Goal: Task Accomplishment & Management: Manage account settings

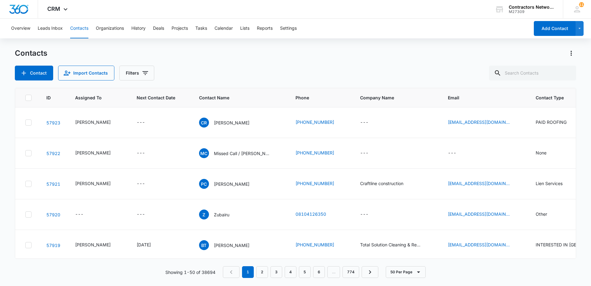
click at [272, 48] on div "Overview Leads Inbox Contacts Organizations History Deals Projects Tasks Calend…" at bounding box center [295, 152] width 591 height 266
click at [146, 73] on icon "Filters" at bounding box center [145, 72] width 7 height 7
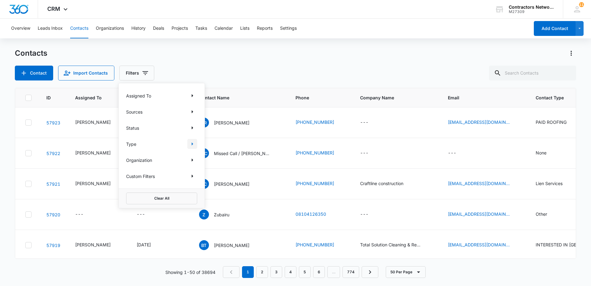
click at [196, 144] on button "Show Type filters" at bounding box center [192, 144] width 10 height 10
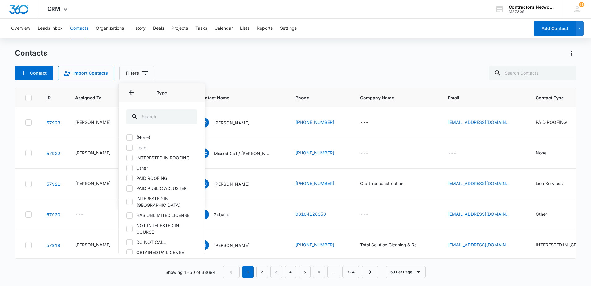
click at [130, 146] on icon at bounding box center [130, 148] width 6 height 6
click at [126, 147] on input "Lead" at bounding box center [126, 147] width 0 height 0
checkbox input "true"
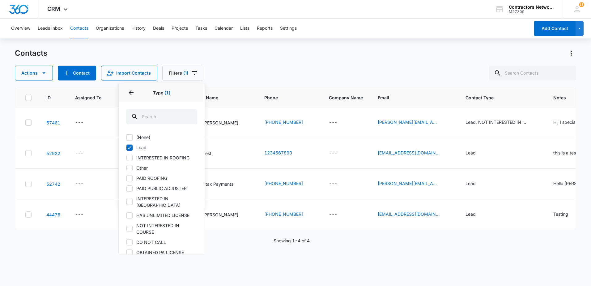
click at [289, 67] on div "Actions Contact Import Contacts Filters (1) Assigned To Sources Status Type 1 T…" at bounding box center [295, 73] width 561 height 15
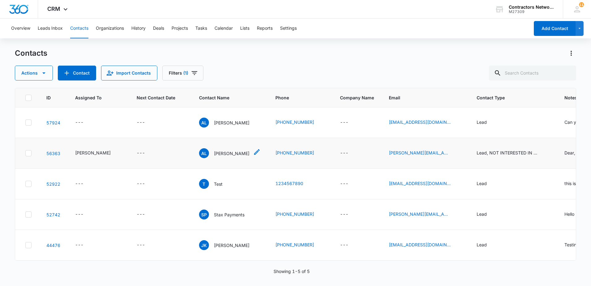
click at [219, 153] on p "Alice Lung" at bounding box center [232, 153] width 36 height 6
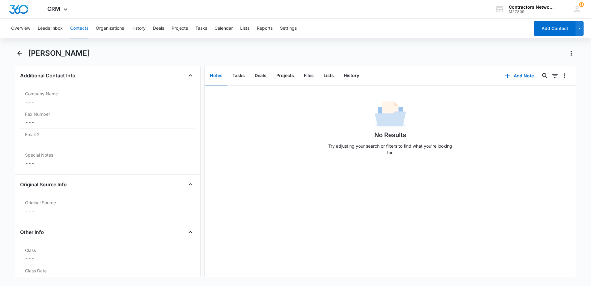
scroll to position [464, 0]
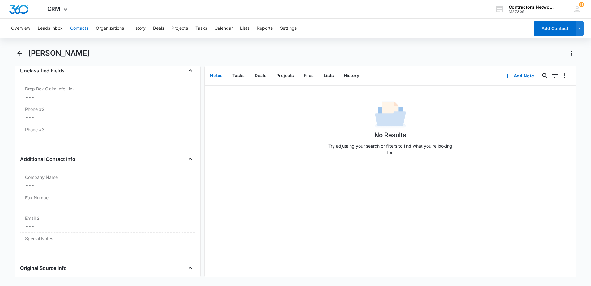
click at [77, 27] on button "Contacts" at bounding box center [79, 29] width 18 height 20
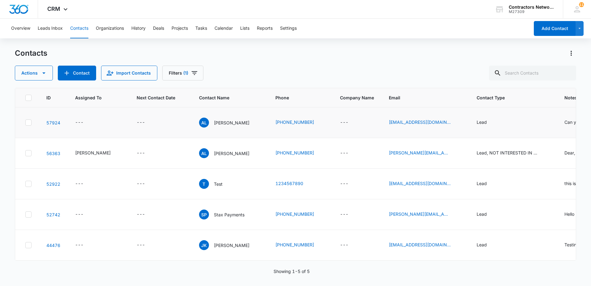
scroll to position [22, 0]
click at [194, 72] on icon "Filters" at bounding box center [194, 72] width 7 height 7
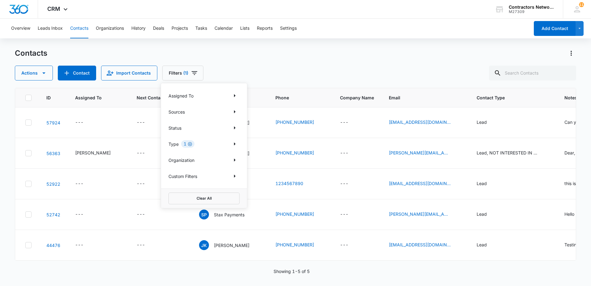
click at [189, 142] on icon "Clear" at bounding box center [190, 144] width 4 height 4
click at [197, 200] on button "Clear All" at bounding box center [203, 198] width 71 height 12
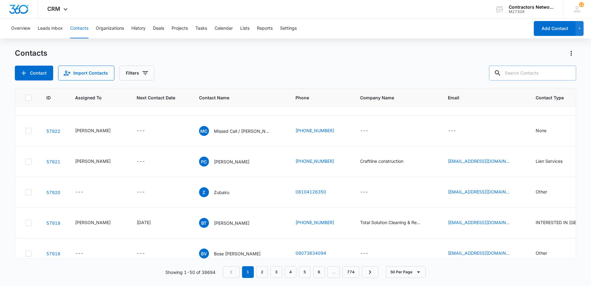
click at [527, 74] on input "text" at bounding box center [532, 73] width 87 height 15
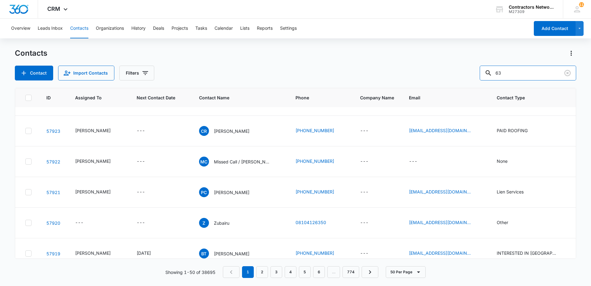
type input "6"
type input "847-630-8298"
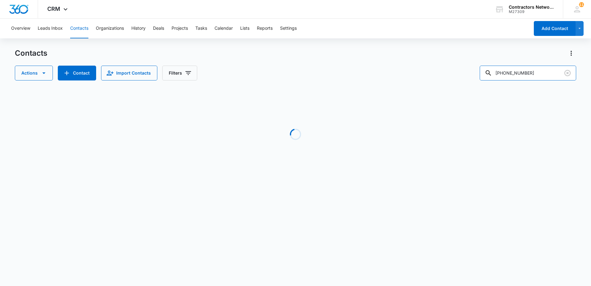
scroll to position [0, 0]
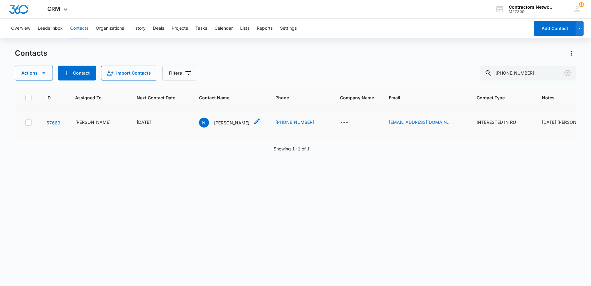
click at [219, 122] on p "Norbert" at bounding box center [232, 122] width 36 height 6
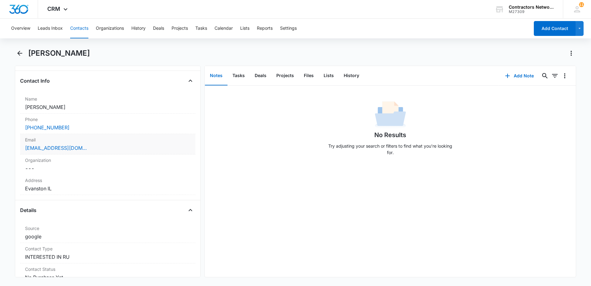
scroll to position [93, 0]
click at [72, 30] on button "Contacts" at bounding box center [79, 29] width 18 height 20
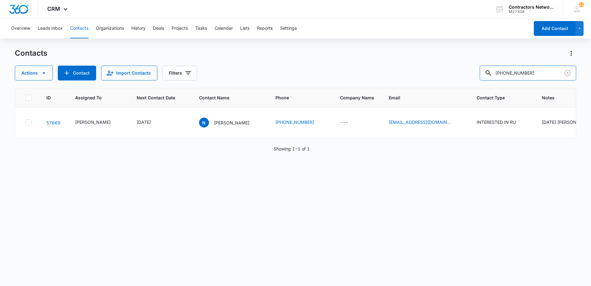
drag, startPoint x: 548, startPoint y: 76, endPoint x: 284, endPoint y: 59, distance: 264.4
click at [284, 59] on div "Contacts Actions Contact Import Contacts Filters 847-630-8298" at bounding box center [295, 64] width 561 height 32
type input "815-491-3181"
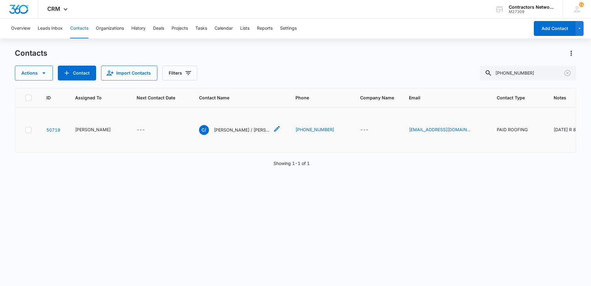
click at [232, 127] on p "Carlos / Michelle Gonzalez" at bounding box center [242, 129] width 56 height 6
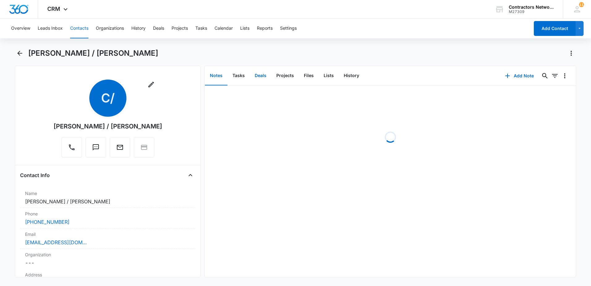
click at [260, 75] on button "Deals" at bounding box center [261, 75] width 22 height 19
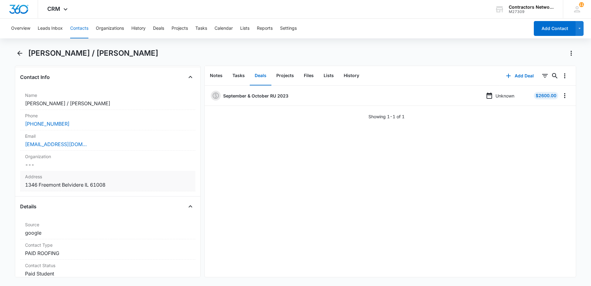
scroll to position [93, 0]
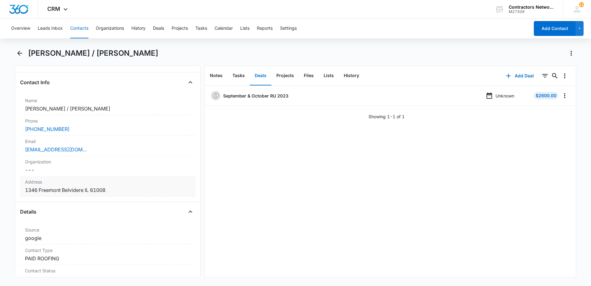
click at [151, 191] on dd "Cancel Save Changes 1346 Freemont Belvidere IL 61008" at bounding box center [107, 189] width 165 height 7
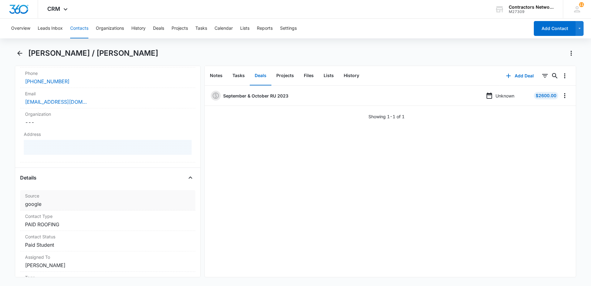
scroll to position [155, 0]
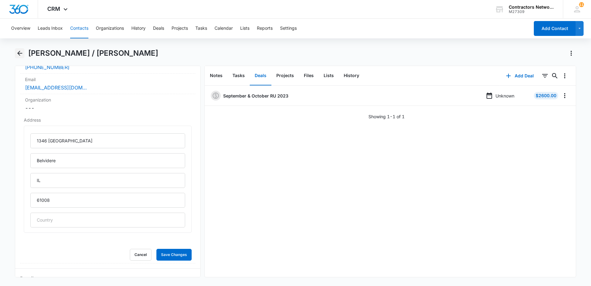
click at [23, 52] on icon "Back" at bounding box center [19, 52] width 7 height 7
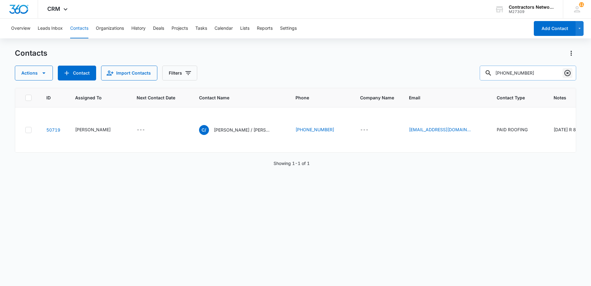
click at [566, 72] on icon "Clear" at bounding box center [567, 72] width 7 height 7
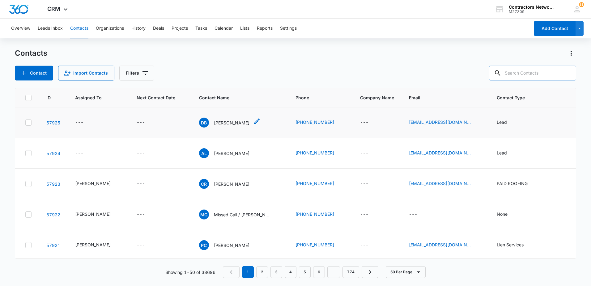
click at [225, 124] on p "Darius Brown" at bounding box center [232, 122] width 36 height 6
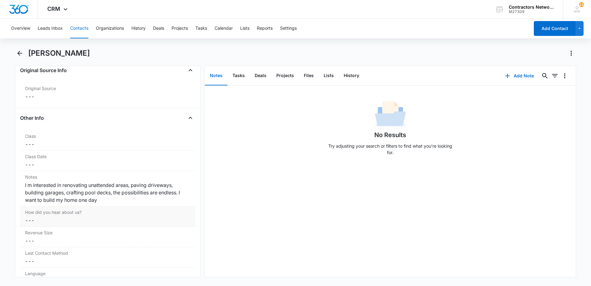
scroll to position [680, 0]
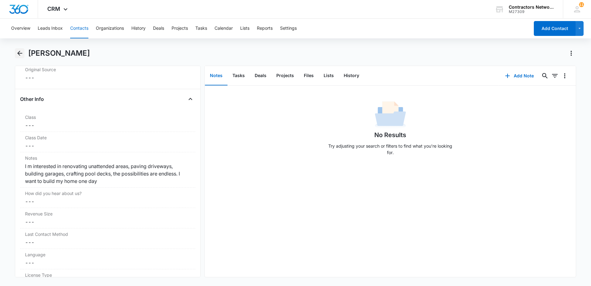
click at [20, 53] on icon "Back" at bounding box center [19, 53] width 5 height 5
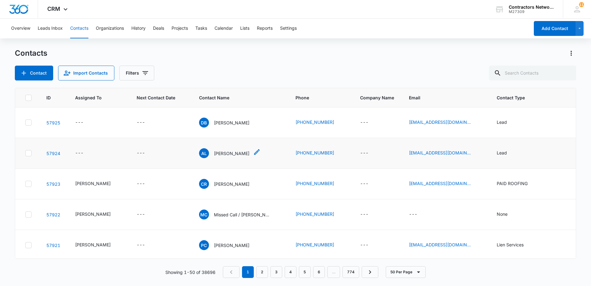
click at [226, 151] on p "Alexandru Lucaciu" at bounding box center [232, 153] width 36 height 6
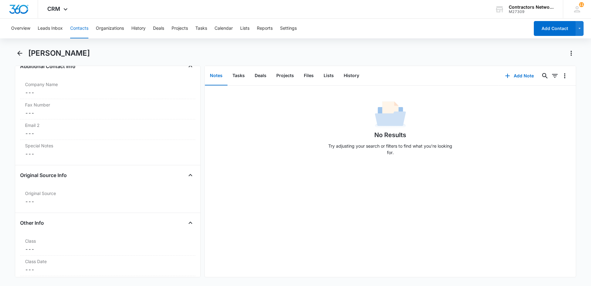
scroll to position [649, 0]
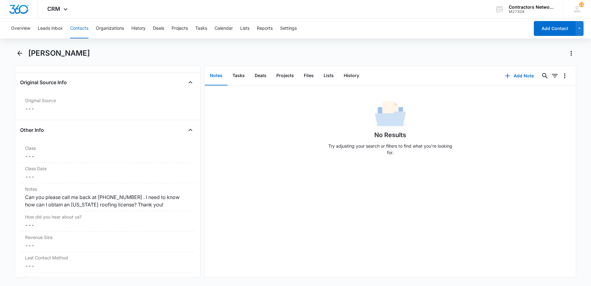
click at [76, 26] on button "Contacts" at bounding box center [79, 29] width 18 height 20
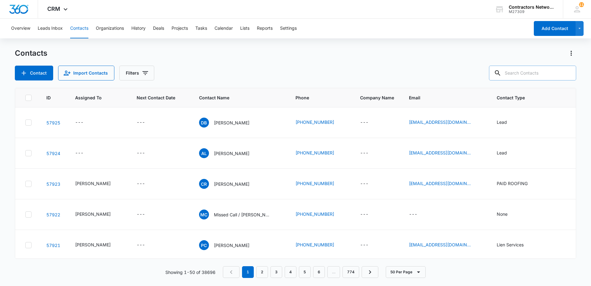
click at [542, 75] on input "text" at bounding box center [532, 73] width 87 height 15
type input "208-330-3294"
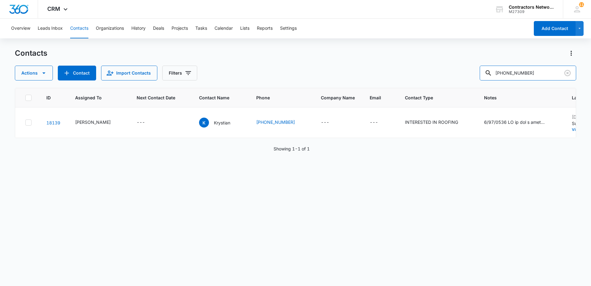
drag, startPoint x: 549, startPoint y: 75, endPoint x: 351, endPoint y: 72, distance: 198.4
click at [351, 72] on div "Actions Contact Import Contacts Filters 208-330-3294" at bounding box center [295, 73] width 561 height 15
click at [566, 74] on icon "Clear" at bounding box center [567, 72] width 7 height 7
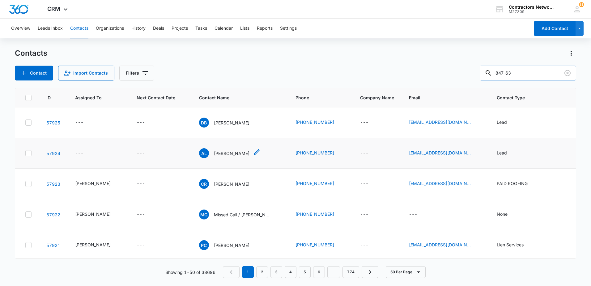
type input "847-63"
click at [224, 153] on p "Alexandru Lucaciu" at bounding box center [232, 153] width 36 height 6
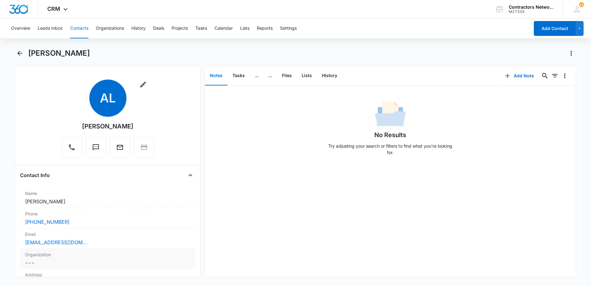
click at [96, 243] on div "alexus_35@yahoo.com" at bounding box center [107, 241] width 165 height 7
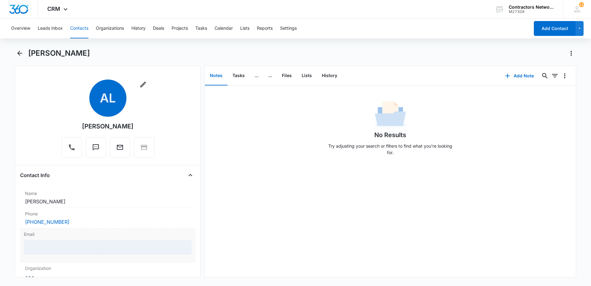
click at [95, 243] on div at bounding box center [108, 247] width 168 height 15
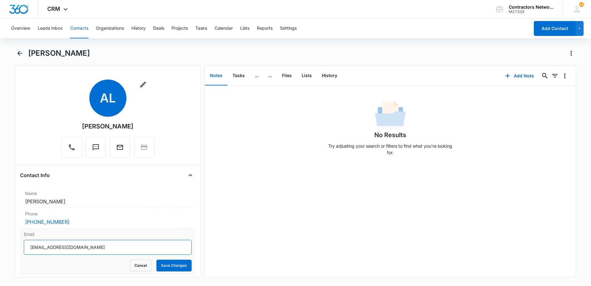
click at [86, 250] on input "alexus_35@yahoo.com" at bounding box center [108, 247] width 168 height 15
click at [85, 250] on input "alexus_35@yahoo.com" at bounding box center [108, 247] width 168 height 15
click at [84, 250] on input "alexus_35@yahoo.com" at bounding box center [108, 247] width 168 height 15
click at [82, 253] on input "alexus_35@yahoo.com" at bounding box center [108, 247] width 168 height 15
click at [81, 251] on input "alexus_35@yahoo.com" at bounding box center [108, 247] width 168 height 15
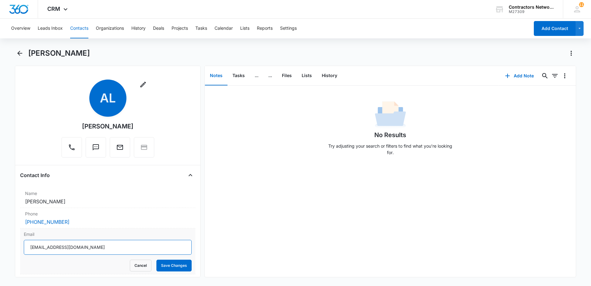
click at [80, 251] on input "alexus_35@yahoo.com" at bounding box center [108, 247] width 168 height 15
click at [80, 248] on input "alexus_35@yahoo.com" at bounding box center [108, 247] width 168 height 15
click at [93, 216] on label "Phone" at bounding box center [107, 213] width 165 height 6
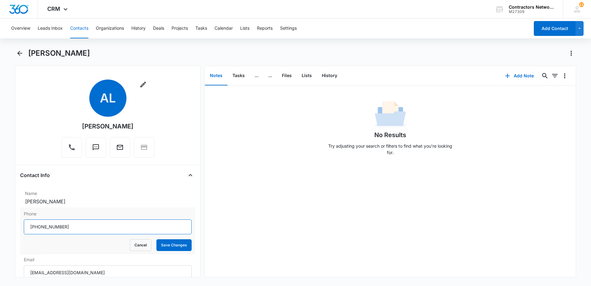
click at [81, 231] on input "Phone" at bounding box center [108, 226] width 168 height 15
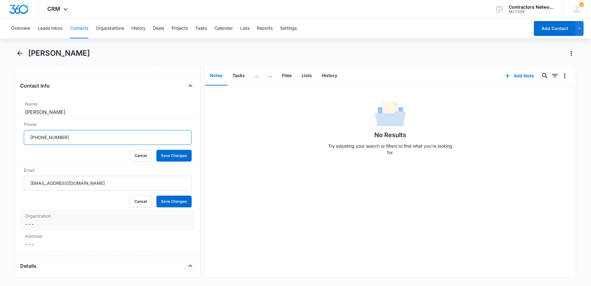
scroll to position [93, 0]
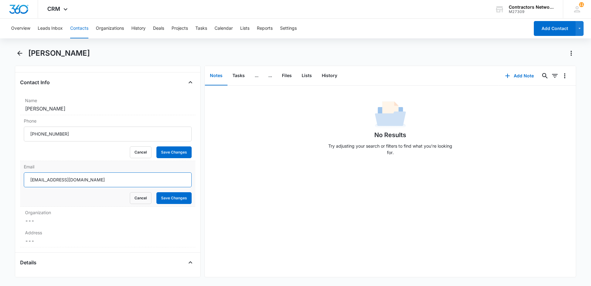
click at [102, 182] on input "alexus_35@yahoo.com" at bounding box center [108, 179] width 168 height 15
click at [76, 28] on button "Contacts" at bounding box center [79, 29] width 18 height 20
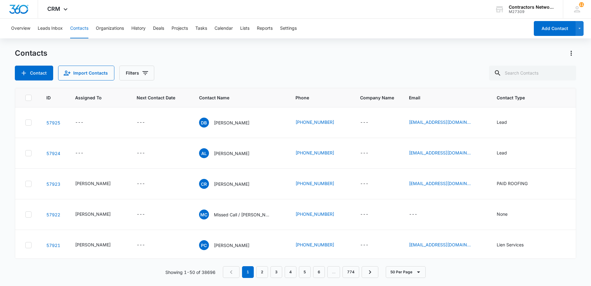
click at [81, 29] on button "Contacts" at bounding box center [79, 29] width 18 height 20
click at [222, 155] on p "Alexandru Lucaciu" at bounding box center [232, 153] width 36 height 6
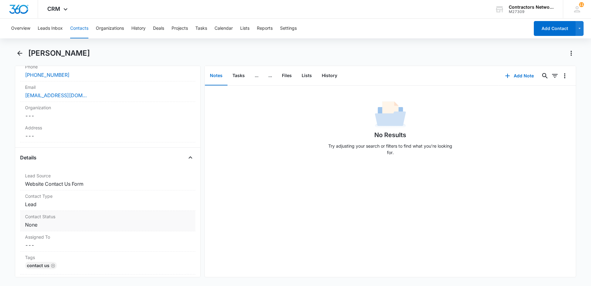
scroll to position [216, 0]
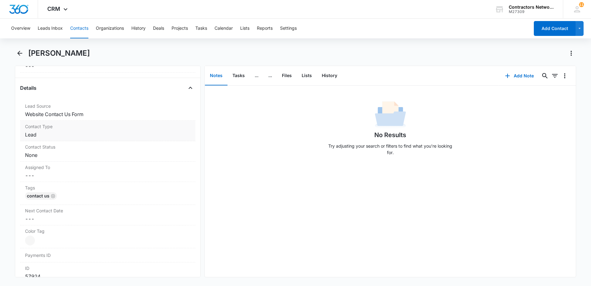
click at [48, 140] on div "Contact Type Cancel Save Changes Lead" at bounding box center [107, 131] width 175 height 20
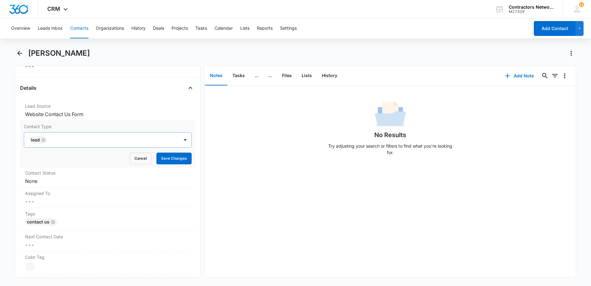
click at [43, 140] on icon "Remove Lead" at bounding box center [43, 140] width 4 height 5
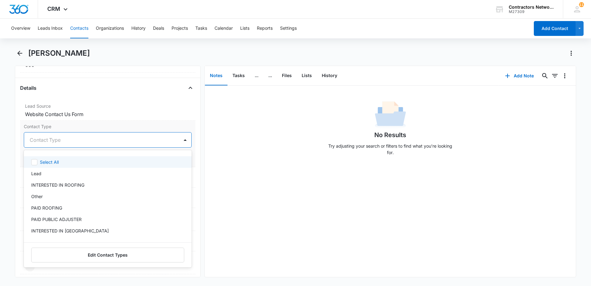
click at [58, 143] on div at bounding box center [100, 139] width 141 height 9
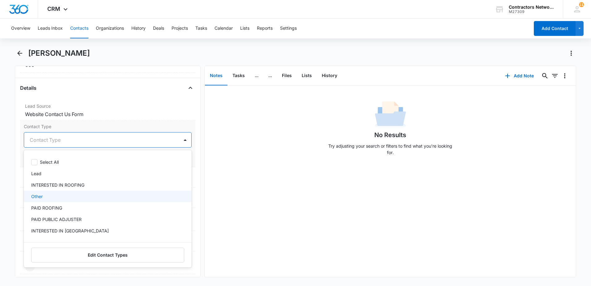
click at [72, 198] on div "Other" at bounding box center [107, 196] width 152 height 6
click at [55, 209] on p "PAID ROOFING" at bounding box center [46, 208] width 31 height 6
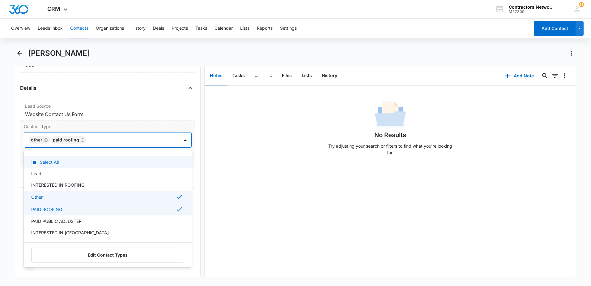
click at [47, 139] on icon "Remove Other" at bounding box center [46, 140] width 4 height 5
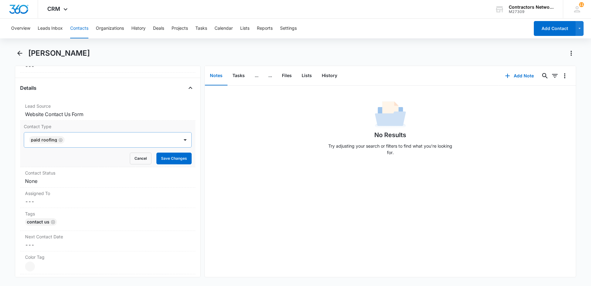
click at [240, 150] on div "No Results Try adjusting your search or filters to find what you’re looking for." at bounding box center [390, 129] width 371 height 61
click at [161, 157] on button "Save Changes" at bounding box center [173, 158] width 35 height 12
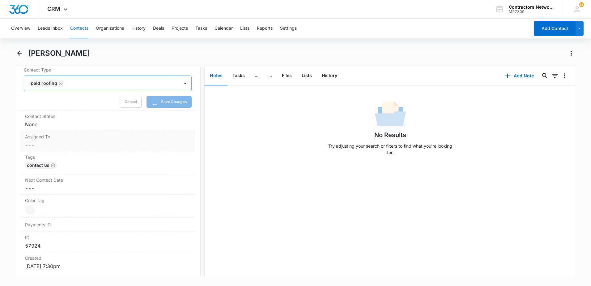
scroll to position [278, 0]
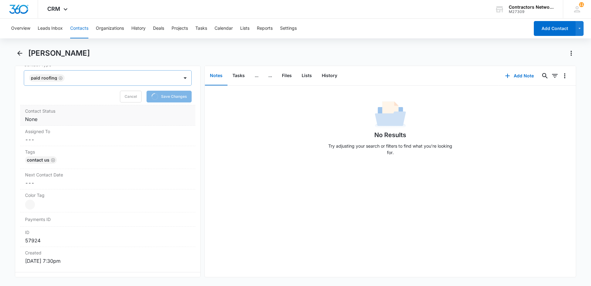
click at [62, 121] on dd "Cancel Save Changes None" at bounding box center [107, 118] width 165 height 7
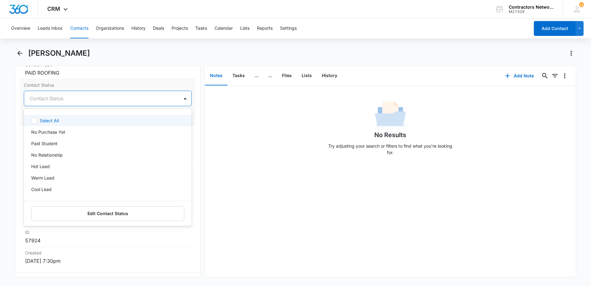
click at [53, 106] on div "10 results available. Use Up and Down to choose options, press Enter to select …" at bounding box center [108, 98] width 168 height 15
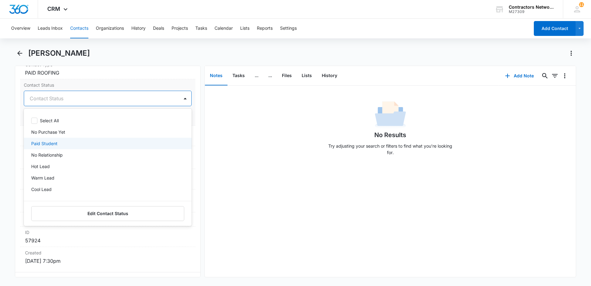
click at [75, 140] on div "Paid Student" at bounding box center [107, 143] width 152 height 6
click at [234, 141] on div "No Results Try adjusting your search or filters to find what you’re looking for." at bounding box center [390, 129] width 371 height 61
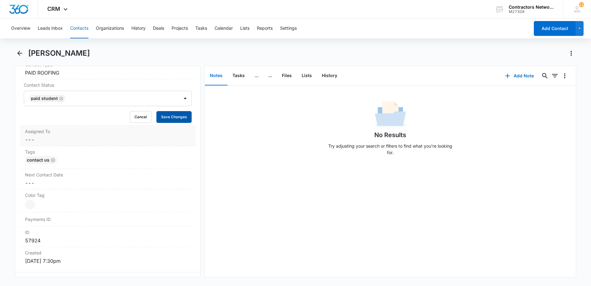
drag, startPoint x: 174, startPoint y: 115, endPoint x: 134, endPoint y: 126, distance: 40.8
click at [173, 116] on button "Save Changes" at bounding box center [173, 117] width 35 height 12
click at [37, 138] on dd "Cancel Save Changes ---" at bounding box center [107, 139] width 165 height 7
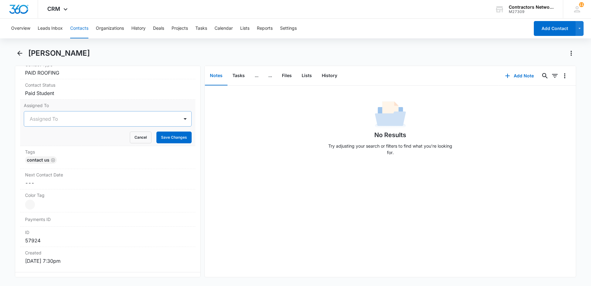
click at [49, 121] on div at bounding box center [100, 118] width 141 height 9
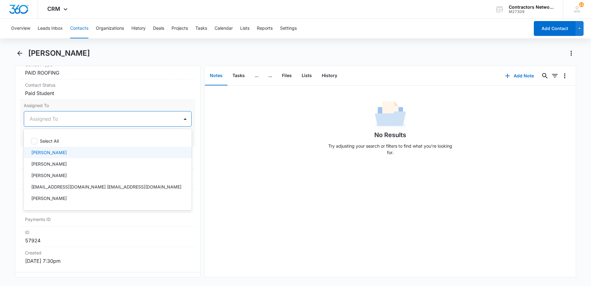
click at [45, 151] on p "Bozena Wojnar" at bounding box center [49, 152] width 36 height 6
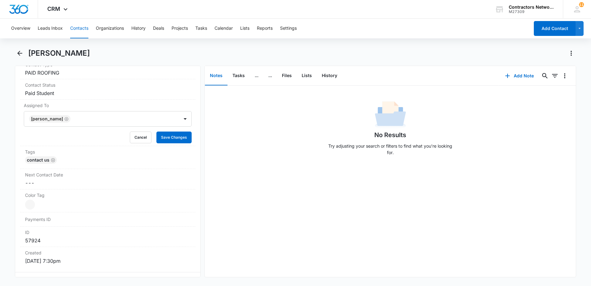
click at [234, 131] on div "No Results Try adjusting your search or filters to find what you’re looking for." at bounding box center [390, 129] width 371 height 61
click at [166, 138] on button "Save Changes" at bounding box center [173, 137] width 35 height 12
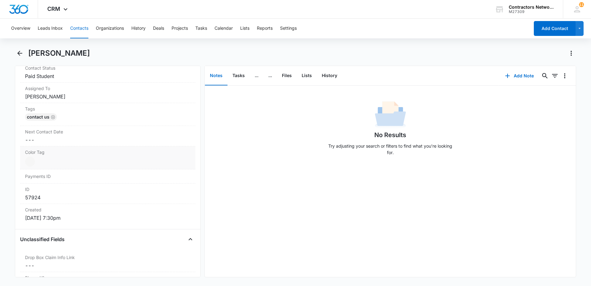
scroll to position [309, 0]
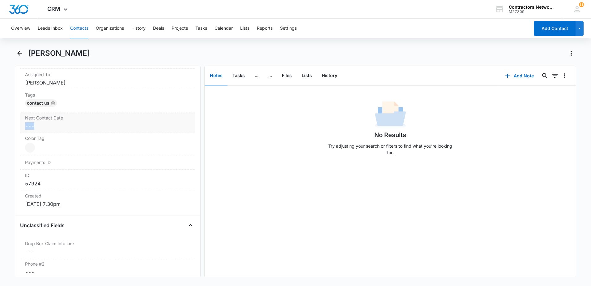
drag, startPoint x: 58, startPoint y: 125, endPoint x: 87, endPoint y: 117, distance: 30.4
click at [87, 117] on div "Next Contact Date Cancel Save Changes ---" at bounding box center [107, 122] width 175 height 20
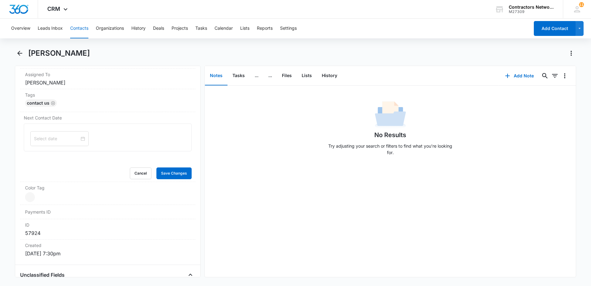
click at [230, 153] on div "No Results Try adjusting your search or filters to find what you’re looking for." at bounding box center [390, 129] width 371 height 61
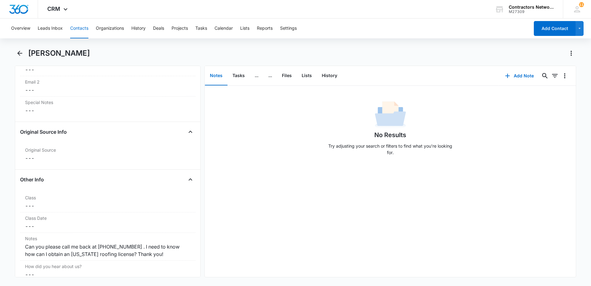
scroll to position [680, 0]
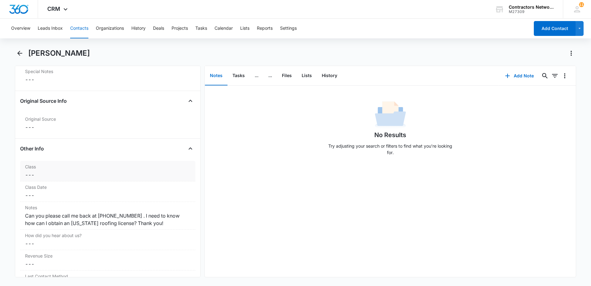
click at [45, 170] on div "Class Cancel Save Changes ---" at bounding box center [107, 171] width 175 height 20
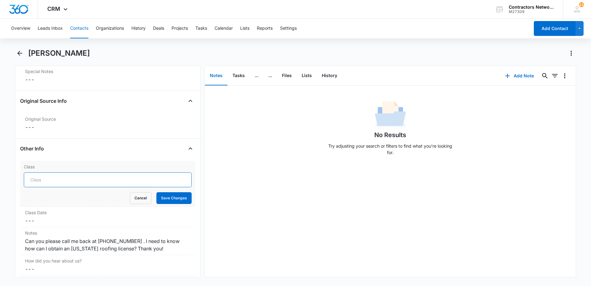
click at [50, 181] on input "Class" at bounding box center [108, 179] width 168 height 15
type input "r"
type input "ROOFING RESIDENTIAL OCT 2025"
click at [175, 201] on button "Save Changes" at bounding box center [173, 198] width 35 height 12
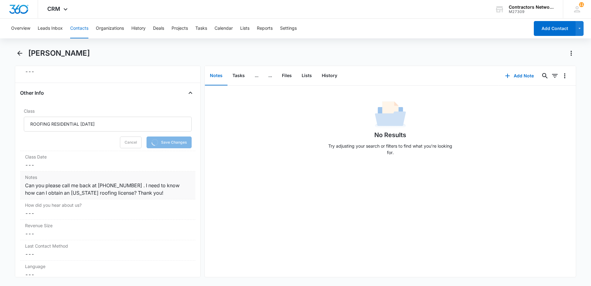
scroll to position [742, 0]
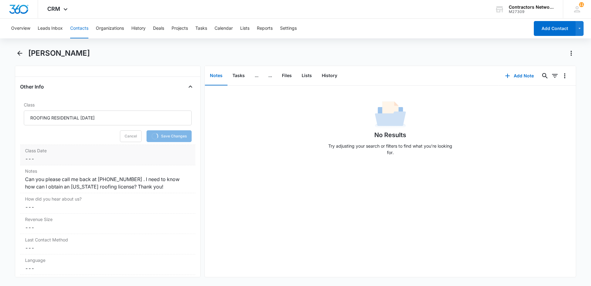
click at [72, 157] on dd "Cancel Save Changes ---" at bounding box center [107, 158] width 165 height 7
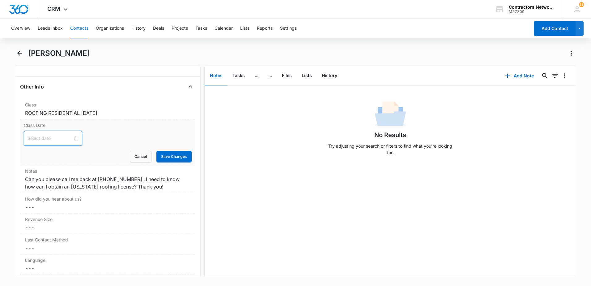
click at [51, 140] on input at bounding box center [50, 138] width 45 height 7
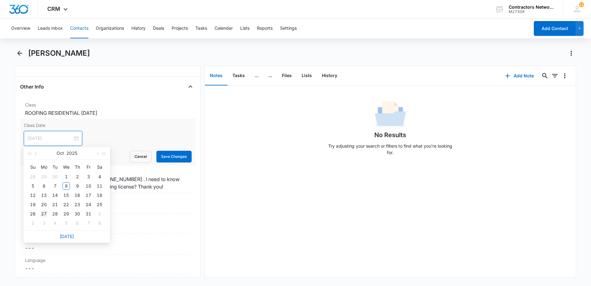
type input "Oct 27, 2025"
click at [43, 211] on div "27" at bounding box center [43, 213] width 7 height 7
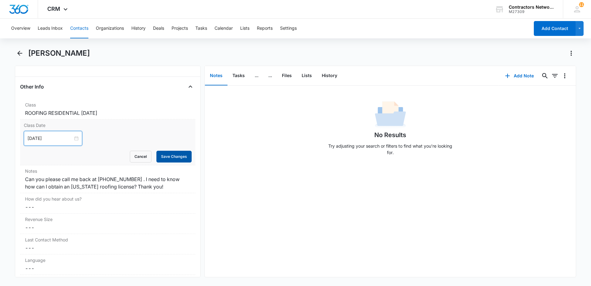
click at [167, 156] on button "Save Changes" at bounding box center [173, 157] width 35 height 12
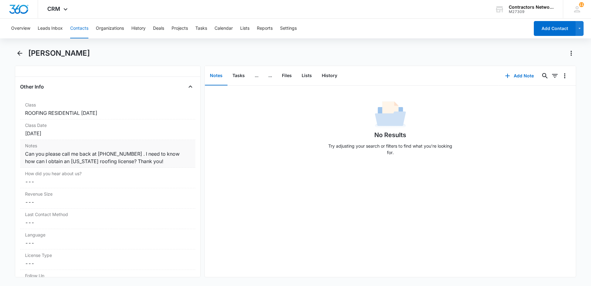
click at [25, 152] on div "Can you please call me back at 7738175287 . I need to know how can I obtain an …" at bounding box center [107, 157] width 165 height 15
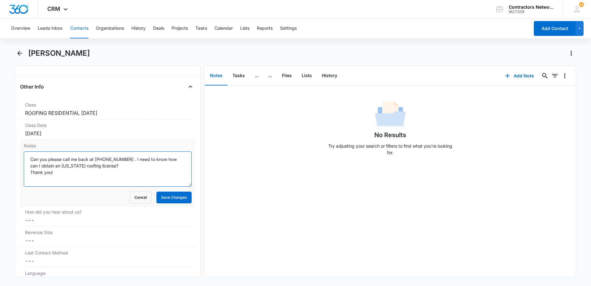
click at [28, 159] on textarea "Can you please call me back at 7738175287 . I need to know how can I obtain an …" at bounding box center [108, 168] width 168 height 35
click at [155, 168] on textarea "10/8/2025 lEAD: Can you please call me back at 7738175287 . I need to know how …" at bounding box center [108, 168] width 168 height 35
drag, startPoint x: 56, startPoint y: 172, endPoint x: 1, endPoint y: 174, distance: 55.4
click at [1, 174] on main "Alexandru Lucaciu Remove AL Alexandru Lucaciu Contact Info Name Cancel Save Cha…" at bounding box center [295, 166] width 591 height 236
click at [162, 170] on textarea "10/8/2025 lEAD: Can you please call me back at 7738175287 . I need to know how …" at bounding box center [108, 168] width 168 height 35
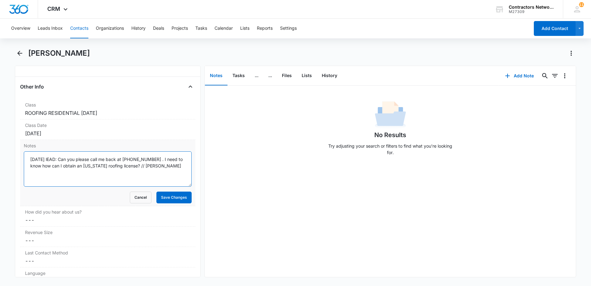
click at [162, 170] on textarea "10/8/2025 lEAD: Can you please call me back at 7738175287 . I need to know how …" at bounding box center [108, 168] width 168 height 35
click at [159, 168] on textarea "10/8/2025 lEAD: Can you please call me back at 7738175287 . I need to know how …" at bounding box center [108, 168] width 168 height 35
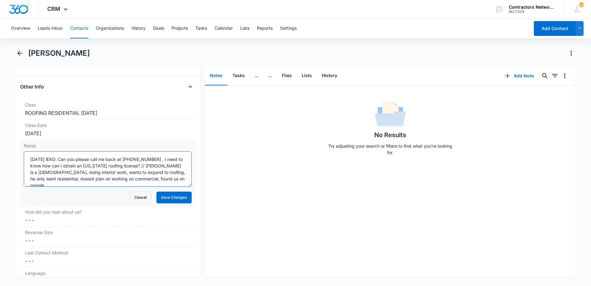
scroll to position [2, 0]
type textarea "10/8/2025 lEAD: Can you please call me back at 7738175287 . I need to know how …"
click at [172, 196] on button "Save Changes" at bounding box center [173, 197] width 35 height 12
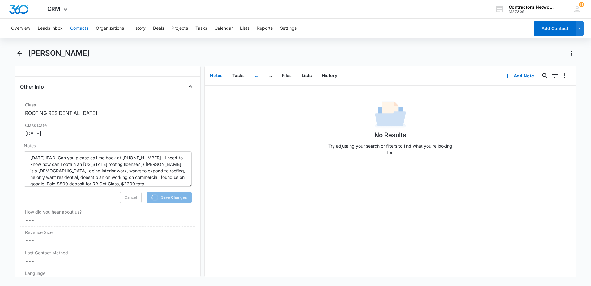
click at [257, 76] on button "..." at bounding box center [257, 75] width 14 height 19
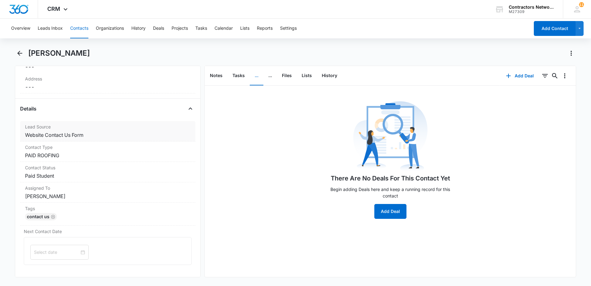
scroll to position [185, 0]
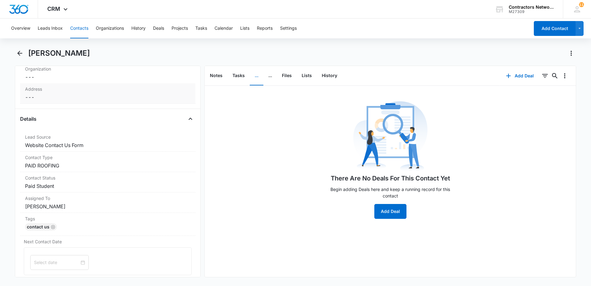
click at [61, 95] on dd "Cancel Save Changes ---" at bounding box center [107, 96] width 165 height 7
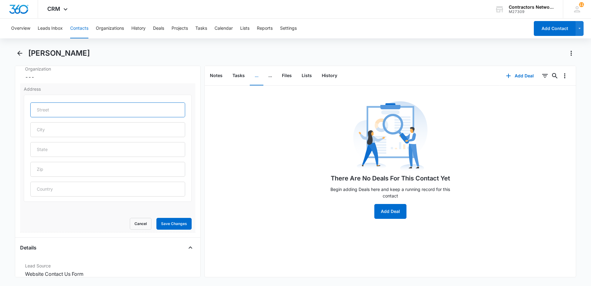
click at [48, 106] on input "text" at bounding box center [107, 109] width 155 height 15
type input "1259 Webster Ln"
type input "Des Plaines"
type input "60018"
type input "United States"
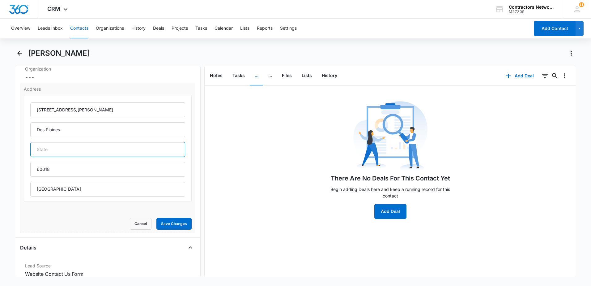
click at [61, 155] on input "text" at bounding box center [107, 149] width 155 height 15
type input "IL"
click at [164, 222] on button "Save Changes" at bounding box center [173, 224] width 35 height 12
click at [506, 76] on icon "button" at bounding box center [508, 76] width 4 height 4
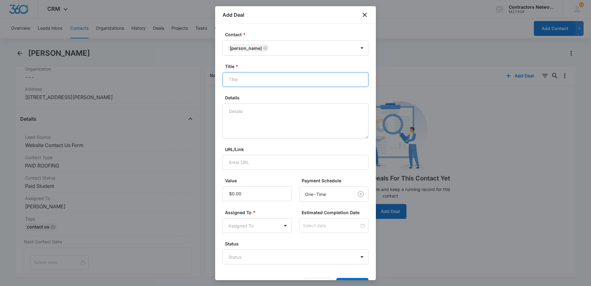
click at [266, 80] on input "Title *" at bounding box center [296, 79] width 146 height 15
type input "r"
type input "ROOFING RESIDENTIAL OCTOBER 2025"
click at [260, 112] on textarea "Details" at bounding box center [296, 120] width 146 height 35
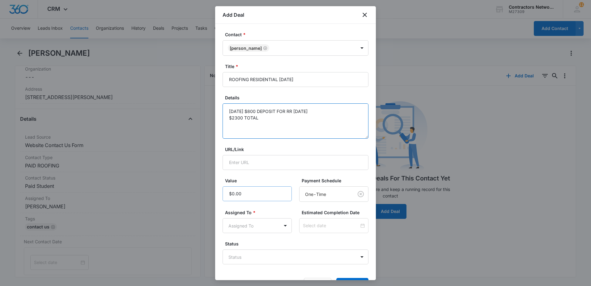
type textarea "10/8/25 $800 DEPOSIT FOR RR OCT 2025 $2300 TOTAL"
click at [257, 196] on input "Value" at bounding box center [257, 193] width 69 height 15
type input "$800.00"
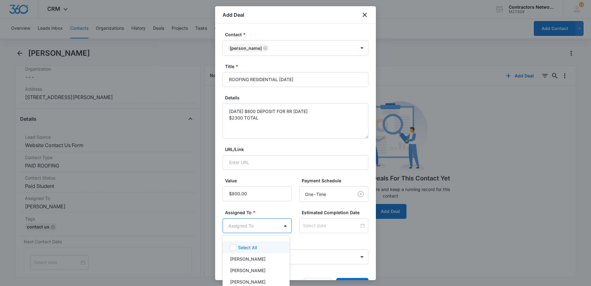
click at [256, 227] on body "CRM Apps Reputation Websites Forms CRM Email Social Shop Payments POS Content A…" at bounding box center [295, 143] width 591 height 286
click at [253, 260] on p "Bozena Wojnar" at bounding box center [248, 258] width 36 height 6
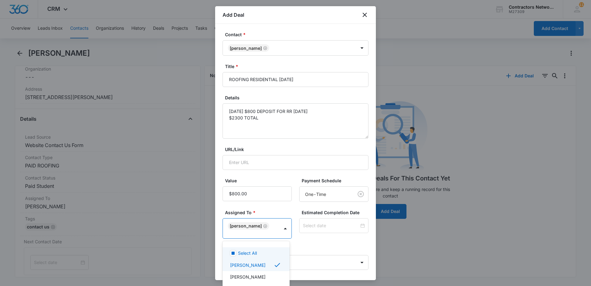
drag, startPoint x: 311, startPoint y: 242, endPoint x: 310, endPoint y: 239, distance: 3.2
click at [311, 242] on div at bounding box center [295, 143] width 591 height 286
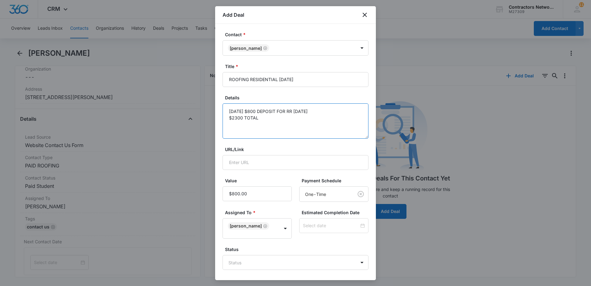
drag, startPoint x: 265, startPoint y: 117, endPoint x: 223, endPoint y: 110, distance: 42.3
click at [223, 110] on textarea "10/8/25 $800 DEPOSIT FOR RR OCT 2025 $2300 TOTAL" at bounding box center [296, 120] width 146 height 35
drag, startPoint x: 316, startPoint y: 243, endPoint x: 320, endPoint y: 240, distance: 5.1
click at [317, 243] on form "Contact * Alexandru Lucaciu Title * ROOFING RESIDENTIAL OCTOBER 2025 Details 10…" at bounding box center [296, 164] width 146 height 267
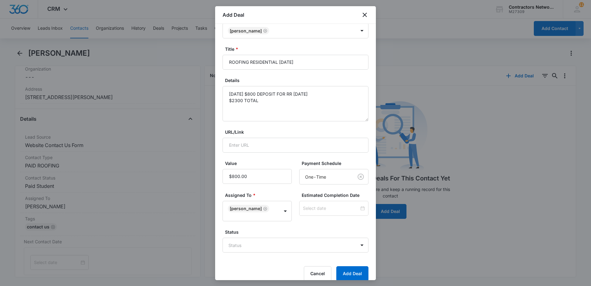
scroll to position [26, 0]
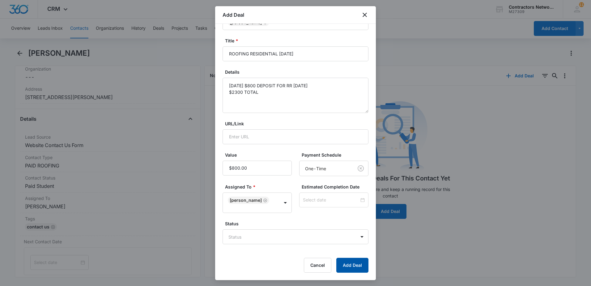
click at [345, 266] on button "Add Deal" at bounding box center [352, 264] width 32 height 15
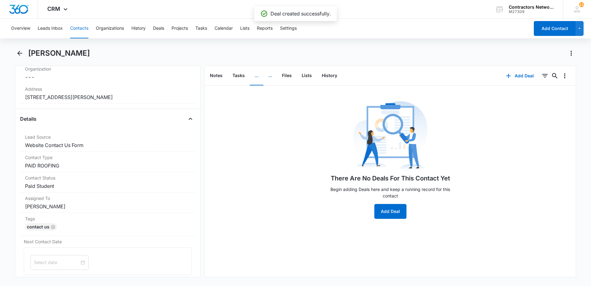
click at [271, 77] on button "..." at bounding box center [270, 75] width 14 height 19
click at [500, 74] on icon "button" at bounding box center [502, 76] width 4 height 4
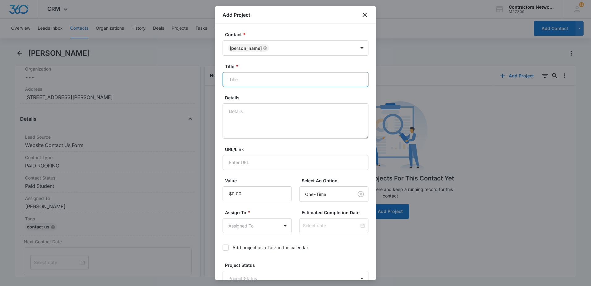
click at [251, 78] on input "Title *" at bounding box center [296, 79] width 146 height 15
type input "ROOFING RESIDENTIAL OCTOBER 2025"
paste textarea "10/8/25 $800 DEPOSIT FOR RR OCT 2025 $2300 TOTAL"
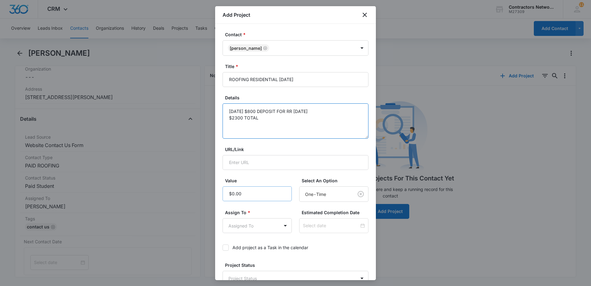
type textarea "10/8/25 $800 DEPOSIT FOR RR OCT 2025 $2300 TOTAL"
click at [257, 198] on input "Value" at bounding box center [257, 193] width 69 height 15
type input "$2,300.00"
click at [254, 227] on body "CRM Apps Reputation Websites Forms CRM Email Social Shop Payments POS Content A…" at bounding box center [295, 143] width 591 height 286
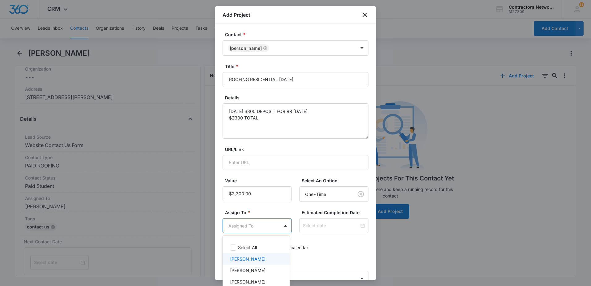
click at [255, 259] on p "Bozena Wojnar" at bounding box center [248, 258] width 36 height 6
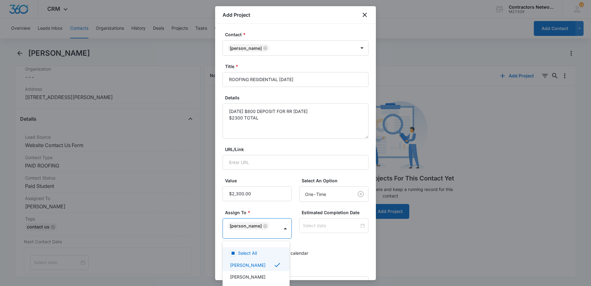
click at [335, 254] on div at bounding box center [295, 143] width 591 height 286
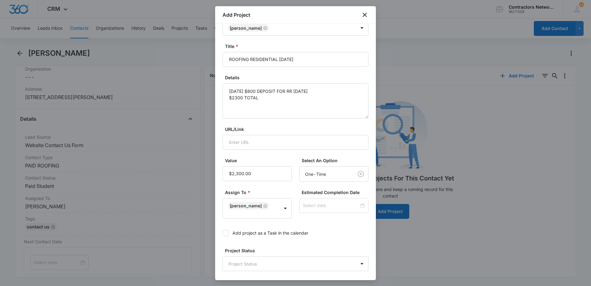
scroll to position [78, 0]
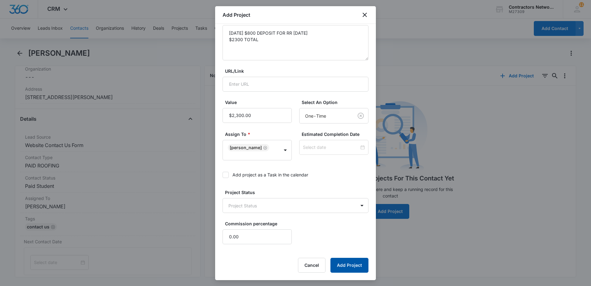
click at [347, 262] on button "Add Project" at bounding box center [349, 264] width 38 height 15
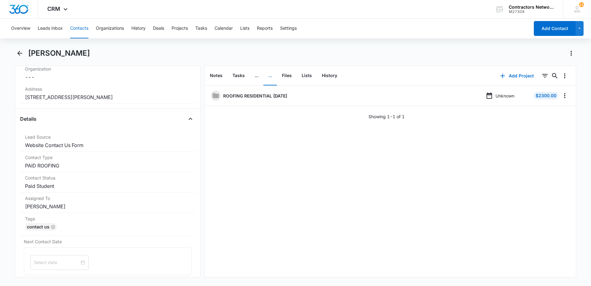
click at [75, 29] on button "Contacts" at bounding box center [79, 29] width 18 height 20
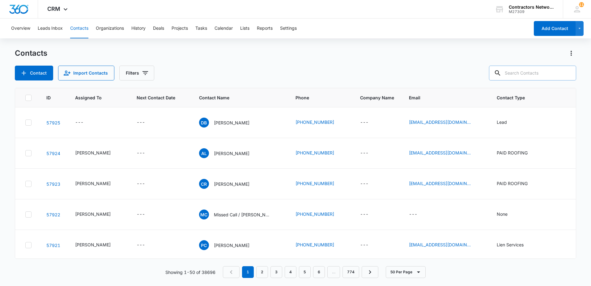
click at [511, 74] on input "text" at bounding box center [532, 73] width 87 height 15
type input "NORBERT"
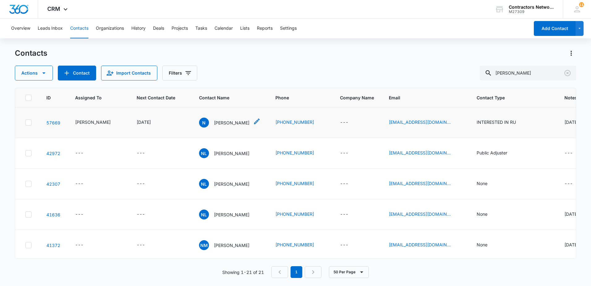
click at [215, 123] on p "Norbert" at bounding box center [232, 122] width 36 height 6
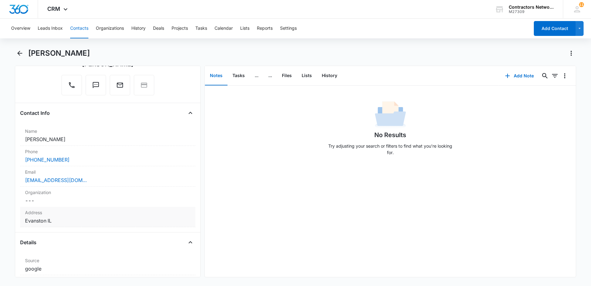
scroll to position [62, 0]
click at [77, 222] on dd "Cancel Save Changes Evanston IL" at bounding box center [107, 220] width 165 height 7
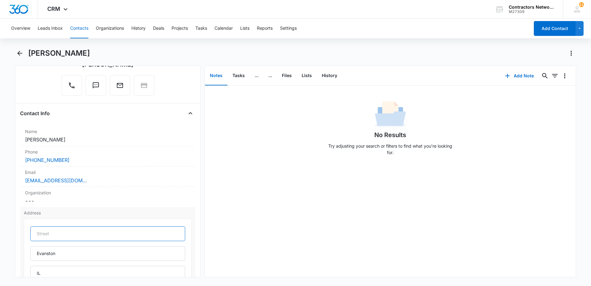
click at [47, 235] on input "text" at bounding box center [107, 233] width 155 height 15
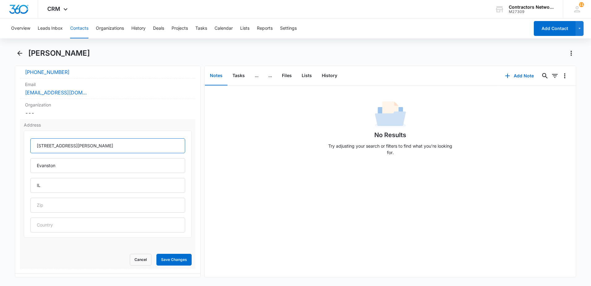
scroll to position [155, 0]
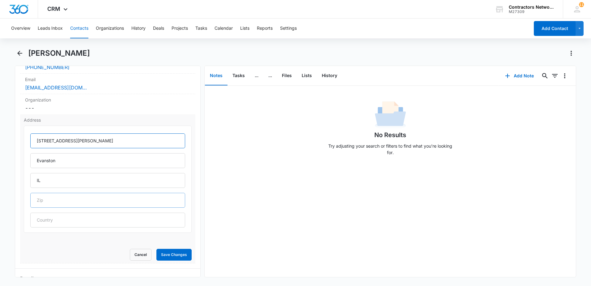
type input "1221 Fowler Ave"
click at [74, 202] on input "text" at bounding box center [107, 200] width 155 height 15
type input "60202"
drag, startPoint x: 314, startPoint y: 222, endPoint x: 247, endPoint y: 220, distance: 66.5
click at [311, 221] on div "No Results Try adjusting your search or filters to find what you’re looking for." at bounding box center [390, 181] width 371 height 191
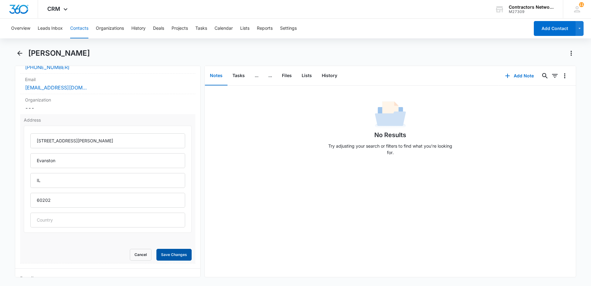
click at [168, 254] on button "Save Changes" at bounding box center [173, 254] width 35 height 12
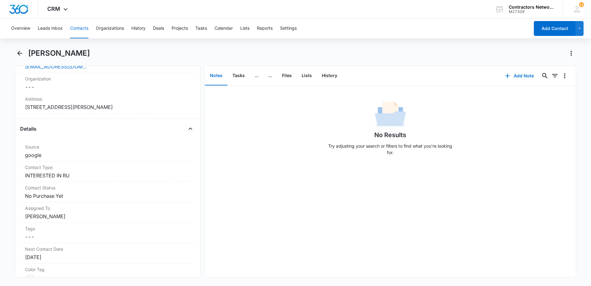
scroll to position [185, 0]
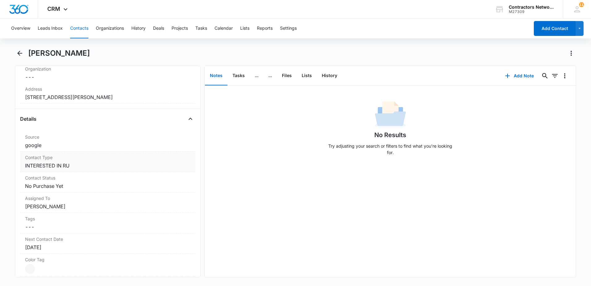
click at [81, 167] on dd "Cancel Save Changes INTERESTED IN RU" at bounding box center [107, 165] width 165 height 7
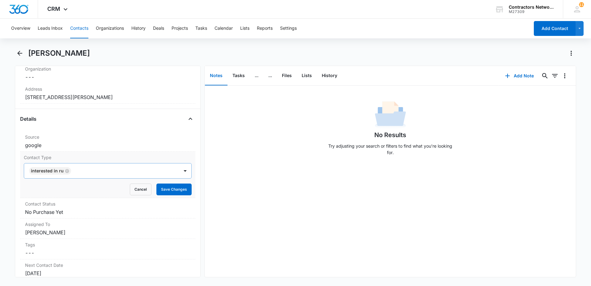
click at [67, 171] on icon "Remove INTERESTED IN RU" at bounding box center [67, 170] width 4 height 5
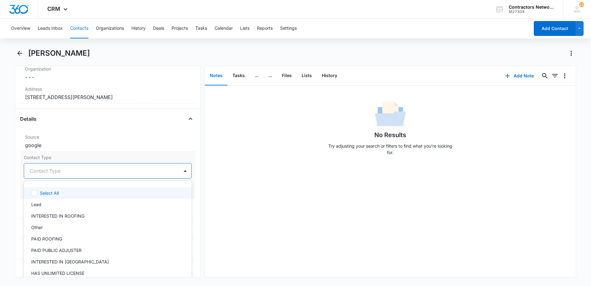
click at [63, 175] on div "Contact Type" at bounding box center [101, 170] width 155 height 15
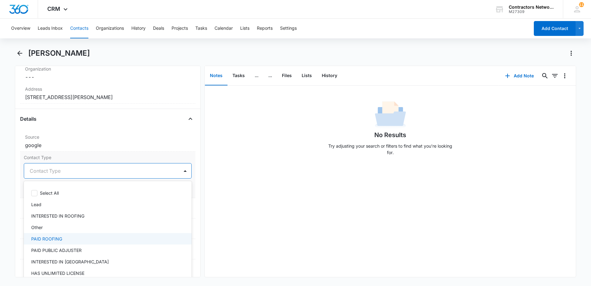
drag, startPoint x: 81, startPoint y: 233, endPoint x: 96, endPoint y: 233, distance: 14.5
click at [82, 236] on div "PAID ROOFING" at bounding box center [108, 238] width 168 height 11
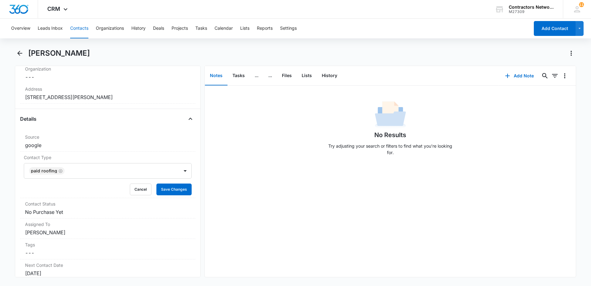
click at [240, 220] on div "No Results Try adjusting your search or filters to find what you’re looking for." at bounding box center [390, 181] width 371 height 191
click at [167, 185] on button "Save Changes" at bounding box center [173, 189] width 35 height 12
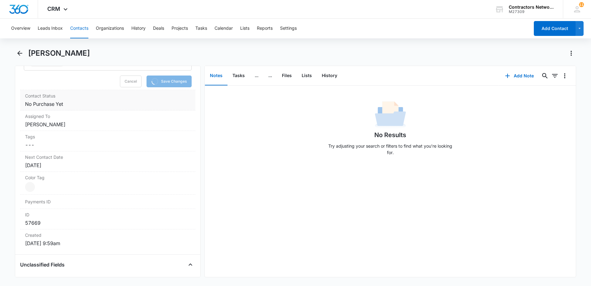
scroll to position [278, 0]
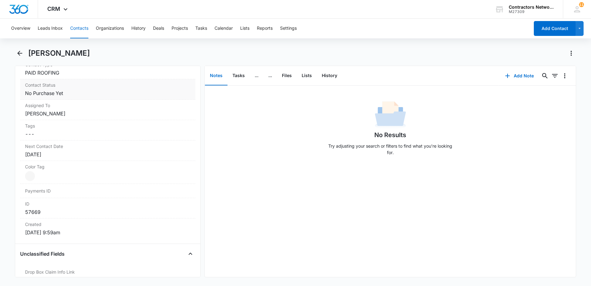
click at [82, 117] on dl "Source Cancel Save Changes google Contact Type Cancel Save Changes PAID ROOFING…" at bounding box center [107, 138] width 175 height 200
click at [80, 92] on dd "Cancel Save Changes No Purchase Yet" at bounding box center [107, 92] width 165 height 7
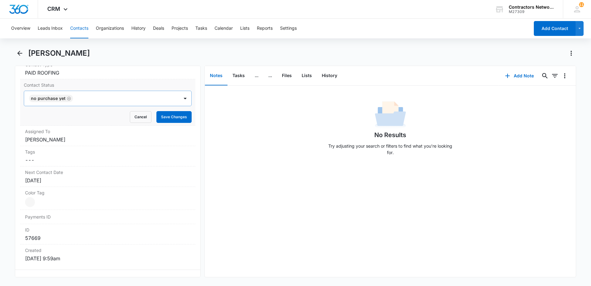
click at [68, 98] on icon "Remove No Purchase Yet" at bounding box center [69, 98] width 4 height 5
click at [64, 103] on div "Contact Status" at bounding box center [101, 98] width 155 height 15
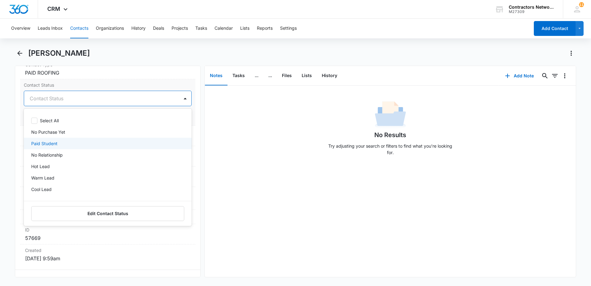
click at [56, 142] on p "Paid Student" at bounding box center [44, 143] width 26 height 6
click at [223, 143] on div "No Results Try adjusting your search or filters to find what you’re looking for." at bounding box center [390, 129] width 371 height 61
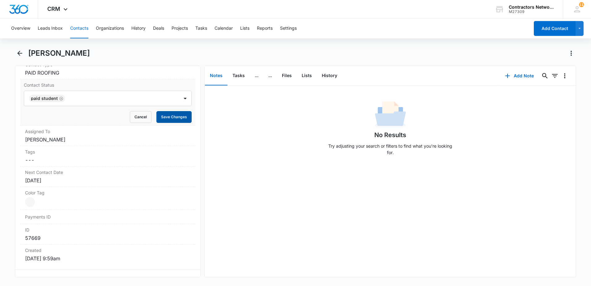
click at [168, 117] on button "Save Changes" at bounding box center [173, 117] width 35 height 12
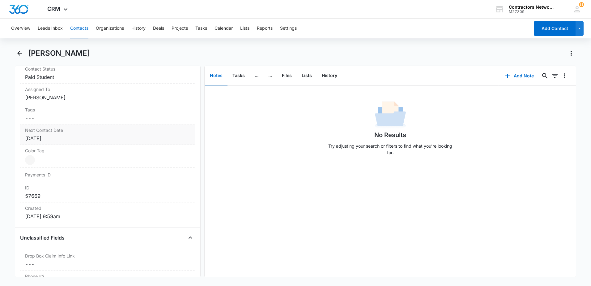
scroll to position [309, 0]
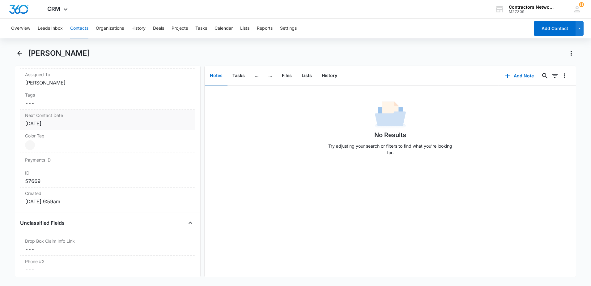
click at [76, 124] on div "Oct 6, 2025" at bounding box center [107, 123] width 165 height 7
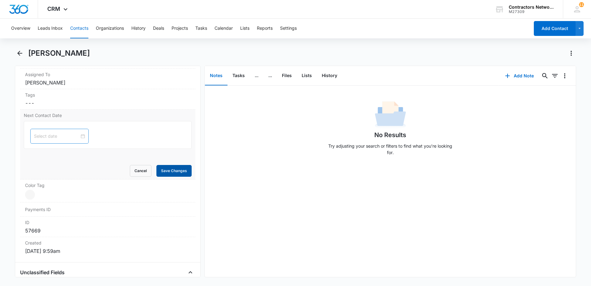
click at [178, 171] on button "Save Changes" at bounding box center [173, 171] width 35 height 12
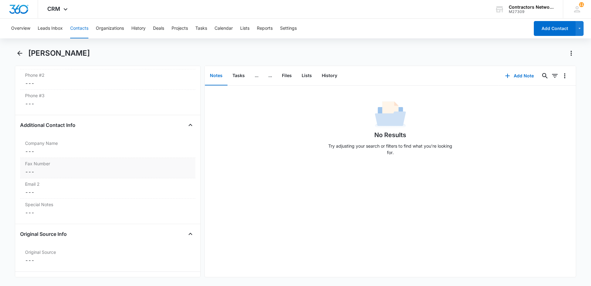
scroll to position [494, 0]
click at [72, 153] on dd "Cancel Save Changes ---" at bounding box center [107, 151] width 165 height 7
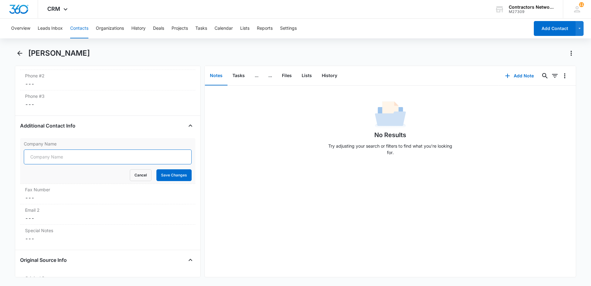
click at [73, 161] on input "Company Name" at bounding box center [108, 156] width 168 height 15
type input "Efficient Home Service and Light Hauling"
click at [167, 177] on button "Save Changes" at bounding box center [173, 175] width 35 height 12
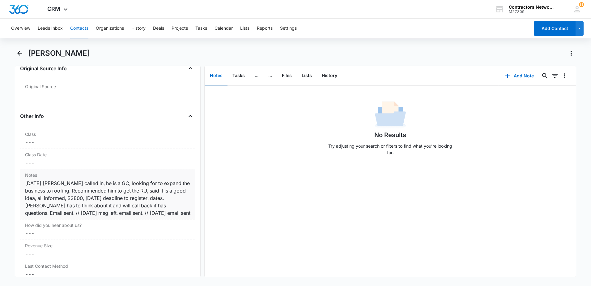
scroll to position [680, 0]
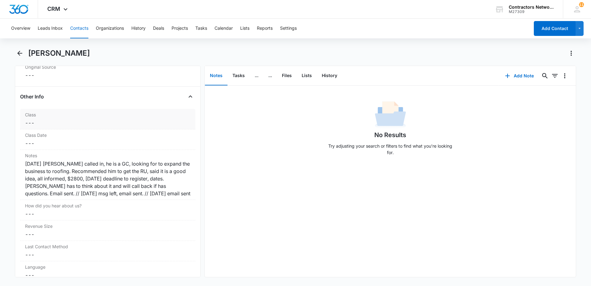
click at [49, 123] on dd "Cancel Save Changes ---" at bounding box center [107, 122] width 165 height 7
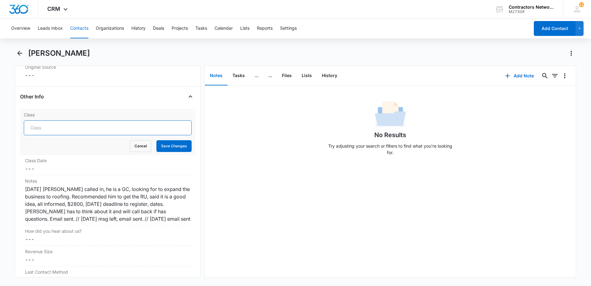
click at [59, 130] on input "Class" at bounding box center [108, 127] width 168 height 15
type input "r"
type input "ROOFING RESIDENTIAL OCT 2025"
drag, startPoint x: 176, startPoint y: 145, endPoint x: 173, endPoint y: 146, distance: 3.7
click at [176, 145] on button "Save Changes" at bounding box center [173, 146] width 35 height 12
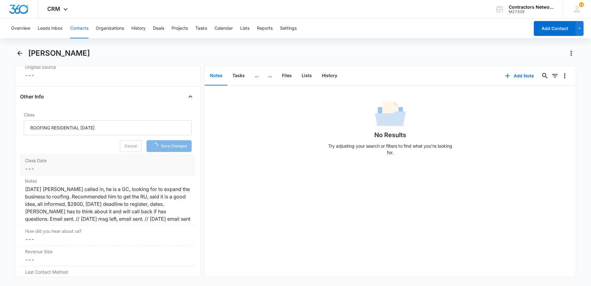
click at [41, 170] on dd "Cancel Save Changes ---" at bounding box center [107, 168] width 165 height 7
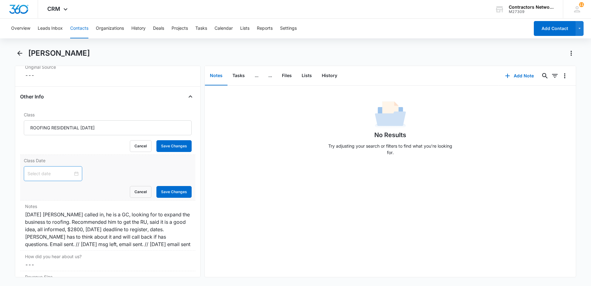
click at [46, 174] on input at bounding box center [50, 173] width 45 height 7
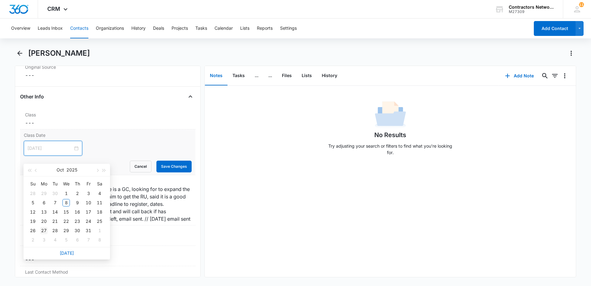
type input "Oct 27, 2025"
click at [44, 229] on div "27" at bounding box center [43, 230] width 7 height 7
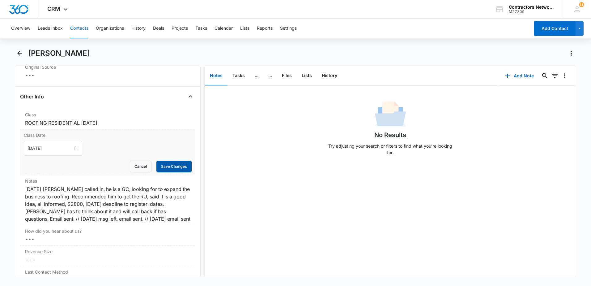
click at [163, 167] on button "Save Changes" at bounding box center [173, 166] width 35 height 12
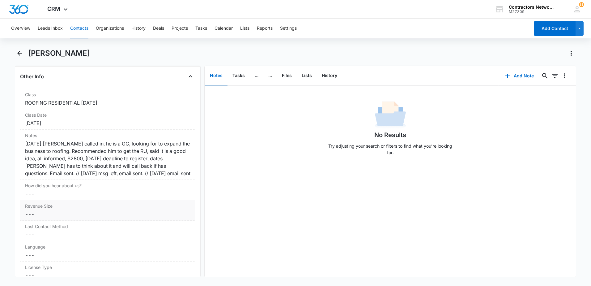
scroll to position [711, 0]
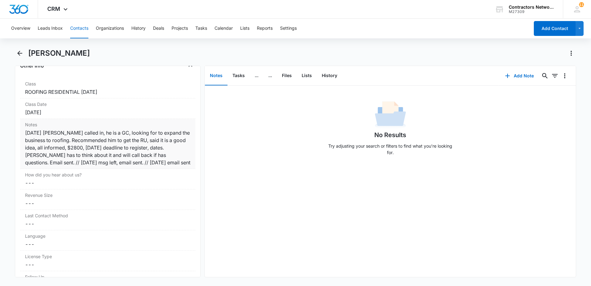
click at [177, 164] on div "8/19/2025 Norbert called in, he is a GC, looking for to expand the business to …" at bounding box center [107, 147] width 165 height 37
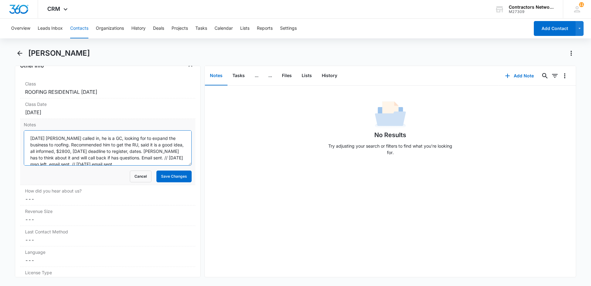
scroll to position [6, 0]
click at [168, 158] on textarea "8/19/2025 Norbert called in, he is a GC, looking for to expand the business to …" at bounding box center [108, 147] width 168 height 35
type textarea "8/19/2025 Norbert called in, he is a GC, looking for to expand the business to …"
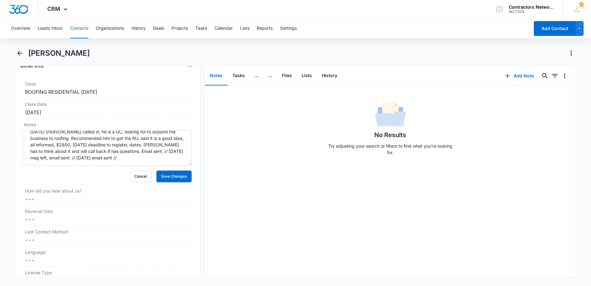
drag, startPoint x: 75, startPoint y: 29, endPoint x: 87, endPoint y: 32, distance: 12.0
click at [85, 32] on button "Contacts" at bounding box center [79, 29] width 18 height 20
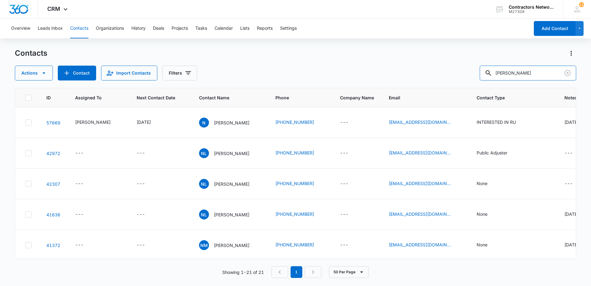
drag, startPoint x: 545, startPoint y: 75, endPoint x: 407, endPoint y: 67, distance: 138.0
click at [407, 67] on div "Actions Contact Import Contacts Filters NORBERT" at bounding box center [295, 73] width 561 height 15
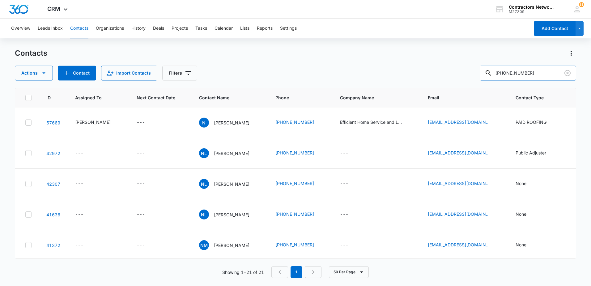
type input "312-404-6722"
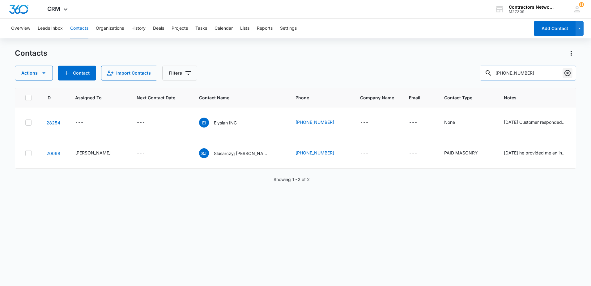
click at [564, 74] on icon "Clear" at bounding box center [567, 72] width 7 height 7
click at [566, 74] on div at bounding box center [567, 73] width 10 height 15
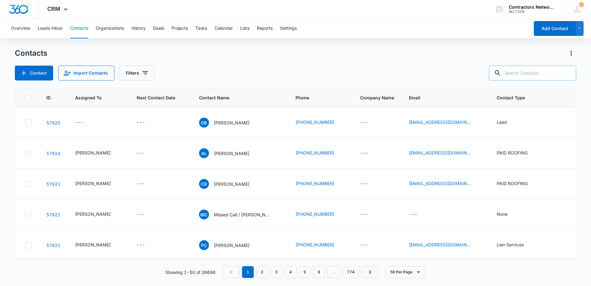
click at [546, 76] on input "text" at bounding box center [532, 73] width 87 height 15
type input "NORBERT"
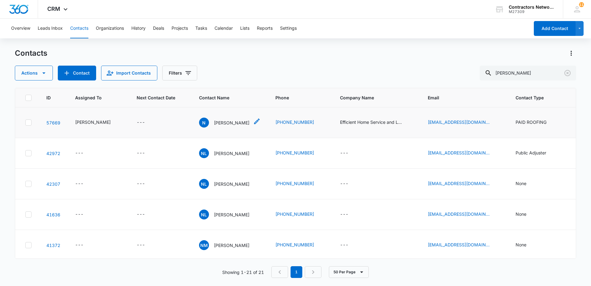
click at [216, 126] on p "Norbert" at bounding box center [232, 122] width 36 height 6
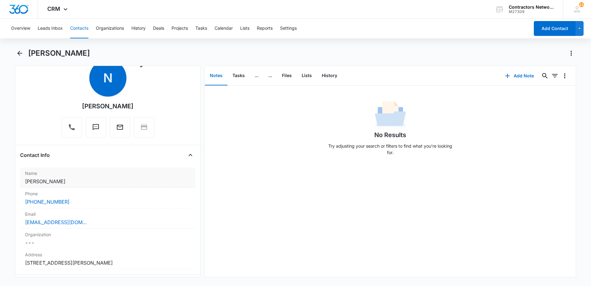
scroll to position [31, 0]
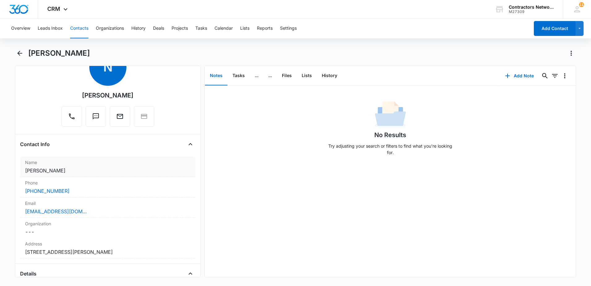
click at [94, 174] on dd "Cancel Save Changes Norbert" at bounding box center [107, 170] width 165 height 7
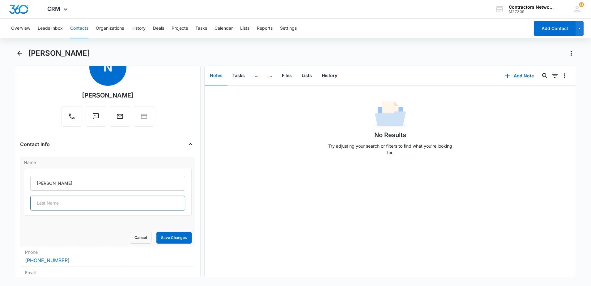
click at [110, 204] on input "text" at bounding box center [107, 202] width 155 height 15
type input "h"
type input "Hernandez"
click at [169, 235] on button "Save Changes" at bounding box center [173, 237] width 35 height 12
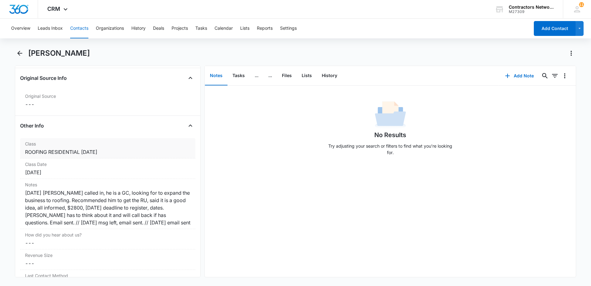
scroll to position [668, 0]
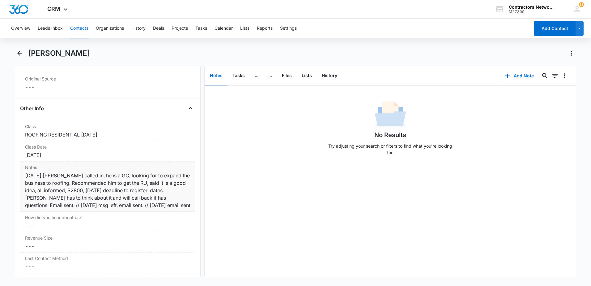
click at [174, 207] on div "8/19/2025 Norbert called in, he is a GC, looking for to expand the business to …" at bounding box center [107, 190] width 165 height 37
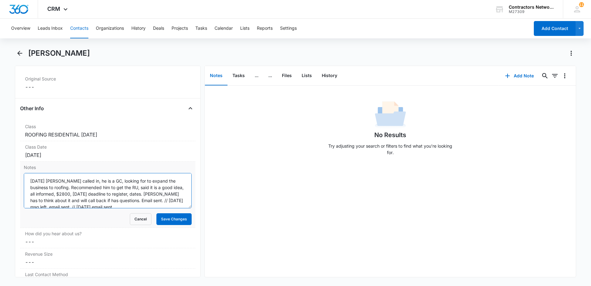
scroll to position [6, 0]
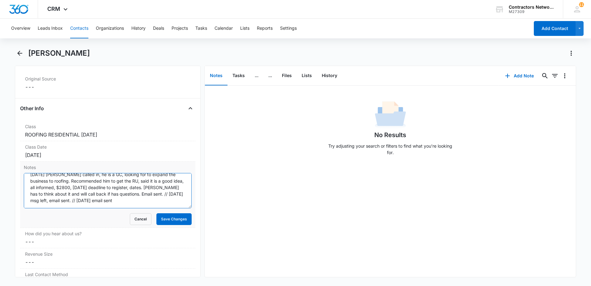
drag, startPoint x: 175, startPoint y: 200, endPoint x: 172, endPoint y: 202, distance: 3.5
click at [175, 200] on textarea "8/19/2025 Norbert called in, he is a GC, looking for to expand the business to …" at bounding box center [108, 190] width 168 height 35
click at [176, 206] on textarea "8/19/2025 Norbert called in, he is a GC, looking for to expand the business to …" at bounding box center [108, 190] width 168 height 35
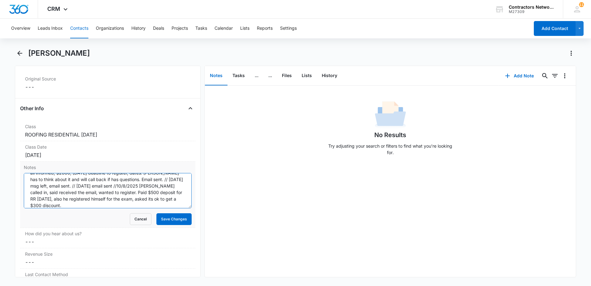
click at [122, 204] on textarea "8/19/2025 Norbert called in, he is a GC, looking for to expand the business to …" at bounding box center [108, 190] width 168 height 35
type textarea "8/19/2025 Norbert called in, he is a GC, looking for to expand the business to …"
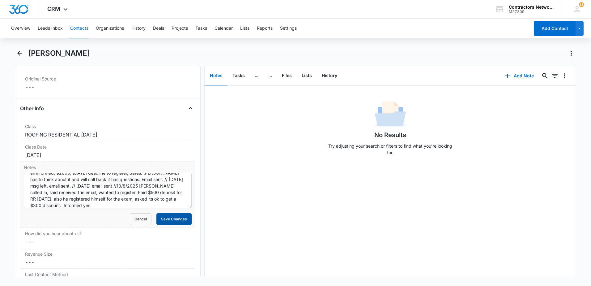
click at [158, 214] on button "Save Changes" at bounding box center [173, 219] width 35 height 12
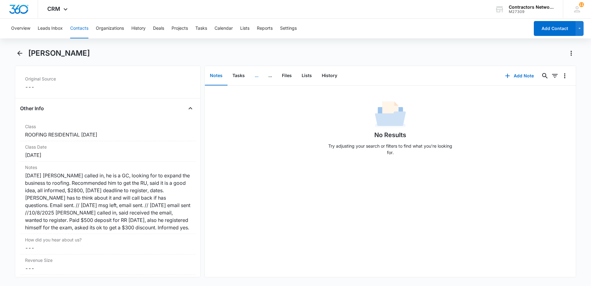
click at [256, 77] on button "..." at bounding box center [257, 75] width 14 height 19
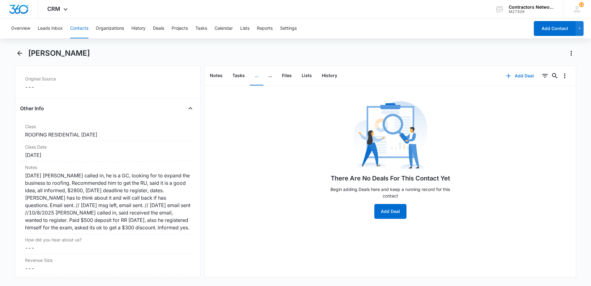
click at [505, 74] on icon "button" at bounding box center [508, 75] width 7 height 7
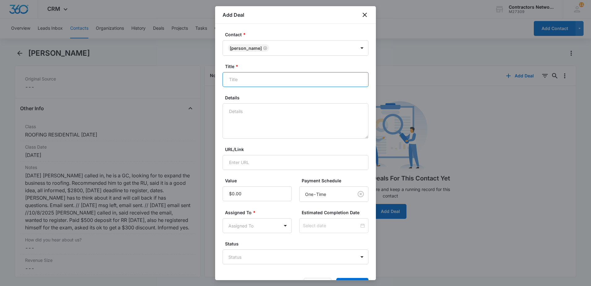
click at [259, 78] on input "Title *" at bounding box center [296, 79] width 146 height 15
type input "r"
type input "ROOFING RESIDENTIAL OCTOBER 2025"
click at [264, 117] on textarea "Details" at bounding box center [296, 120] width 146 height 35
type textarea "$"
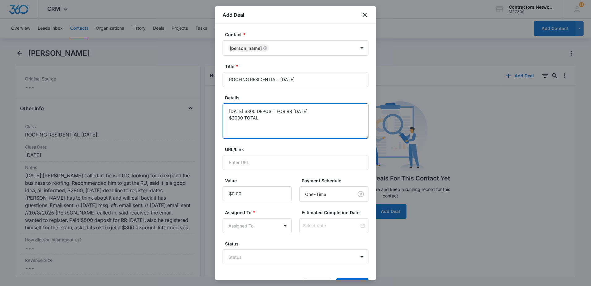
drag, startPoint x: 266, startPoint y: 122, endPoint x: 227, endPoint y: 111, distance: 40.9
click at [227, 111] on textarea "10/8/2025 $800 DEPOSIT FOR RR OCT 2025 $2000 TOTAL" at bounding box center [296, 120] width 146 height 35
type textarea "10/8/2025 $800 DEPOSIT FOR RR OCT 2025 $2000 TOTAL"
click at [246, 193] on input "Value" at bounding box center [257, 193] width 69 height 15
type input "$800.00"
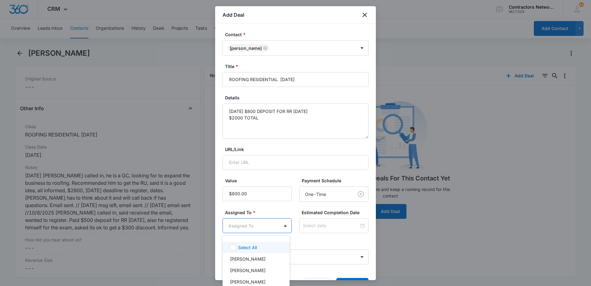
click at [259, 231] on body "CRM Apps Reputation Websites Forms CRM Email Social Shop Payments POS Content A…" at bounding box center [295, 143] width 591 height 286
click at [257, 257] on p "Bozena Wojnar" at bounding box center [248, 258] width 36 height 6
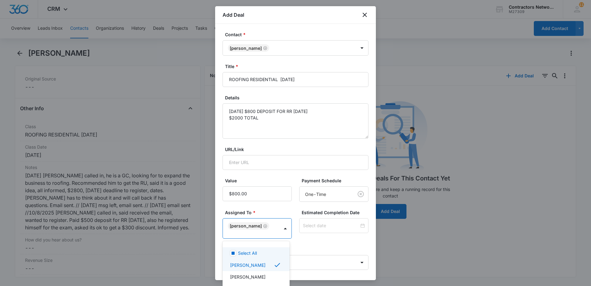
click at [295, 246] on div at bounding box center [295, 143] width 591 height 286
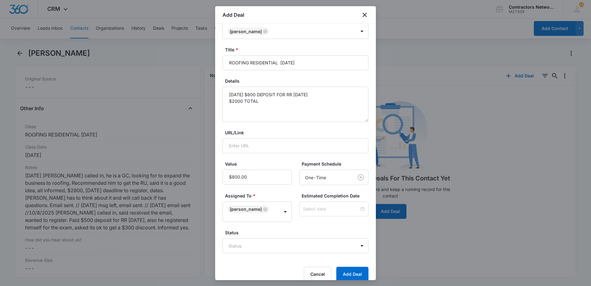
scroll to position [26, 0]
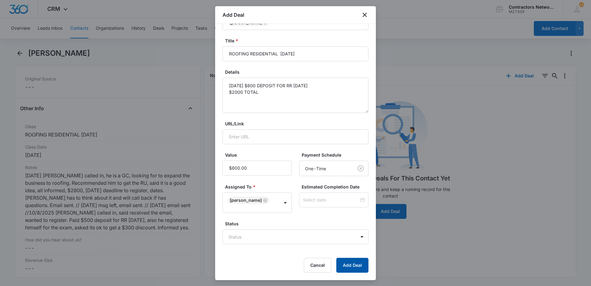
click at [349, 267] on button "Add Deal" at bounding box center [352, 264] width 32 height 15
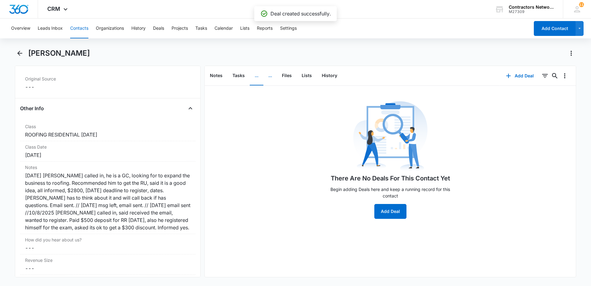
drag, startPoint x: 270, startPoint y: 76, endPoint x: 272, endPoint y: 78, distance: 3.3
click at [268, 78] on button "..." at bounding box center [270, 75] width 14 height 19
click at [499, 75] on icon "button" at bounding box center [502, 75] width 7 height 7
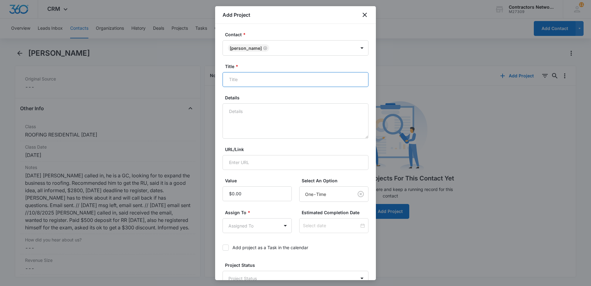
click at [264, 81] on input "Title *" at bounding box center [296, 79] width 146 height 15
type input "ROOFING RESIDENTIAL OCT 2025"
paste textarea "10/8/2025 $800 DEPOSIT FOR RR OCT 2025 $2000 TOTAL"
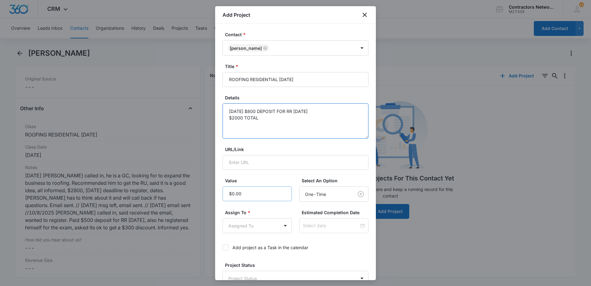
type textarea "10/8/2025 $800 DEPOSIT FOR RR OCT 2025 $2000 TOTAL"
click at [247, 196] on input "Value" at bounding box center [257, 193] width 69 height 15
type input "$2,000.00"
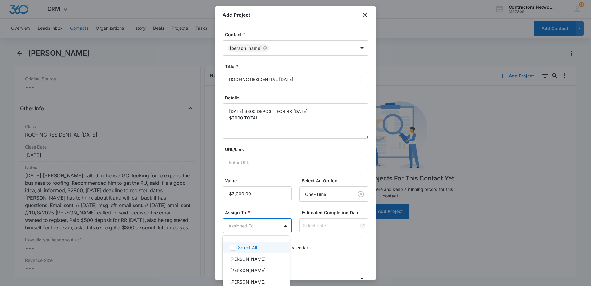
click at [260, 226] on body "CRM Apps Reputation Websites Forms CRM Email Social Shop Payments POS Content A…" at bounding box center [295, 143] width 591 height 286
click at [256, 259] on p "Bozena Wojnar" at bounding box center [248, 258] width 36 height 6
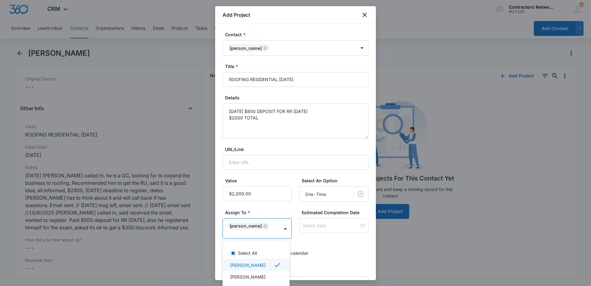
click at [342, 258] on div at bounding box center [295, 143] width 591 height 286
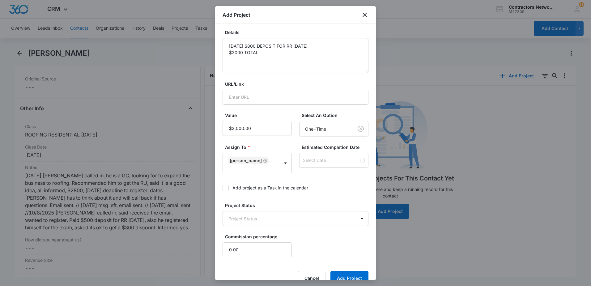
scroll to position [78, 0]
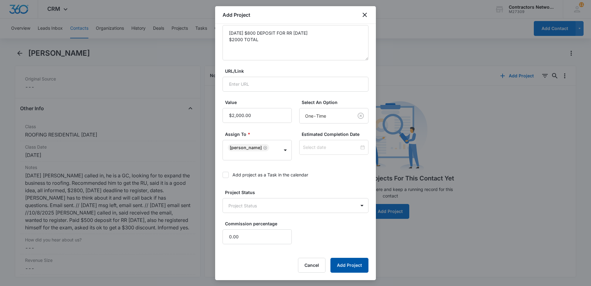
click at [342, 262] on button "Add Project" at bounding box center [349, 264] width 38 height 15
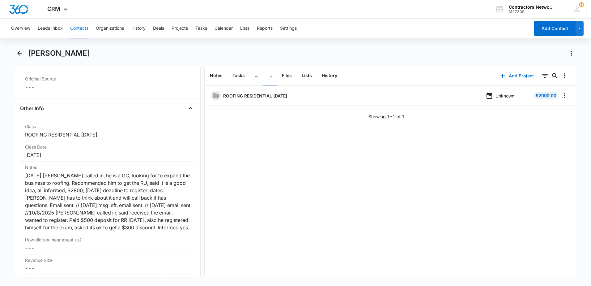
click at [79, 29] on button "Contacts" at bounding box center [79, 29] width 18 height 20
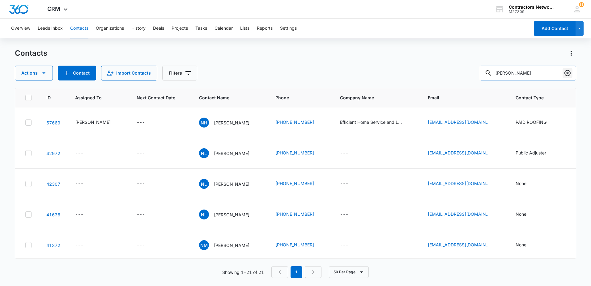
click at [569, 75] on icon "Clear" at bounding box center [567, 73] width 6 height 6
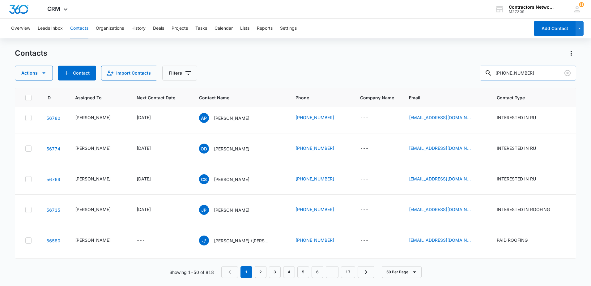
scroll to position [680, 0]
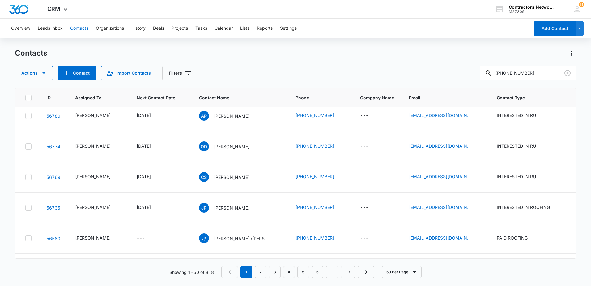
click at [522, 76] on input "309-390-3502" at bounding box center [528, 73] width 96 height 15
click at [522, 74] on input "309-390-3502" at bounding box center [528, 73] width 96 height 15
drag, startPoint x: 522, startPoint y: 73, endPoint x: 469, endPoint y: 79, distance: 53.5
click at [469, 77] on div "Actions Contact Import Contacts Filters 309-390-3502" at bounding box center [295, 73] width 561 height 15
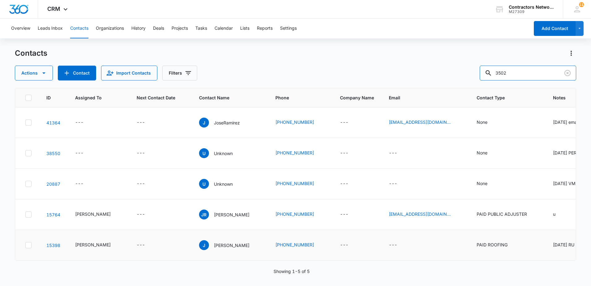
scroll to position [1, 0]
drag, startPoint x: 519, startPoint y: 76, endPoint x: 475, endPoint y: 80, distance: 44.4
click at [475, 80] on div "Contacts Actions Contact Import Contacts Filters 3502 ID Assigned To Next Conta…" at bounding box center [295, 166] width 561 height 237
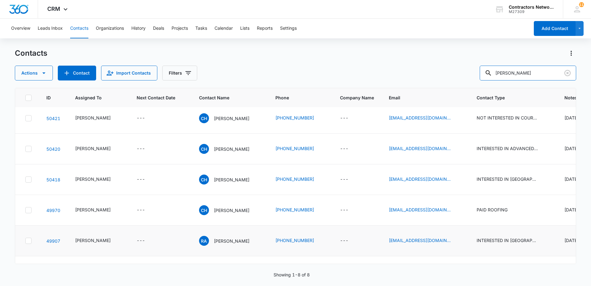
scroll to position [0, 0]
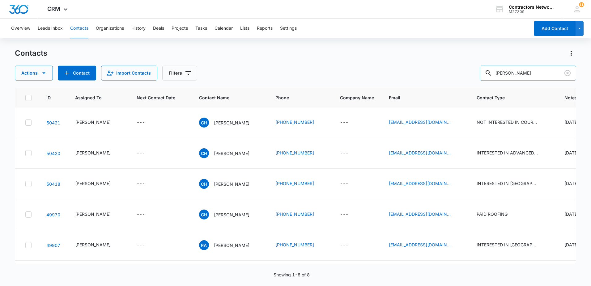
drag, startPoint x: 532, startPoint y: 72, endPoint x: 450, endPoint y: 66, distance: 82.4
click at [452, 67] on div "Actions Contact Import Contacts Filters cosme" at bounding box center [295, 73] width 561 height 15
drag, startPoint x: 521, startPoint y: 75, endPoint x: 468, endPoint y: 83, distance: 53.5
click at [470, 80] on div "Actions Contact Import Contacts Filters alina" at bounding box center [295, 73] width 561 height 15
type input "paws restoration"
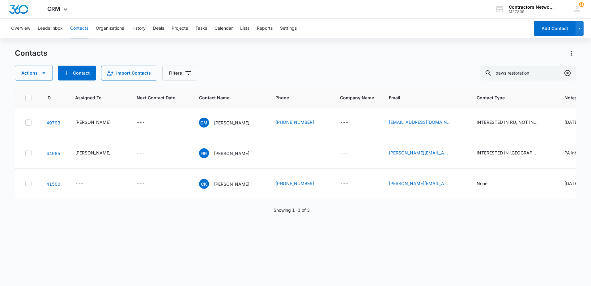
click at [568, 74] on icon "Clear" at bounding box center [567, 72] width 7 height 7
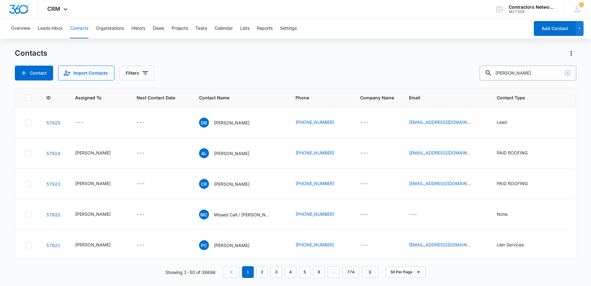
type input "gabriela almonte"
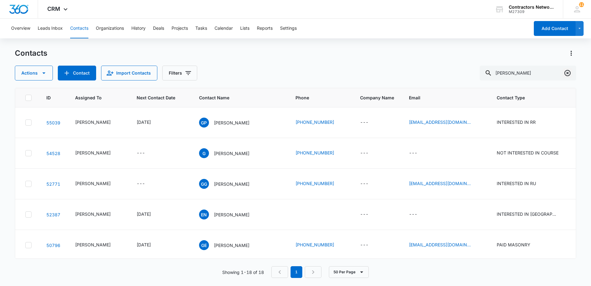
click at [567, 74] on icon "Clear" at bounding box center [567, 72] width 7 height 7
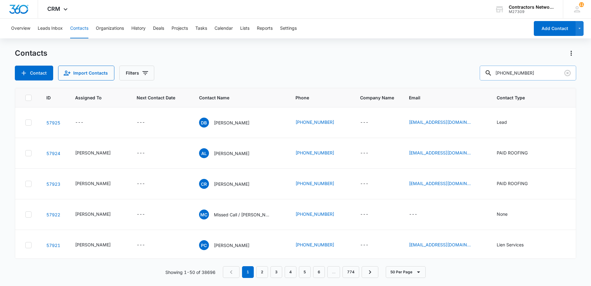
type input "630-687-5065"
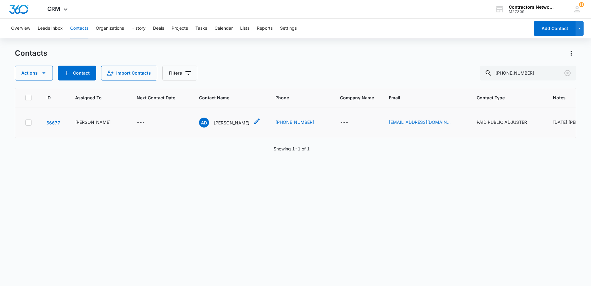
click at [226, 126] on p "Angelika Dubicki" at bounding box center [232, 122] width 36 height 6
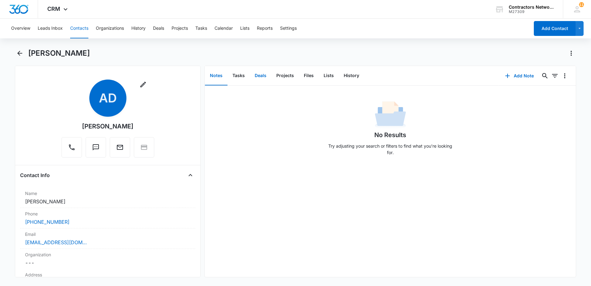
click at [260, 75] on button "Deals" at bounding box center [261, 75] width 22 height 19
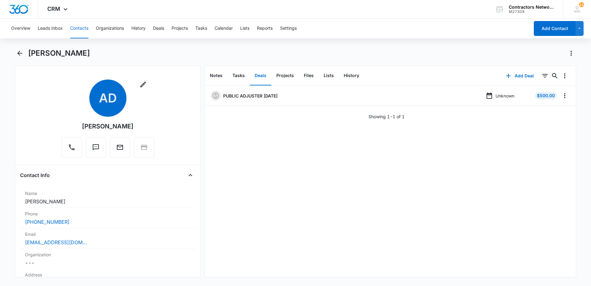
click at [84, 29] on button "Contacts" at bounding box center [79, 29] width 18 height 20
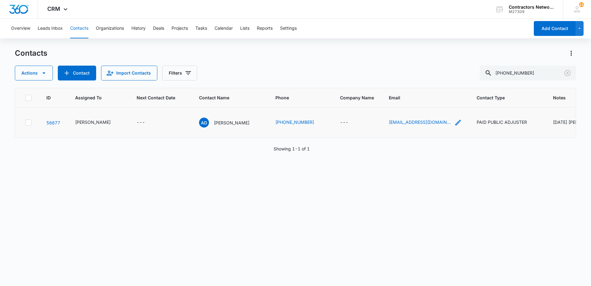
click at [455, 125] on icon "Email - angelikakluzek@yahoo.com - Select to Edit Field" at bounding box center [458, 123] width 6 height 6
click at [434, 94] on input "angelikakluzek@yahoo.com" at bounding box center [415, 96] width 78 height 15
click at [434, 93] on input "angelikakluzek@yahoo.com" at bounding box center [415, 96] width 78 height 15
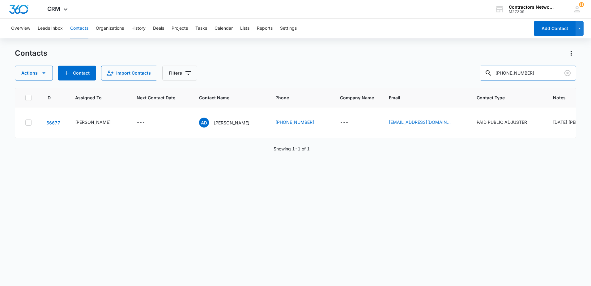
drag, startPoint x: 540, startPoint y: 74, endPoint x: 450, endPoint y: 83, distance: 90.4
click at [450, 83] on div "Contacts Actions Contact Import Contacts Filters 630-687-5065 ID Assigned To Ne…" at bounding box center [295, 166] width 561 height 237
type input "240-810-6877"
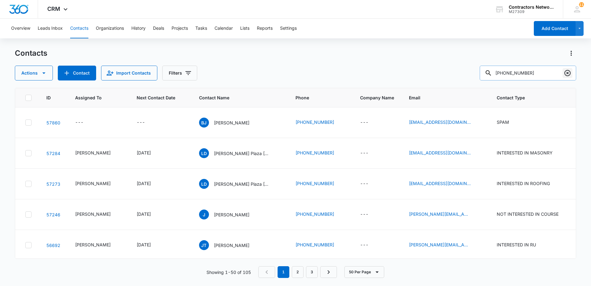
click at [568, 75] on icon "Clear" at bounding box center [567, 72] width 7 height 7
click at [566, 73] on div at bounding box center [567, 73] width 10 height 15
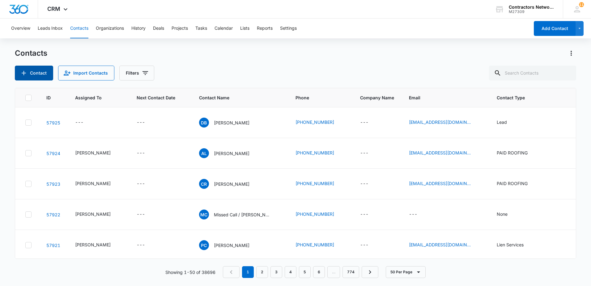
click at [39, 75] on button "Contact" at bounding box center [34, 73] width 38 height 15
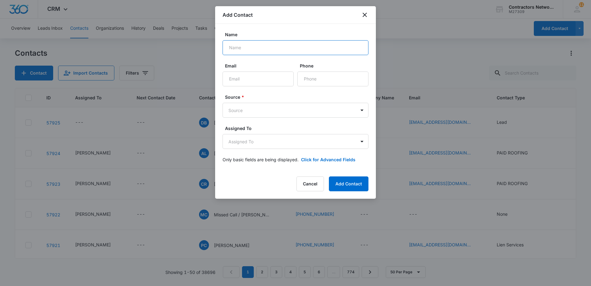
click at [274, 49] on input "Name" at bounding box center [296, 47] width 146 height 15
type input "Alina Cosme"
type input "cosmealina46@gmail.com"
type input "(309) 390-3502"
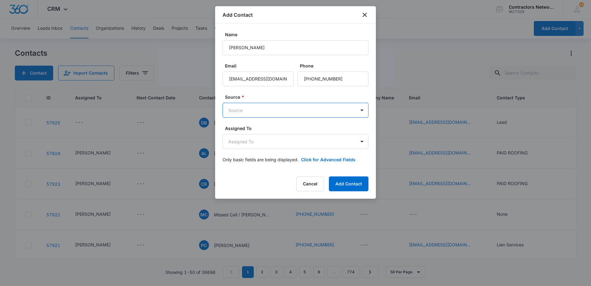
click at [261, 110] on body "CRM Apps Reputation Websites Forms CRM Email Social Shop Payments POS Content A…" at bounding box center [295, 143] width 591 height 286
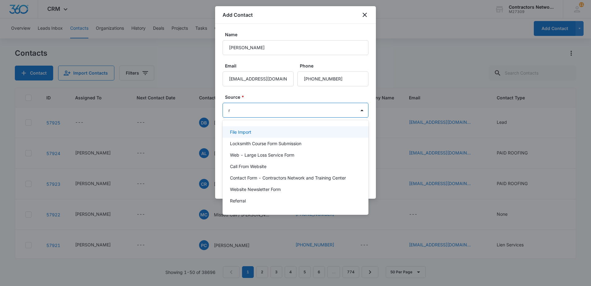
type input "re"
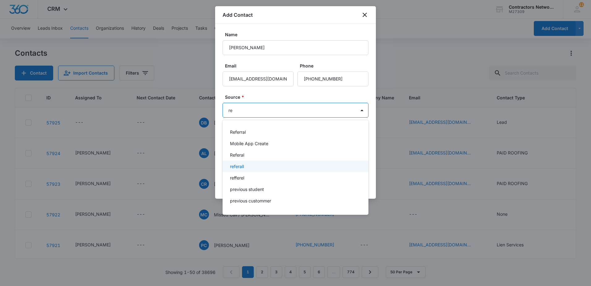
click at [260, 160] on div "referall" at bounding box center [296, 165] width 146 height 11
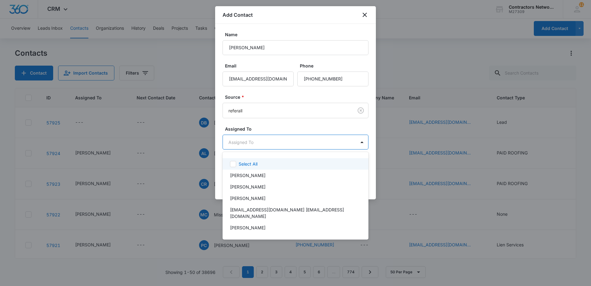
drag, startPoint x: 257, startPoint y: 145, endPoint x: 255, endPoint y: 152, distance: 7.4
click at [256, 150] on body "CRM Apps Reputation Websites Forms CRM Email Social Shop Payments POS Content A…" at bounding box center [295, 143] width 591 height 286
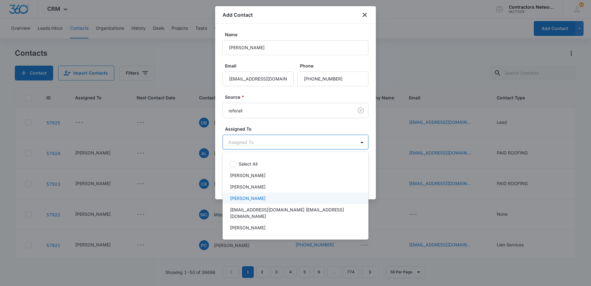
drag, startPoint x: 246, startPoint y: 199, endPoint x: 257, endPoint y: 179, distance: 22.9
click at [247, 199] on p "Elvis Ruelas" at bounding box center [248, 198] width 36 height 6
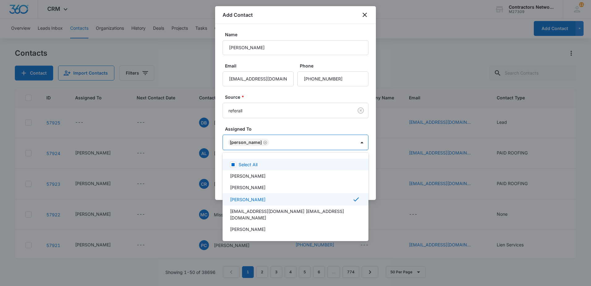
click at [277, 125] on div at bounding box center [295, 143] width 591 height 286
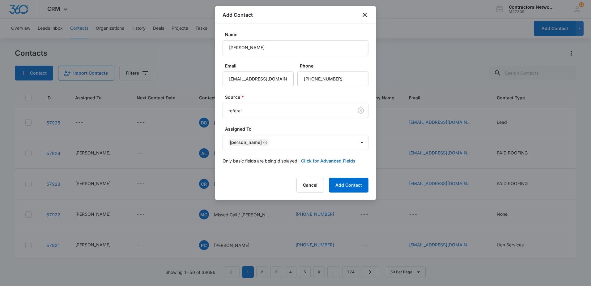
click at [319, 161] on button "Click for Advanced Fields" at bounding box center [328, 160] width 54 height 6
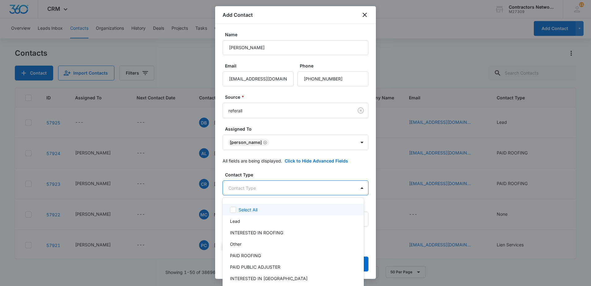
click at [283, 191] on body "CRM Apps Reputation Websites Forms CRM Email Social Shop Payments POS Content A…" at bounding box center [295, 143] width 591 height 286
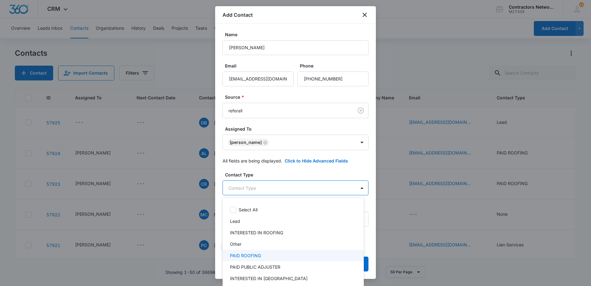
click at [282, 257] on div "PAID ROOFING" at bounding box center [292, 255] width 125 height 6
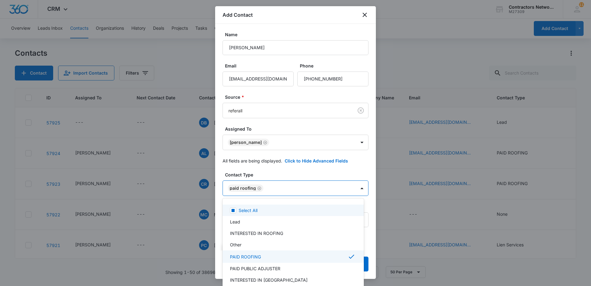
click at [295, 174] on div at bounding box center [295, 143] width 591 height 286
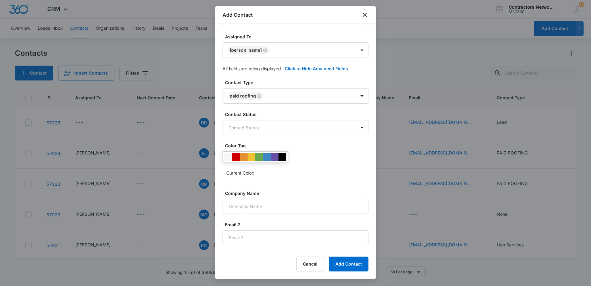
scroll to position [93, 0]
click at [264, 129] on body "CRM Apps Reputation Websites Forms CRM Email Social Shop Payments POS Content A…" at bounding box center [295, 143] width 591 height 286
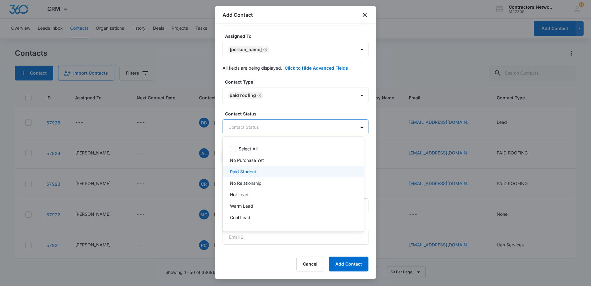
click at [256, 169] on div "Paid Student" at bounding box center [292, 171] width 125 height 6
click at [283, 109] on div at bounding box center [295, 143] width 591 height 286
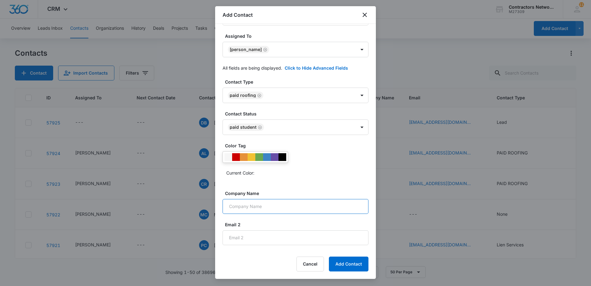
click at [269, 204] on input "Company Name" at bounding box center [296, 206] width 146 height 15
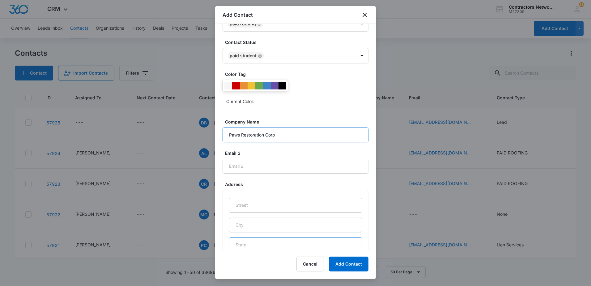
scroll to position [185, 0]
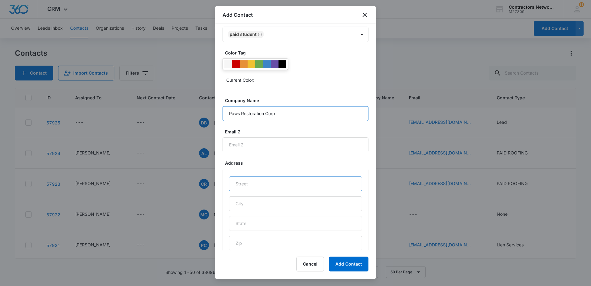
type input "Paws Restoration Corp"
click at [278, 184] on input "text" at bounding box center [295, 183] width 133 height 15
type input "1804 N Linn St"
click at [278, 203] on input "text" at bounding box center [295, 203] width 133 height 15
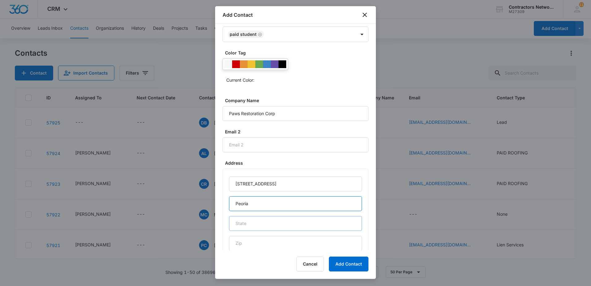
type input "Peoria"
click at [278, 224] on input "text" at bounding box center [295, 223] width 133 height 15
type input "IL"
click at [284, 245] on input "text" at bounding box center [295, 242] width 133 height 15
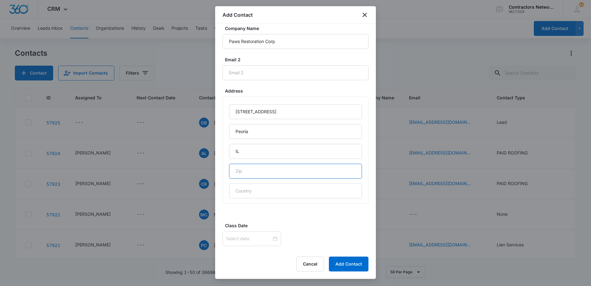
scroll to position [278, 0]
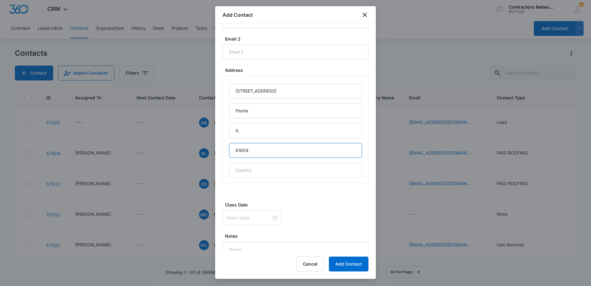
type input "61604"
click at [315, 214] on div at bounding box center [296, 217] width 146 height 15
click at [252, 221] on input at bounding box center [248, 217] width 45 height 7
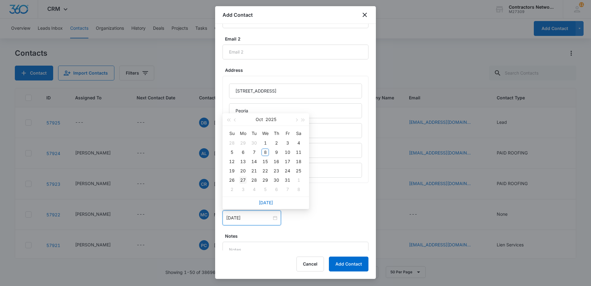
type input "Oct 27, 2025"
click at [245, 179] on div "27" at bounding box center [242, 179] width 7 height 7
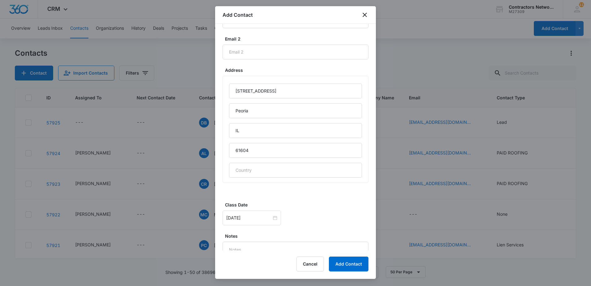
click at [328, 216] on div "Oct 27, 2025 Oct 2025 Su Mo Tu We Th Fr Sa 28 29 30 1 2 3 4 5 6 7 8 9 10 11 12 …" at bounding box center [296, 217] width 146 height 15
click at [343, 265] on button "Add Contact" at bounding box center [349, 263] width 40 height 15
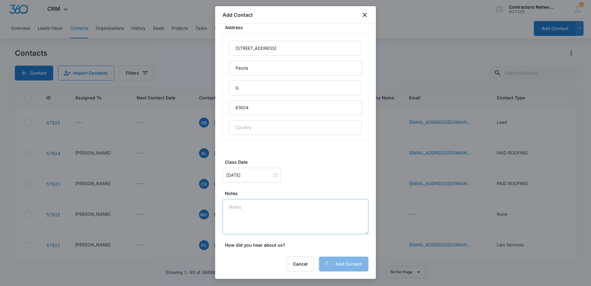
scroll to position [336, 0]
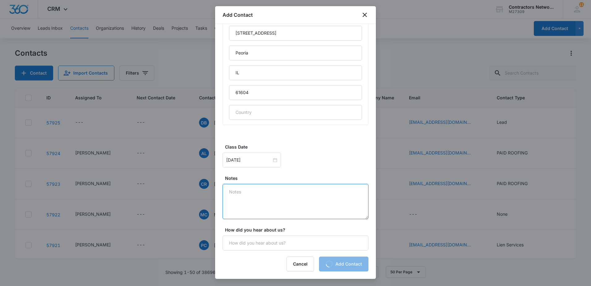
click at [259, 204] on textarea "Notes" at bounding box center [296, 201] width 146 height 35
type textarea "10/8/25 deposit"
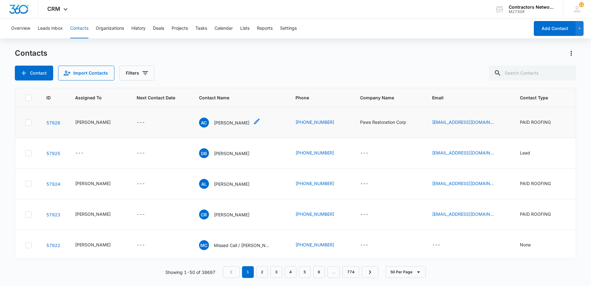
click at [220, 124] on p "Alina Cosme" at bounding box center [232, 122] width 36 height 6
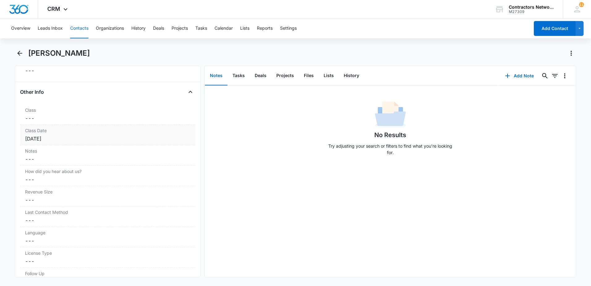
scroll to position [680, 0]
click at [99, 125] on dd "Cancel Save Changes ---" at bounding box center [107, 122] width 165 height 7
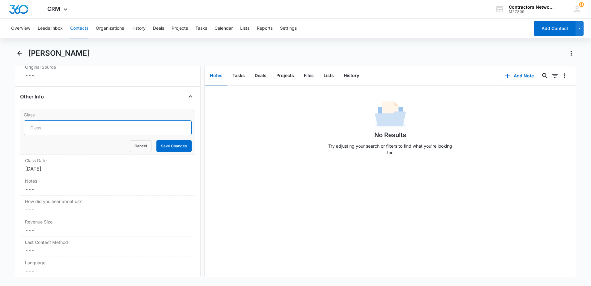
click at [61, 132] on input "Class" at bounding box center [108, 127] width 168 height 15
click at [95, 128] on input "ROOFING THE UNLIMITED MAY 2025" at bounding box center [108, 127] width 168 height 15
type input "ROOFING THE UNLIMITED October 2025"
click at [159, 146] on button "Save Changes" at bounding box center [173, 146] width 35 height 12
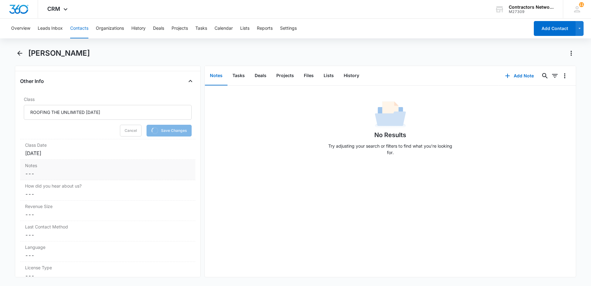
scroll to position [711, 0]
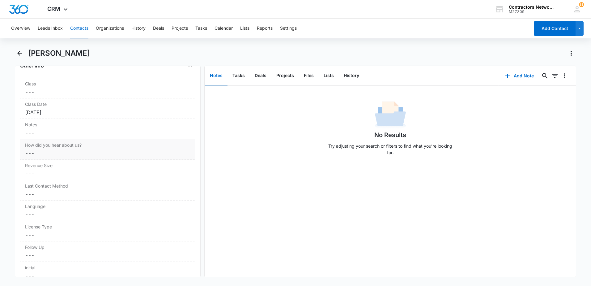
click at [43, 155] on dd "Cancel Save Changes ---" at bounding box center [107, 152] width 165 height 7
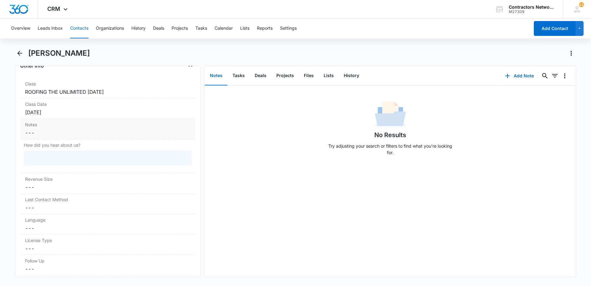
click at [49, 129] on dd "Cancel Save Changes ---" at bounding box center [107, 132] width 165 height 7
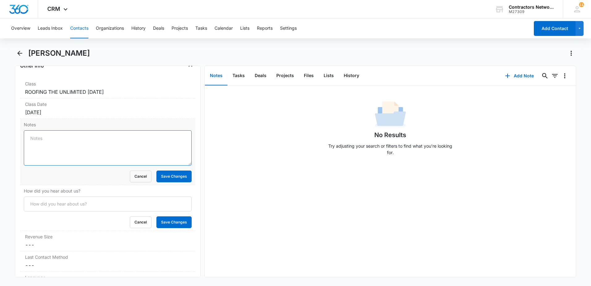
click at [52, 138] on textarea "Notes" at bounding box center [108, 147] width 168 height 35
type textarea "10/8/25 $800 deposit paid, $2600 total, she was referred by Cesar ABC, and rece…"
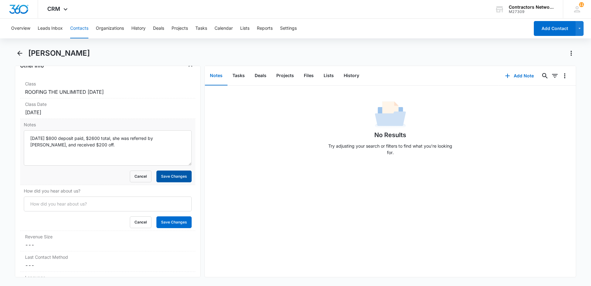
click at [164, 178] on button "Save Changes" at bounding box center [173, 176] width 35 height 12
click at [262, 76] on button "Deals" at bounding box center [261, 75] width 22 height 19
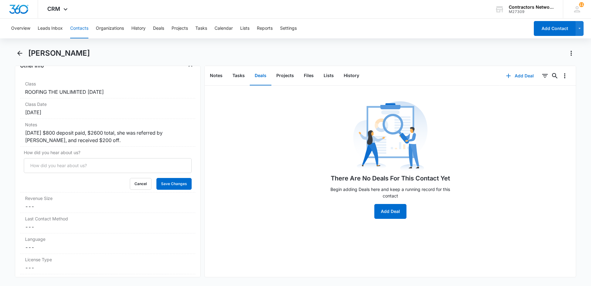
click at [506, 75] on icon "button" at bounding box center [508, 75] width 7 height 7
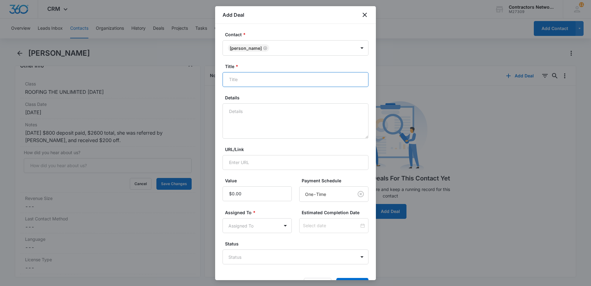
click at [274, 82] on input "Title *" at bounding box center [296, 79] width 146 height 15
type input "r"
type input "ROOFING THE UNLIMITED OCT 2025"
click at [286, 118] on textarea "Details" at bounding box center [296, 120] width 146 height 35
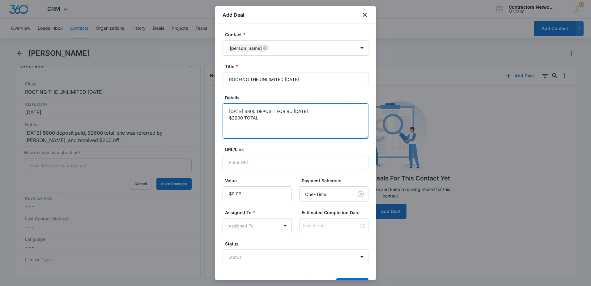
drag, startPoint x: 262, startPoint y: 118, endPoint x: 227, endPoint y: 109, distance: 35.5
click at [227, 109] on textarea "10/8/25 $800 DEPOSIT FOR RU OCT 2025 $2600 TOTAL" at bounding box center [296, 120] width 146 height 35
type textarea "10/8/25 $800 DEPOSIT FOR RU OCT 2025 $2600 TOTAL"
click at [249, 194] on input "Value" at bounding box center [257, 193] width 69 height 15
type input "$800.00"
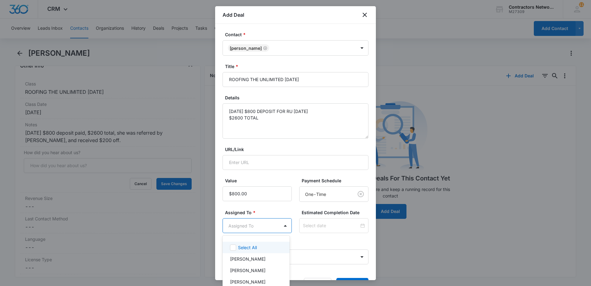
click at [235, 226] on body "CRM Apps Reputation Websites Forms CRM Email Social Shop Payments POS Content A…" at bounding box center [295, 143] width 591 height 286
click at [246, 269] on p "Elvis Ruelas" at bounding box center [248, 270] width 36 height 6
drag, startPoint x: 267, startPoint y: 205, endPoint x: 278, endPoint y: 228, distance: 25.6
click at [267, 205] on div at bounding box center [295, 143] width 591 height 286
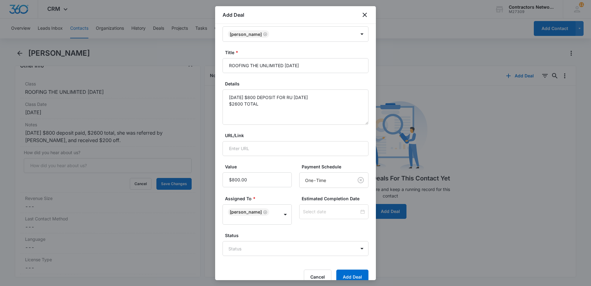
scroll to position [21, 0]
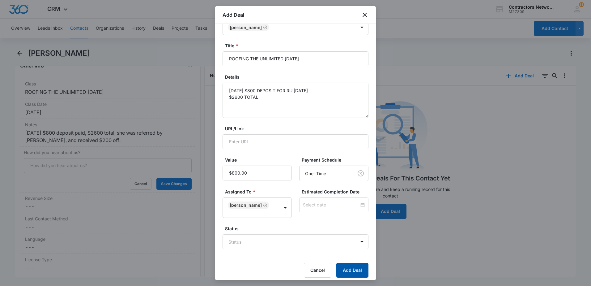
click at [337, 265] on button "Add Deal" at bounding box center [352, 269] width 32 height 15
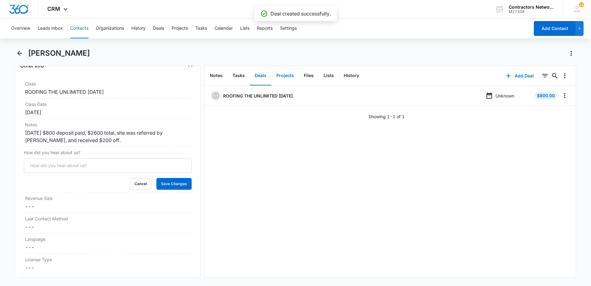
click at [287, 75] on button "Projects" at bounding box center [285, 75] width 28 height 19
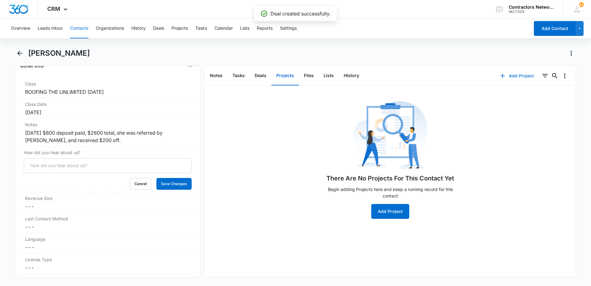
click at [501, 75] on icon "button" at bounding box center [502, 75] width 7 height 7
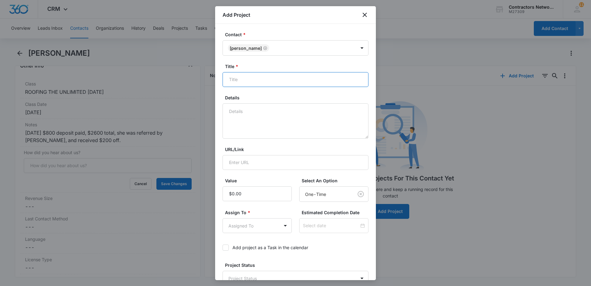
click at [259, 81] on input "Title *" at bounding box center [296, 79] width 146 height 15
type input "ROOFING THE UNLIMITED OCT 2025"
paste textarea "10/8/25 $800 DEPOSIT FOR RU OCT 2025 $2600 TOTAL"
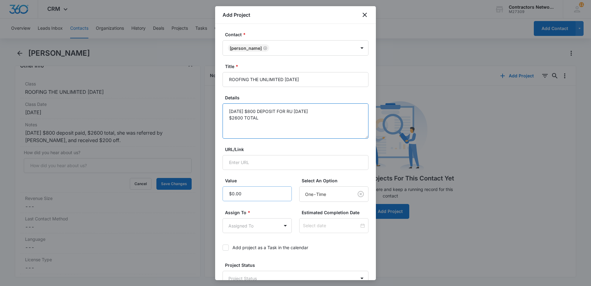
type textarea "10/8/25 $800 DEPOSIT FOR RU OCT 2025 $2600 TOTAL"
click at [252, 193] on input "Value" at bounding box center [257, 193] width 69 height 15
type input "$2,600.00"
click at [245, 225] on body "CRM Apps Reputation Websites Forms CRM Email Social Shop Payments POS Content A…" at bounding box center [295, 143] width 591 height 286
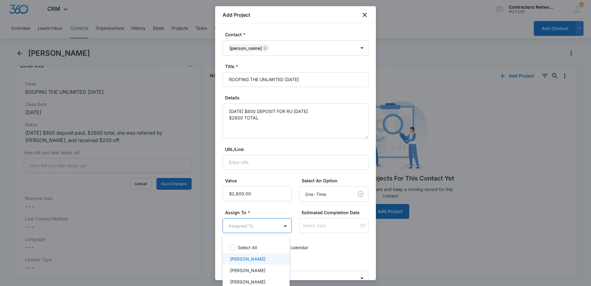
click at [252, 258] on p "Bozena Wojnar" at bounding box center [248, 258] width 36 height 6
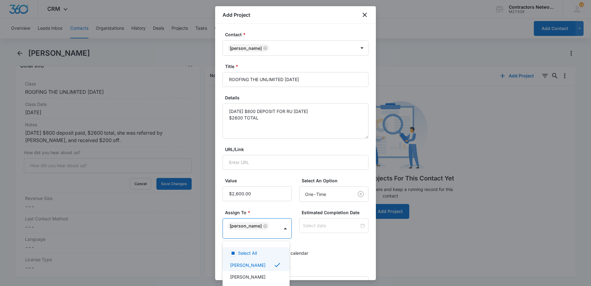
click at [333, 254] on div at bounding box center [295, 143] width 591 height 286
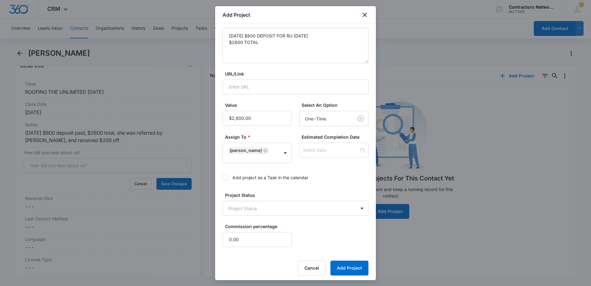
scroll to position [78, 0]
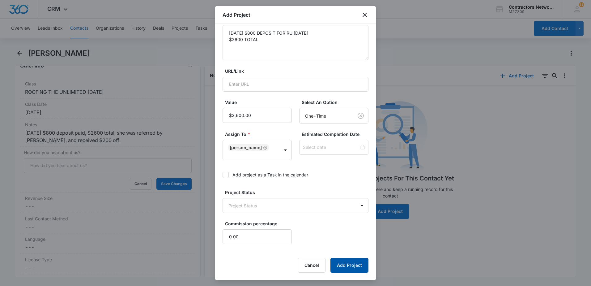
click at [340, 264] on button "Add Project" at bounding box center [349, 264] width 38 height 15
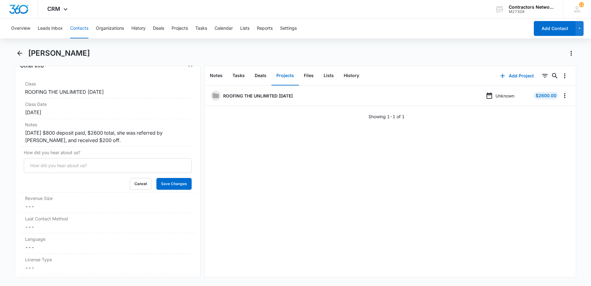
click at [79, 27] on button "Contacts" at bounding box center [79, 29] width 18 height 20
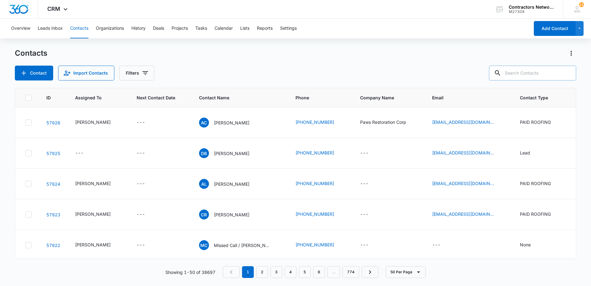
click at [519, 74] on input "text" at bounding box center [532, 73] width 87 height 15
type input "8"
type input "carlos gonzalez"
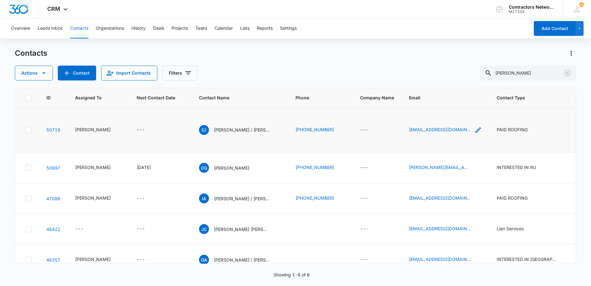
click at [474, 126] on icon "Email - gonzalezmomto4@gmail.com - Select to Edit Field" at bounding box center [477, 129] width 7 height 7
drag, startPoint x: 230, startPoint y: 159, endPoint x: 240, endPoint y: 159, distance: 10.5
click at [240, 164] on p "Carlos Gonzalez" at bounding box center [232, 167] width 36 height 6
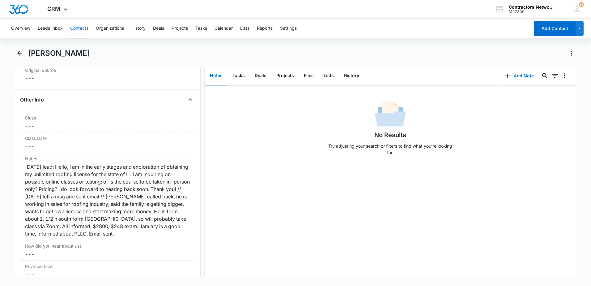
scroll to position [680, 0]
click at [19, 52] on icon "Back" at bounding box center [19, 52] width 7 height 7
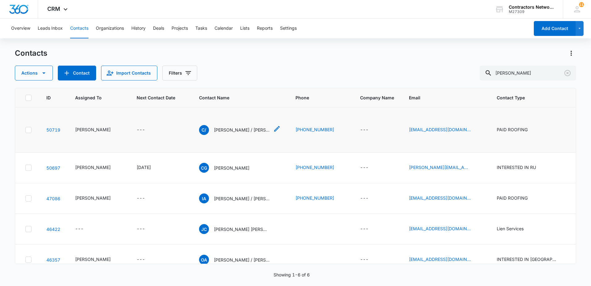
click at [237, 126] on p "Carlos / Michelle Gonzalez" at bounding box center [242, 129] width 56 height 6
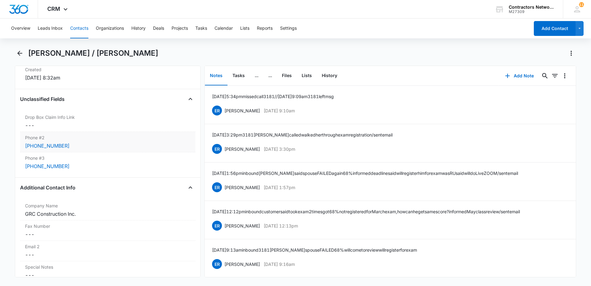
scroll to position [464, 0]
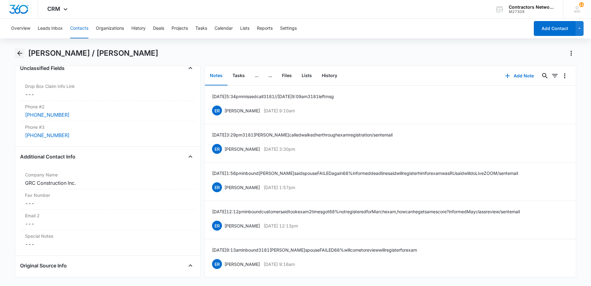
click at [22, 53] on icon "Back" at bounding box center [19, 52] width 7 height 7
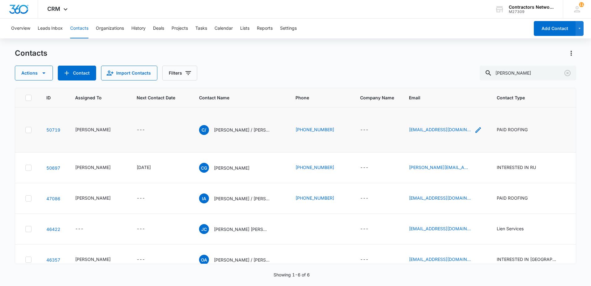
click at [474, 126] on icon "Email - gonzalezmomto4@gmail.com - Select to Edit Field" at bounding box center [477, 129] width 7 height 7
click at [446, 87] on input "gonzalezmomto4@gmail.com" at bounding box center [439, 86] width 78 height 15
click at [338, 126] on icon "Phone - (815) 491-3183 - Select to Edit Field" at bounding box center [341, 129] width 7 height 7
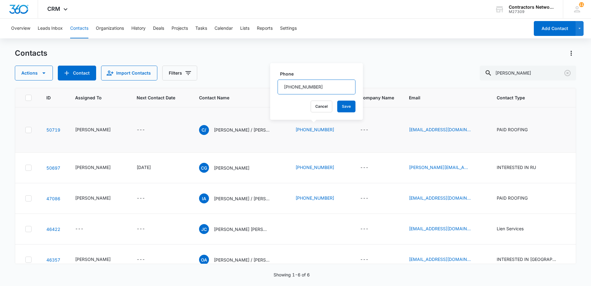
click at [299, 88] on input "Phone" at bounding box center [317, 86] width 78 height 15
click at [568, 74] on icon "Clear" at bounding box center [567, 73] width 6 height 6
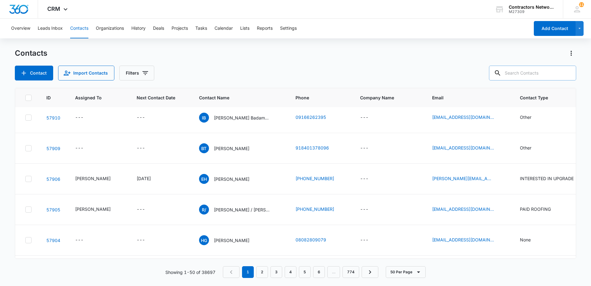
scroll to position [525, 0]
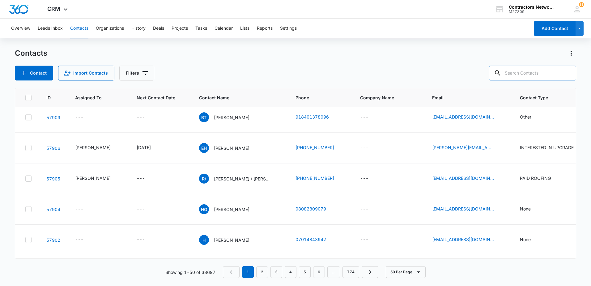
click at [227, 59] on p "Jose Jimenez" at bounding box center [232, 56] width 36 height 6
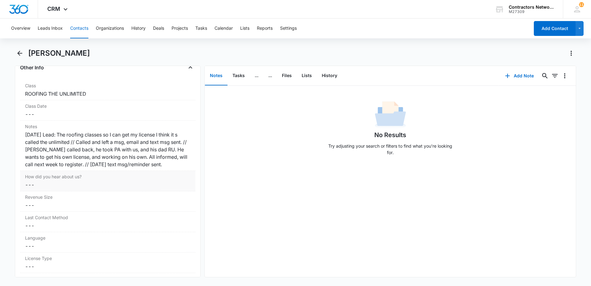
scroll to position [711, 0]
click at [20, 52] on icon "Back" at bounding box center [19, 52] width 7 height 7
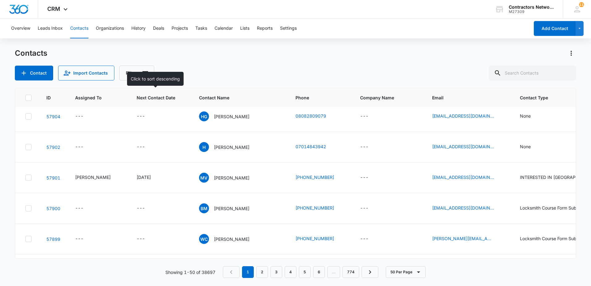
scroll to position [649, 0]
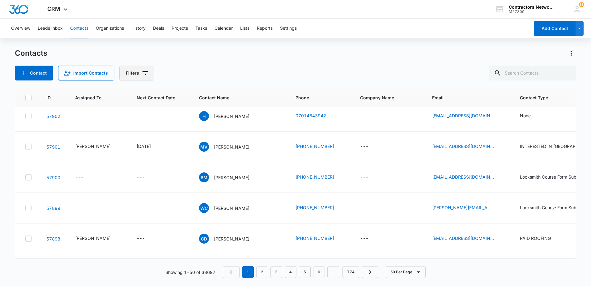
click at [145, 72] on icon "Filters" at bounding box center [145, 72] width 7 height 7
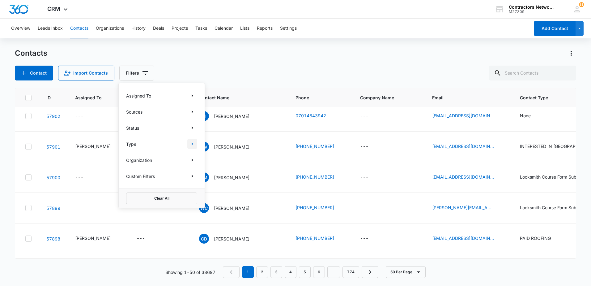
click at [192, 144] on icon "Show Type filters" at bounding box center [192, 143] width 7 height 7
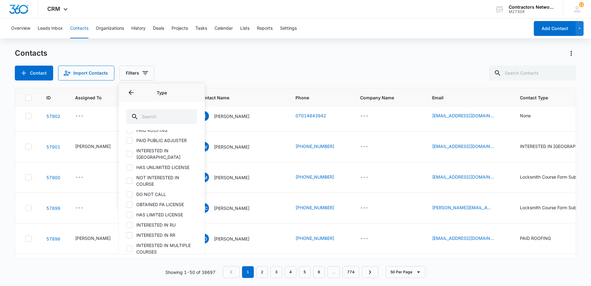
scroll to position [62, 0]
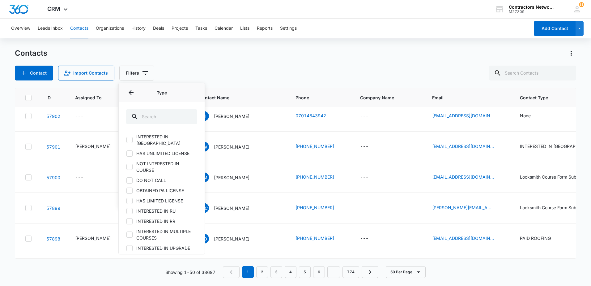
click at [131, 209] on icon at bounding box center [130, 210] width 4 height 3
click at [126, 210] on input "INTERESTED IN RU" at bounding box center [126, 210] width 0 height 0
checkbox input "true"
click at [131, 218] on icon at bounding box center [130, 221] width 6 height 6
click at [126, 221] on input "INTERESTED IN RR" at bounding box center [126, 221] width 0 height 0
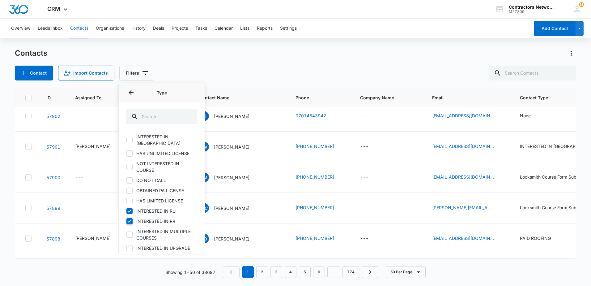
checkbox input "true"
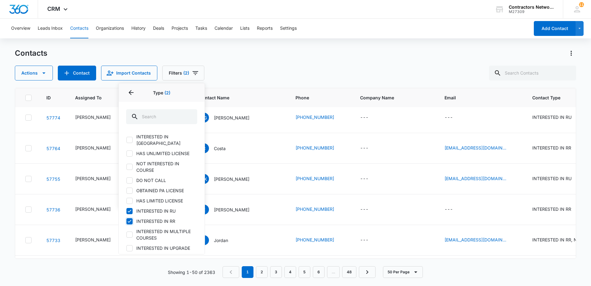
scroll to position [155, 0]
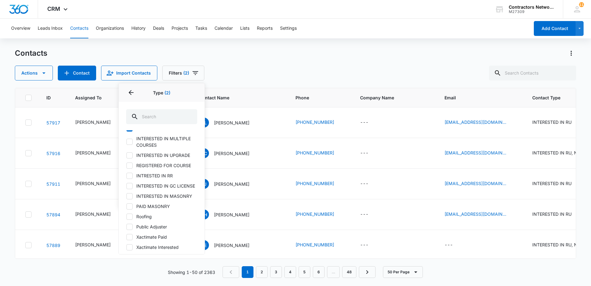
click at [129, 152] on icon at bounding box center [130, 155] width 6 height 6
click at [126, 155] on input "INTERESTED IN UPGRADE" at bounding box center [126, 155] width 0 height 0
checkbox input "true"
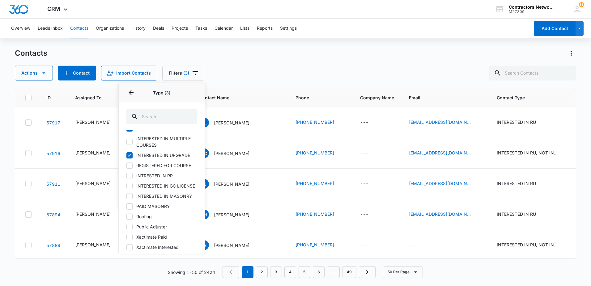
click at [130, 217] on icon at bounding box center [130, 217] width 6 height 6
click at [126, 216] on input "Roofing" at bounding box center [126, 216] width 0 height 0
checkbox input "true"
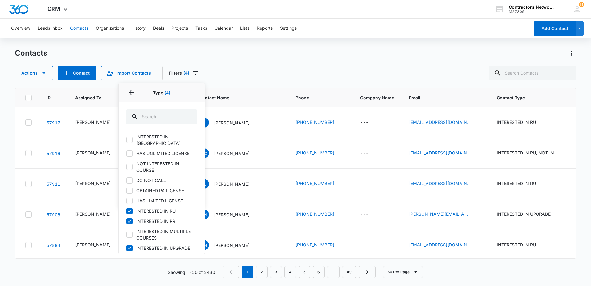
scroll to position [0, 0]
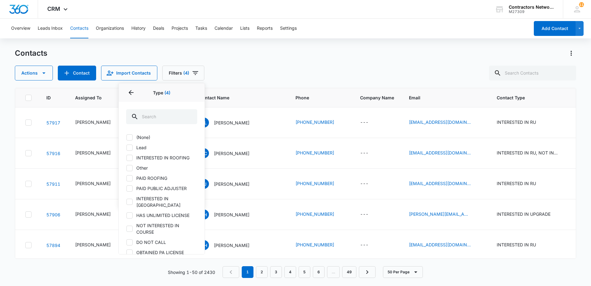
click at [130, 158] on icon at bounding box center [130, 158] width 6 height 6
click at [126, 158] on input "INTERESTED IN ROOFING" at bounding box center [126, 157] width 0 height 0
checkbox input "true"
click at [275, 67] on div "Actions Contact Import Contacts Filters (5) Assigned To Sources Status Type 5 T…" at bounding box center [295, 73] width 561 height 15
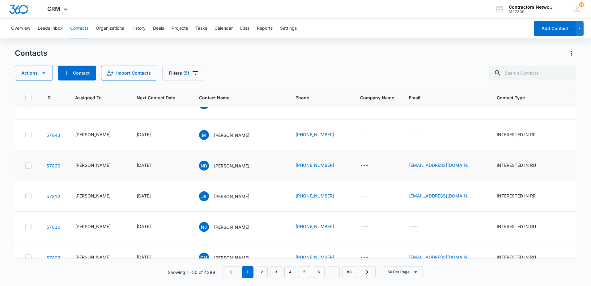
scroll to position [402, 0]
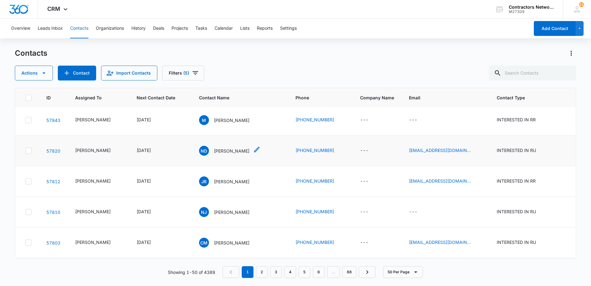
click at [218, 154] on p "Natasha Daughtery" at bounding box center [232, 150] width 36 height 6
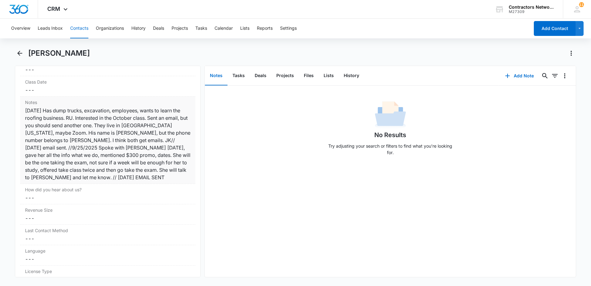
scroll to position [742, 0]
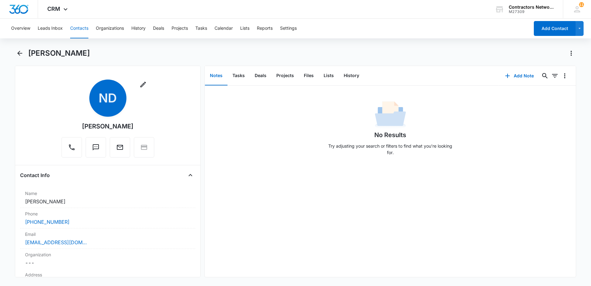
scroll to position [742, 0]
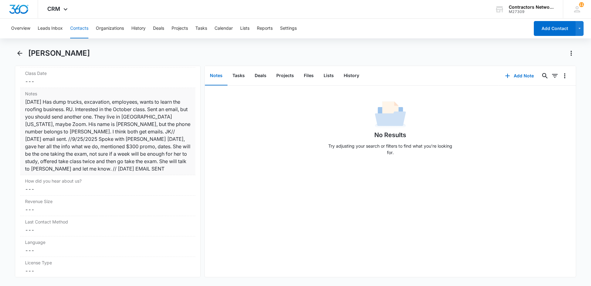
click at [172, 169] on div "[DATE] Has dump trucks, excavation, employees, wants to learn the roofing busin…" at bounding box center [107, 135] width 165 height 74
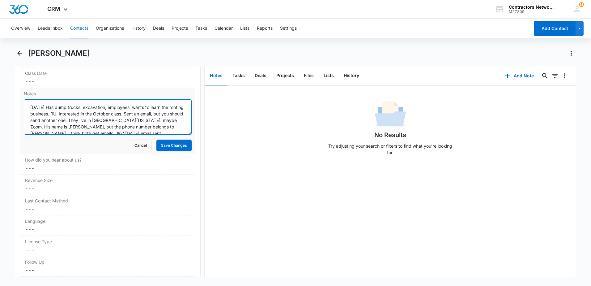
scroll to position [39, 0]
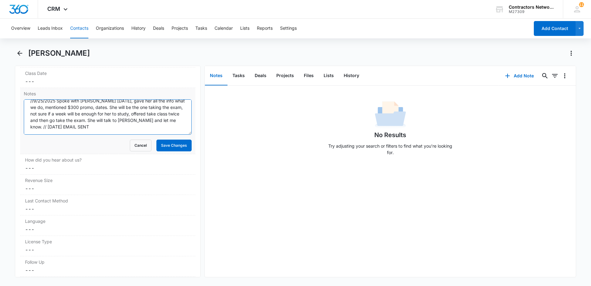
click at [170, 130] on textarea "[DATE] Has dump trucks, excavation, employees, wants to learn the roofing busin…" at bounding box center [108, 116] width 168 height 35
type textarea "9/12/2025 Has dump trucks, excavation, employees, wants to learn the roofing bu…"
click at [159, 146] on button "Save Changes" at bounding box center [173, 145] width 35 height 12
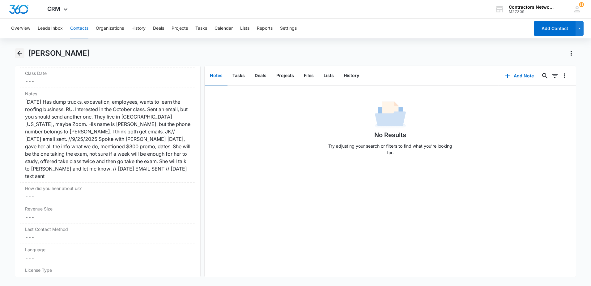
click at [21, 54] on icon "Back" at bounding box center [19, 52] width 7 height 7
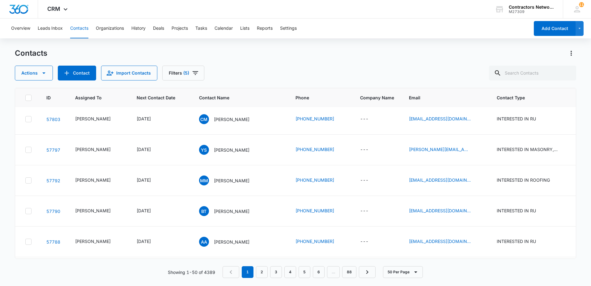
scroll to position [525, 0]
click at [223, 122] on p "Carlos Morales" at bounding box center [232, 119] width 36 height 6
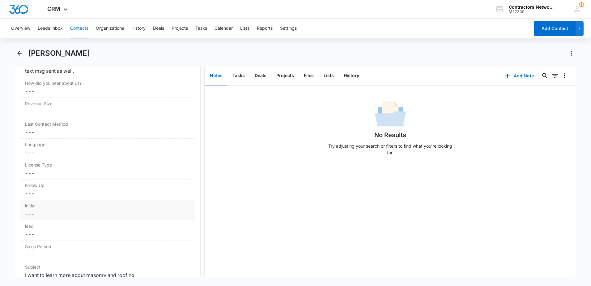
scroll to position [896, 0]
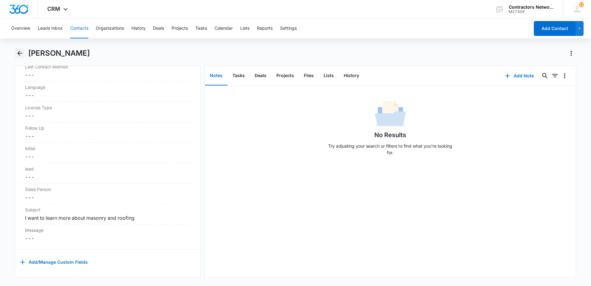
click at [21, 55] on icon "Back" at bounding box center [19, 52] width 7 height 7
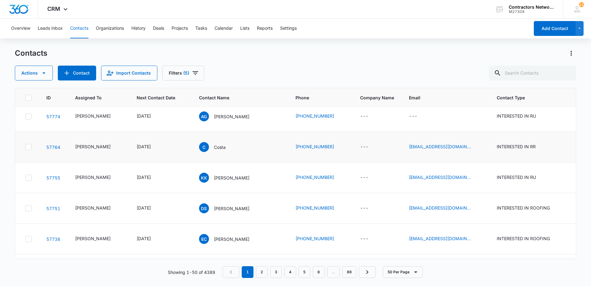
scroll to position [804, 0]
click at [215, 121] on div "C Costa" at bounding box center [212, 116] width 27 height 10
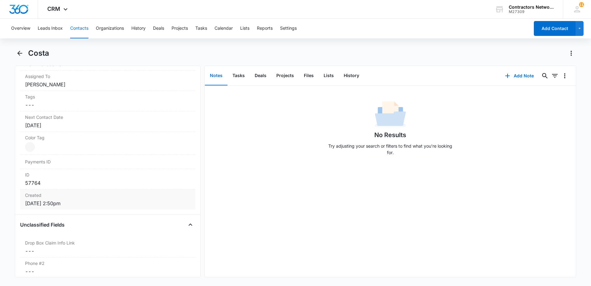
scroll to position [309, 0]
click at [83, 123] on div "[DATE]" at bounding box center [107, 123] width 165 height 7
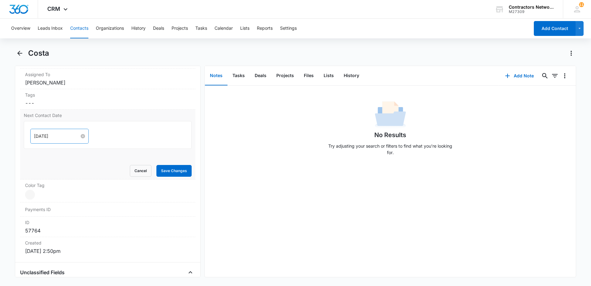
click at [64, 135] on input "[DATE]" at bounding box center [56, 136] width 45 height 7
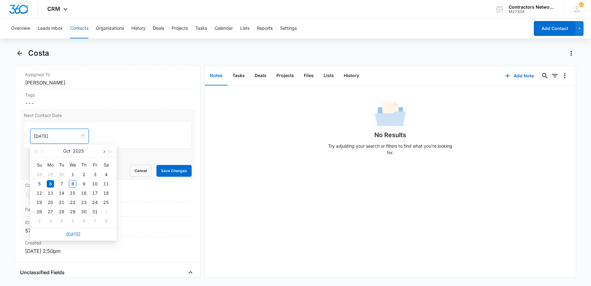
click at [101, 153] on button "button" at bounding box center [103, 151] width 7 height 12
click at [103, 150] on button "button" at bounding box center [103, 151] width 7 height 12
type input "Dec 22, 2025"
click at [51, 203] on div "22" at bounding box center [50, 201] width 7 height 7
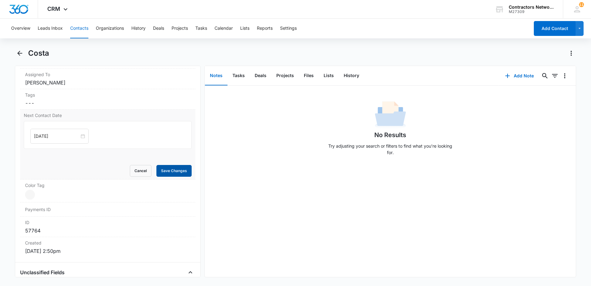
click at [164, 172] on button "Save Changes" at bounding box center [173, 171] width 35 height 12
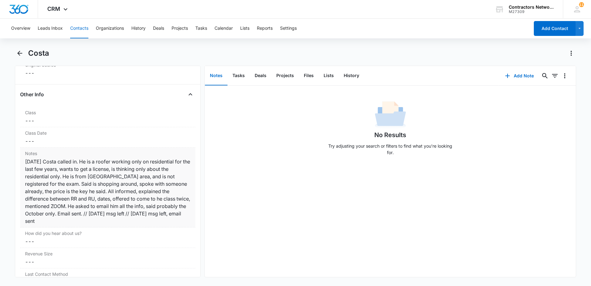
scroll to position [692, 0]
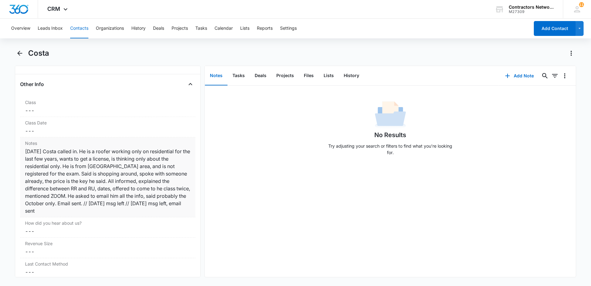
click at [67, 211] on div "9/3/2025 Costa called in. He is a roofer working only on residential for the la…" at bounding box center [107, 180] width 165 height 67
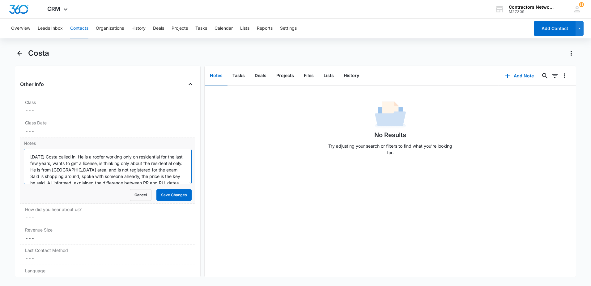
scroll to position [26, 0]
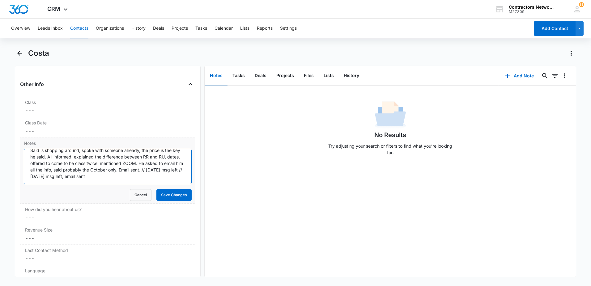
click at [172, 179] on textarea "9/3/2025 Costa called in. He is a roofer working only on residential for the la…" at bounding box center [108, 166] width 168 height 35
type textarea "9/3/2025 Costa called in. He is a roofer working only on residential for the la…"
click at [165, 195] on button "Save Changes" at bounding box center [173, 195] width 35 height 12
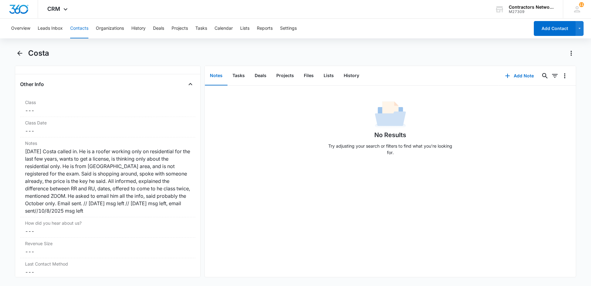
click at [79, 29] on button "Contacts" at bounding box center [79, 29] width 18 height 20
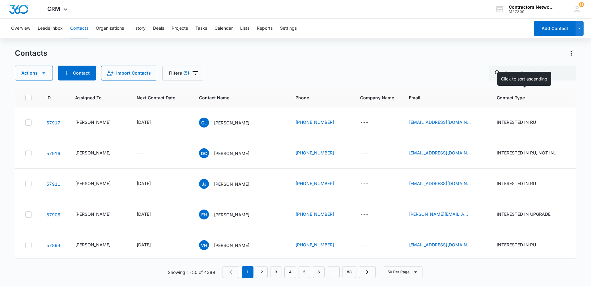
scroll to position [804, 0]
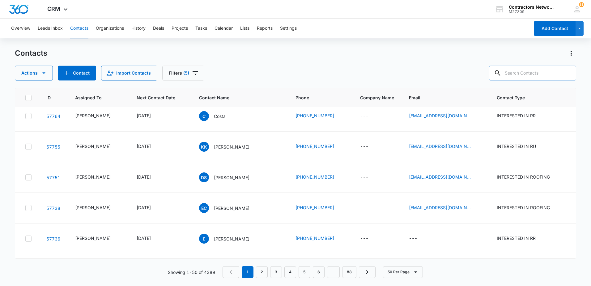
click at [536, 74] on input "text" at bounding box center [532, 73] width 87 height 15
type input "630-429-7622"
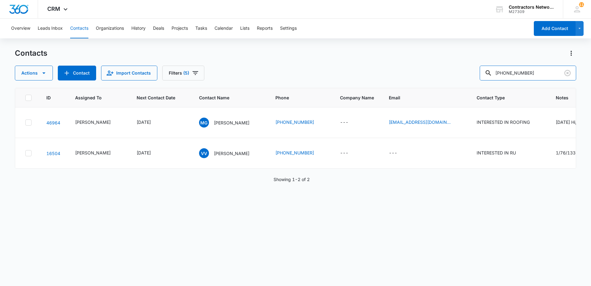
scroll to position [0, 0]
drag, startPoint x: 195, startPoint y: 74, endPoint x: 191, endPoint y: 74, distance: 3.7
click at [192, 74] on icon "Filters" at bounding box center [195, 72] width 7 height 7
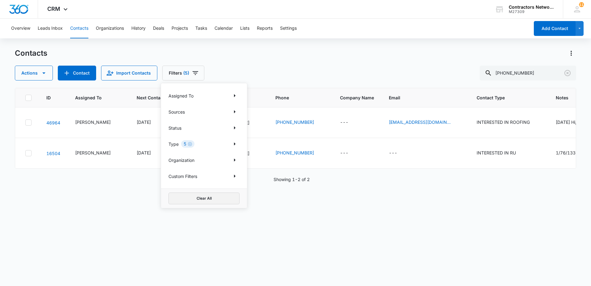
click at [192, 197] on button "Clear All" at bounding box center [203, 198] width 71 height 12
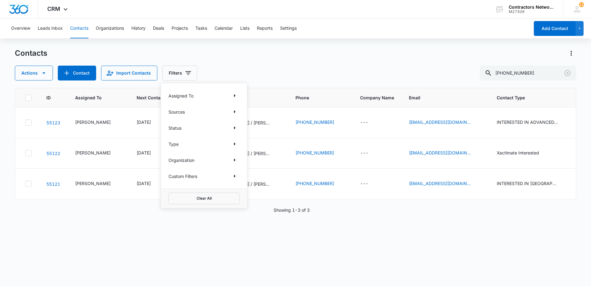
click at [346, 63] on div "Contacts Actions Contact Import Contacts Filters Assigned To Sources Status Typ…" at bounding box center [295, 64] width 561 height 32
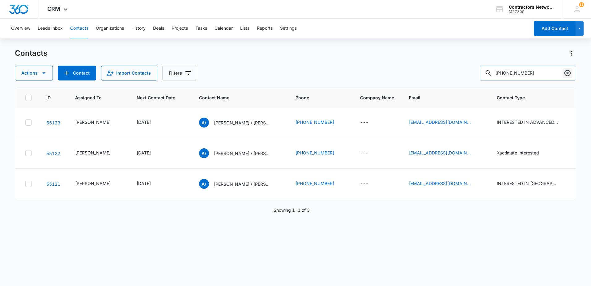
click at [569, 74] on icon "Clear" at bounding box center [567, 72] width 7 height 7
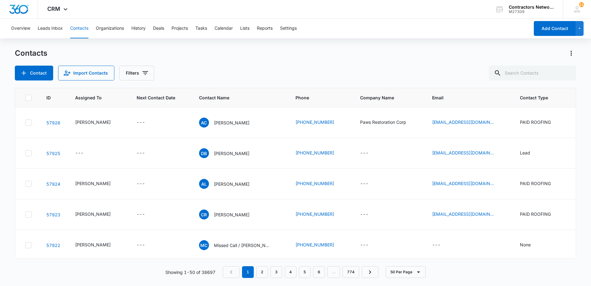
click at [276, 62] on div "Contacts Contact Import Contacts Filters" at bounding box center [295, 64] width 561 height 32
click at [142, 76] on icon "Filters" at bounding box center [145, 72] width 7 height 7
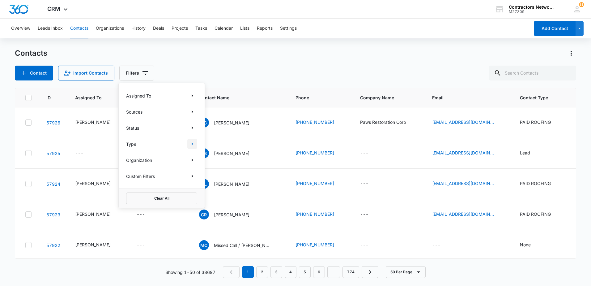
click at [192, 142] on icon "Show Type filters" at bounding box center [192, 143] width 7 height 7
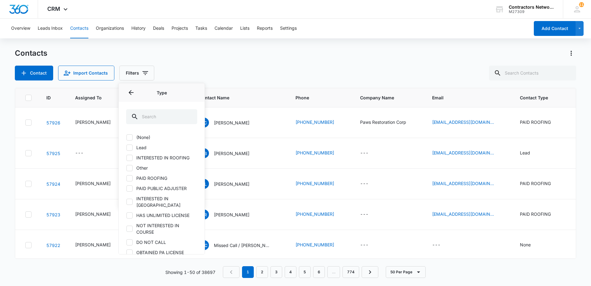
click at [132, 146] on div at bounding box center [129, 147] width 6 height 6
click at [126, 147] on input "Lead" at bounding box center [126, 147] width 0 height 0
checkbox input "true"
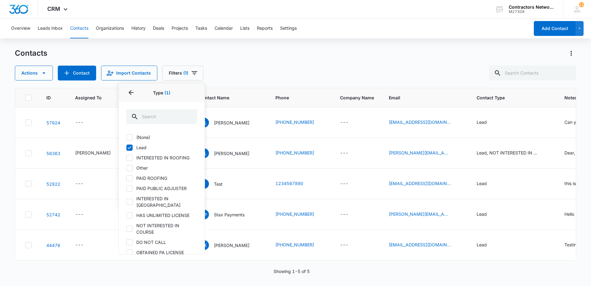
click at [256, 70] on div "Actions Contact Import Contacts Filters (1) Assigned To Sources Status Type 1 T…" at bounding box center [295, 73] width 561 height 15
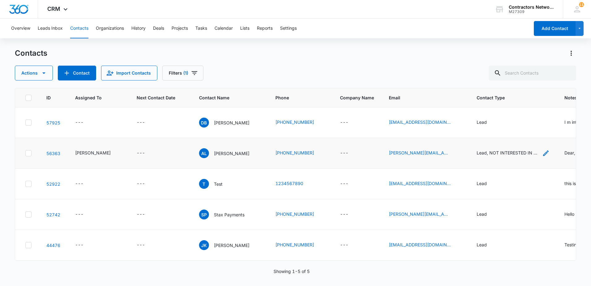
click at [542, 152] on icon "Contact Type - Lead, NOT INTERESTED IN COURSE - Select to Edit Field" at bounding box center [545, 152] width 7 height 7
click at [468, 108] on icon "Remove Lead" at bounding box center [468, 108] width 4 height 5
click at [526, 134] on button "Save" at bounding box center [529, 133] width 18 height 12
click at [491, 123] on icon "Contact Type - Lead - Select to Edit Field" at bounding box center [494, 123] width 6 height 6
click at [468, 83] on icon "Remove Lead" at bounding box center [469, 82] width 4 height 5
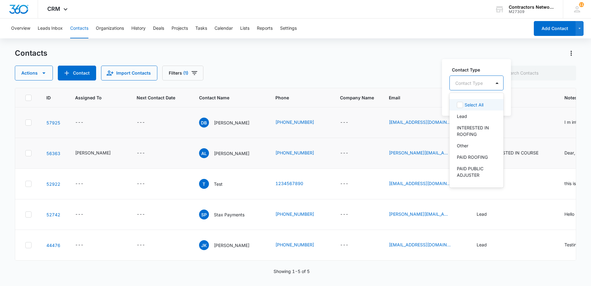
click at [472, 86] on div at bounding box center [469, 83] width 28 height 8
click at [473, 146] on div "Other" at bounding box center [476, 145] width 38 height 6
drag, startPoint x: 445, startPoint y: 110, endPoint x: 469, endPoint y: 107, distance: 24.6
click at [447, 110] on div "Contact Type option Other, selected. 39 results available. Use Up and Down to c…" at bounding box center [474, 86] width 65 height 57
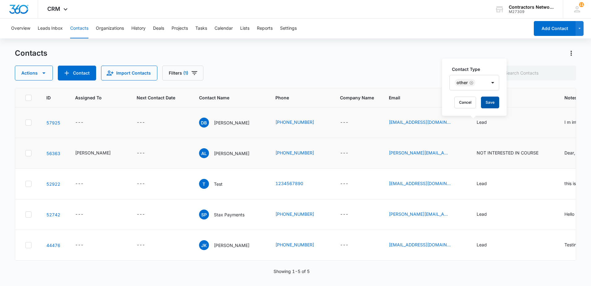
click at [494, 103] on button "Save" at bounding box center [490, 102] width 18 height 12
click at [193, 72] on icon "Filters" at bounding box center [194, 72] width 7 height 7
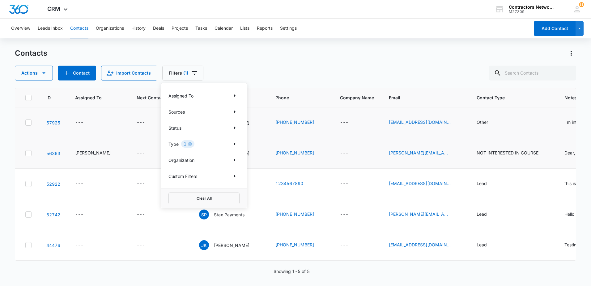
click at [191, 146] on div "1" at bounding box center [187, 143] width 13 height 7
click at [188, 144] on icon "Clear" at bounding box center [190, 144] width 4 height 4
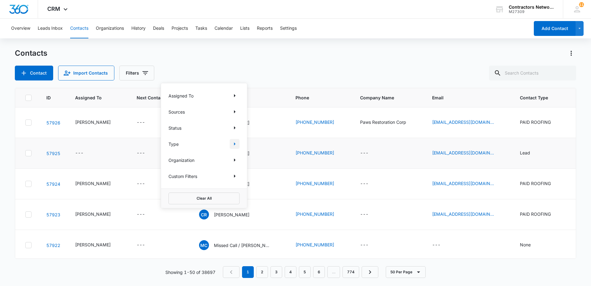
click at [234, 143] on icon "Show Type filters" at bounding box center [235, 143] width 2 height 3
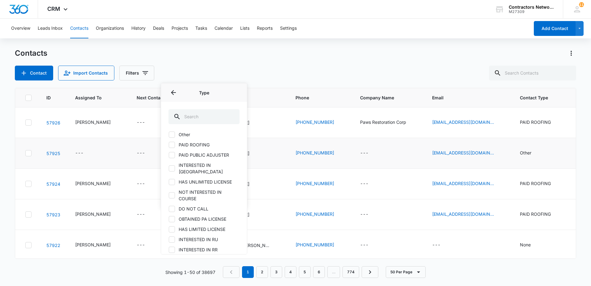
scroll to position [62, 0]
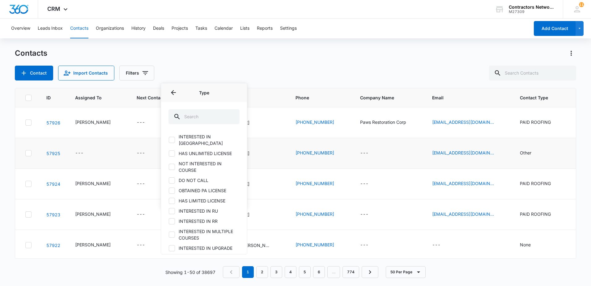
click at [173, 208] on icon at bounding box center [172, 211] width 6 height 6
click at [169, 210] on input "INTERESTED IN RU" at bounding box center [168, 210] width 0 height 0
checkbox input "true"
click at [173, 219] on icon at bounding box center [172, 220] width 4 height 3
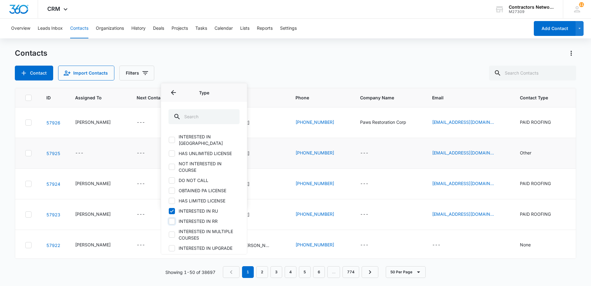
click at [169, 221] on input "INTERESTED IN RR" at bounding box center [168, 221] width 0 height 0
checkbox input "true"
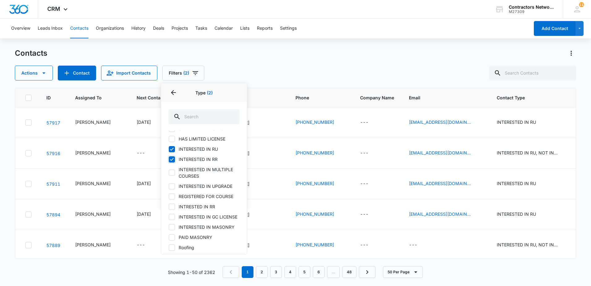
scroll to position [155, 0]
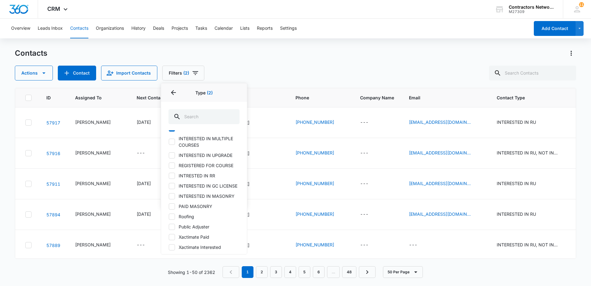
click at [172, 152] on icon at bounding box center [172, 155] width 6 height 6
click at [169, 155] on input "INTERESTED IN UPGRADE" at bounding box center [168, 155] width 0 height 0
checkbox input "true"
click at [171, 173] on icon at bounding box center [172, 176] width 6 height 6
click at [169, 175] on input "INTRESTED IN RR" at bounding box center [168, 175] width 0 height 0
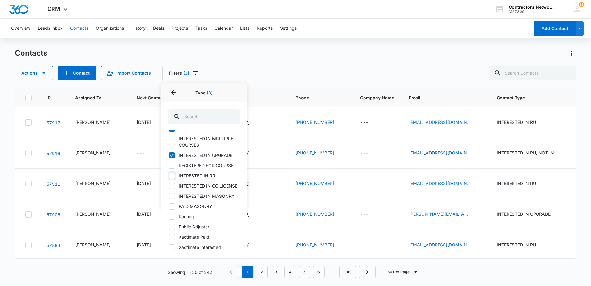
checkbox input "true"
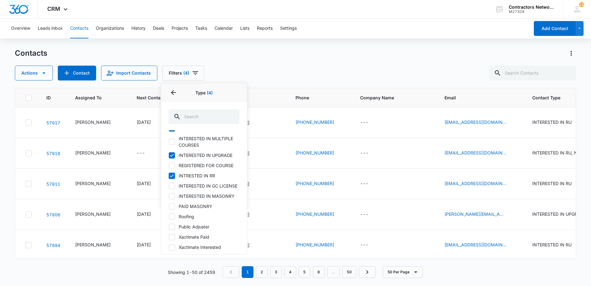
scroll to position [0, 0]
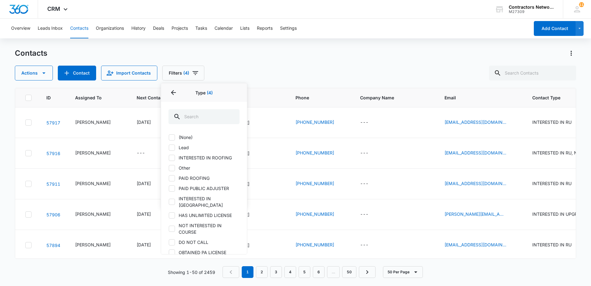
drag, startPoint x: 172, startPoint y: 155, endPoint x: 305, endPoint y: 57, distance: 165.0
click at [172, 155] on icon at bounding box center [172, 158] width 6 height 6
click at [169, 157] on input "INTERESTED IN ROOFING" at bounding box center [168, 157] width 0 height 0
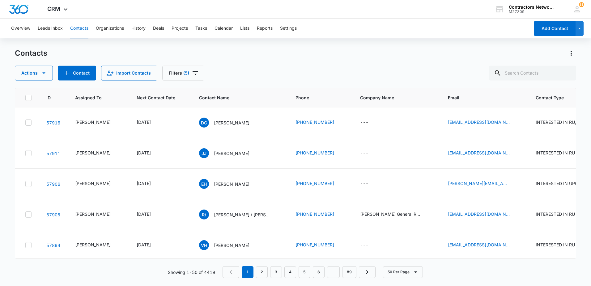
click at [308, 58] on div "Contacts Actions Contact Import Contacts Filters (5)" at bounding box center [295, 64] width 561 height 32
click at [318, 272] on link "6" at bounding box center [319, 272] width 12 height 12
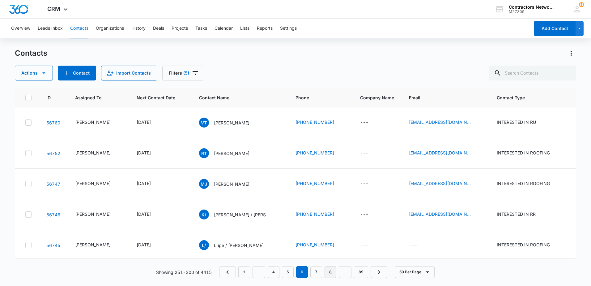
click at [333, 271] on link "8" at bounding box center [330, 272] width 12 height 12
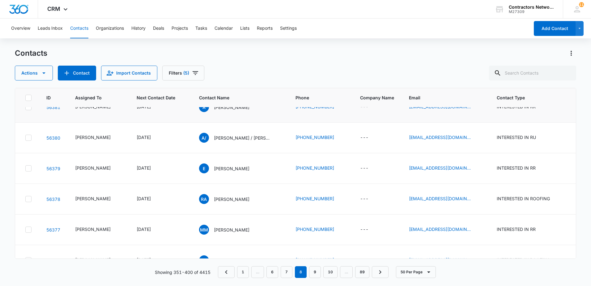
scroll to position [93, 0]
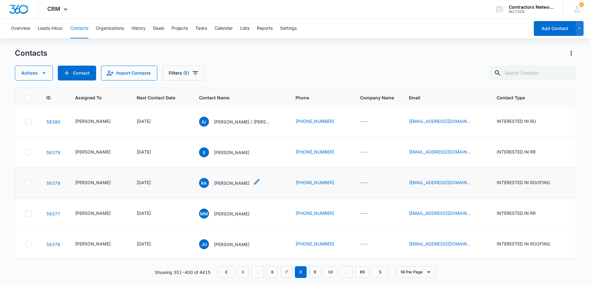
click at [219, 186] on p "Rene Alvino" at bounding box center [232, 183] width 36 height 6
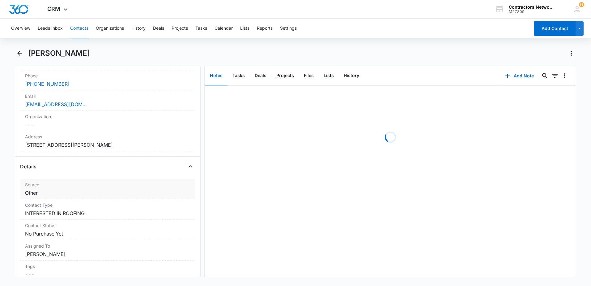
scroll to position [185, 0]
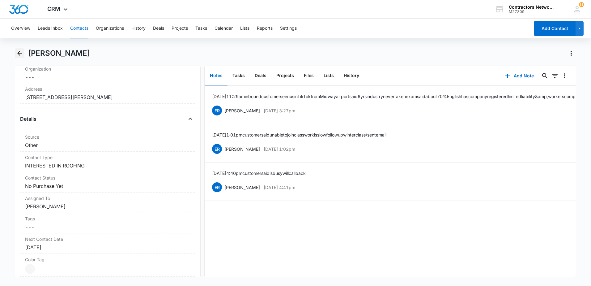
click at [18, 52] on icon "Back" at bounding box center [19, 52] width 7 height 7
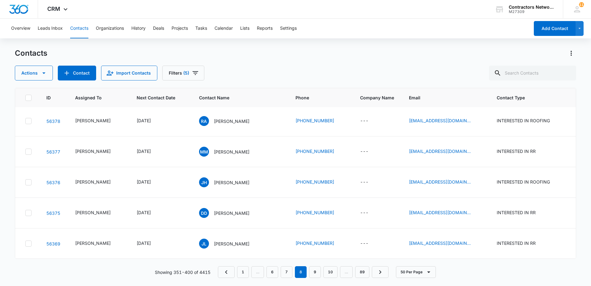
scroll to position [185, 0]
click at [221, 155] on p "Justin Holland" at bounding box center [232, 151] width 36 height 6
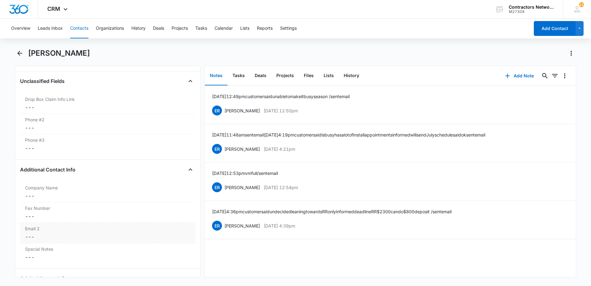
scroll to position [433, 0]
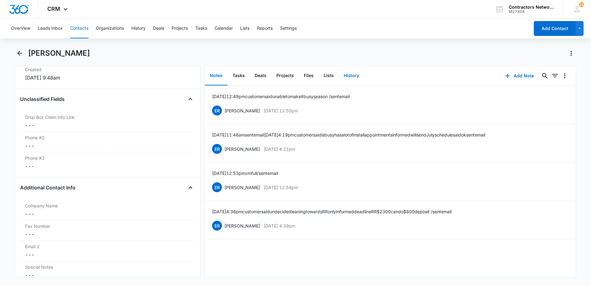
click at [356, 74] on button "History" at bounding box center [351, 75] width 25 height 19
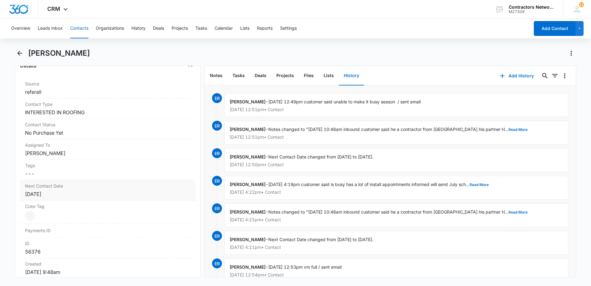
scroll to position [247, 0]
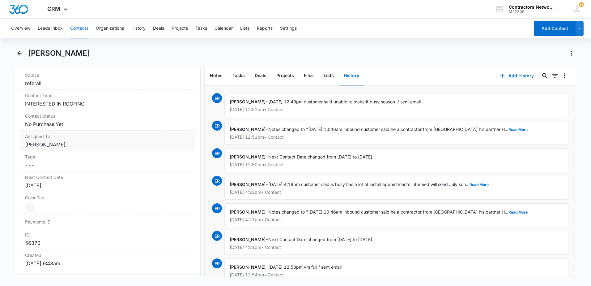
click at [69, 146] on dd "Cancel Save Changes Elvis Ruelas" at bounding box center [107, 144] width 165 height 7
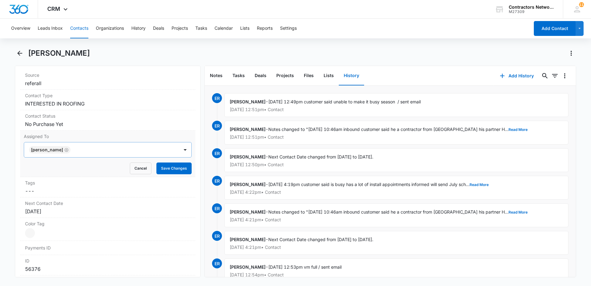
click at [64, 150] on icon "Remove Elvis Ruelas" at bounding box center [66, 149] width 4 height 5
click at [59, 153] on div at bounding box center [100, 149] width 141 height 9
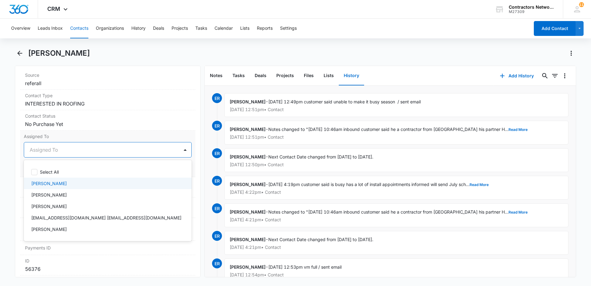
click at [47, 182] on p "Bozena Wojnar" at bounding box center [49, 183] width 36 height 6
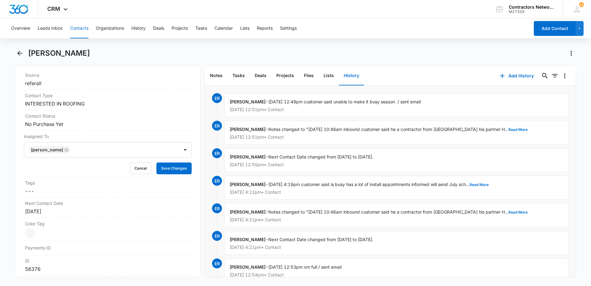
click at [18, 179] on div "Remove JH Justin Holland Contact Info Name Cancel Save Changes Justin Holland P…" at bounding box center [108, 171] width 186 height 211
click at [164, 167] on button "Save Changes" at bounding box center [173, 168] width 35 height 12
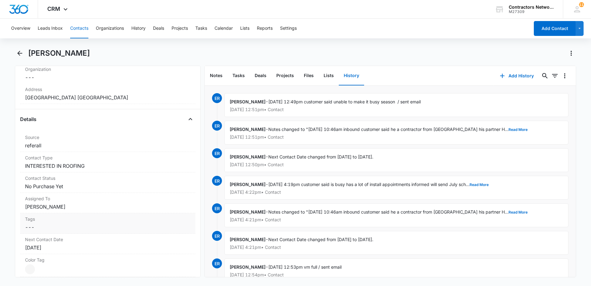
scroll to position [185, 0]
click at [97, 164] on dd "Cancel Save Changes INTERESTED IN ROOFING" at bounding box center [107, 165] width 165 height 7
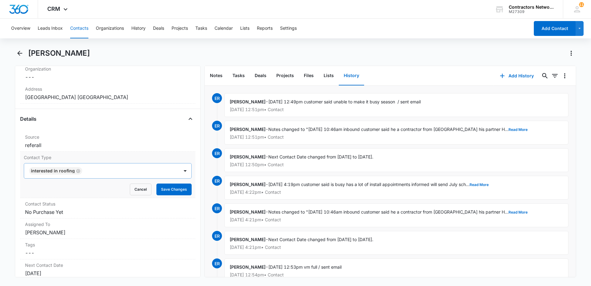
click at [77, 172] on icon "Remove INTERESTED IN ROOFING" at bounding box center [78, 170] width 4 height 5
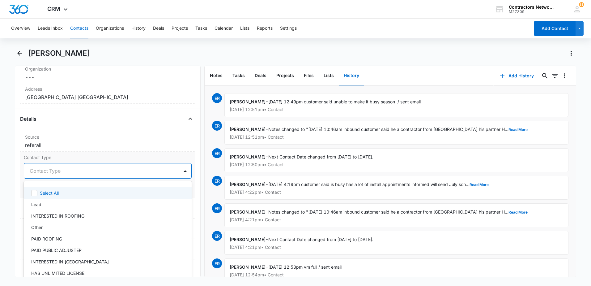
drag, startPoint x: 77, startPoint y: 172, endPoint x: 76, endPoint y: 181, distance: 9.9
click at [76, 176] on div "Contact Type" at bounding box center [101, 170] width 155 height 15
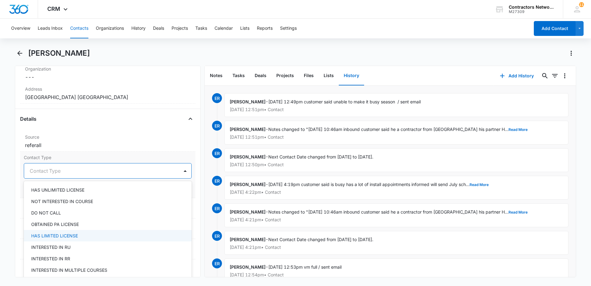
scroll to position [93, 0]
click at [105, 240] on div "INTERESTED IN RU" at bounding box center [108, 236] width 168 height 11
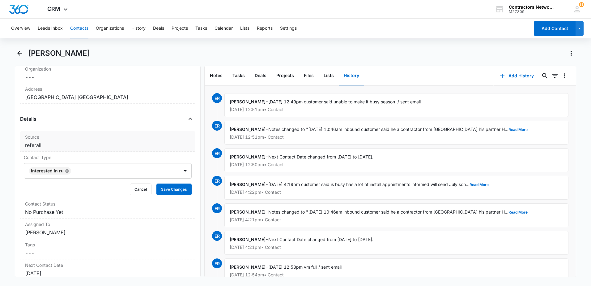
click at [117, 138] on label "Source" at bounding box center [107, 137] width 165 height 6
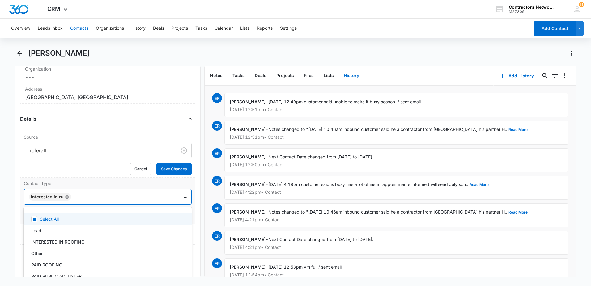
click at [168, 202] on div "INTERESTED IN RU" at bounding box center [101, 196] width 155 height 15
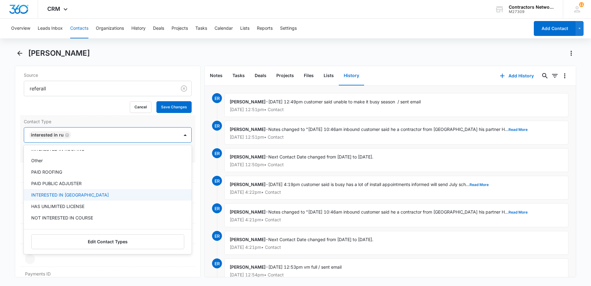
scroll to position [62, 0]
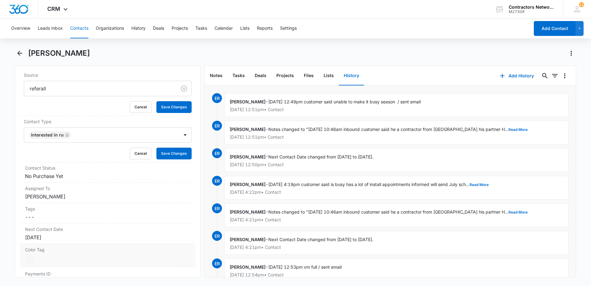
click at [116, 262] on dd "Current Color: Cancel Save Changes" at bounding box center [107, 259] width 165 height 10
click at [167, 153] on button "Save Changes" at bounding box center [173, 153] width 35 height 12
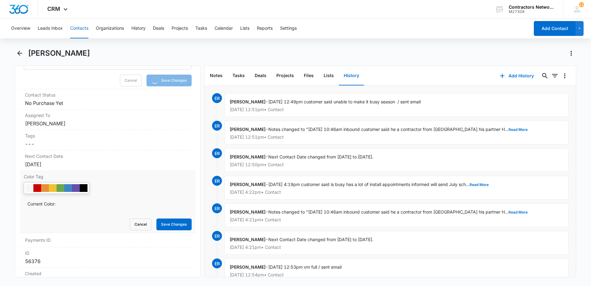
scroll to position [340, 0]
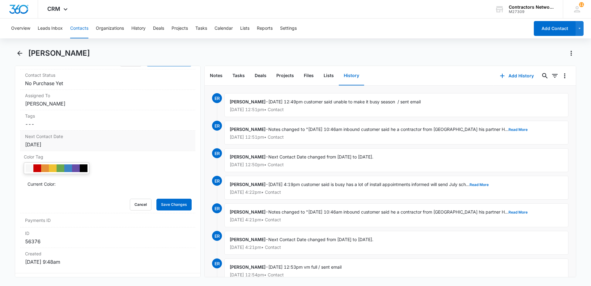
click at [87, 143] on div "Sep 1, 2025" at bounding box center [107, 144] width 165 height 7
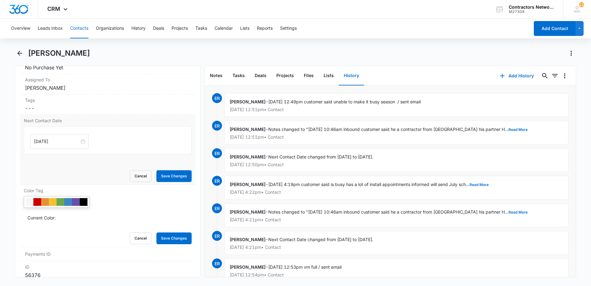
scroll to position [328, 0]
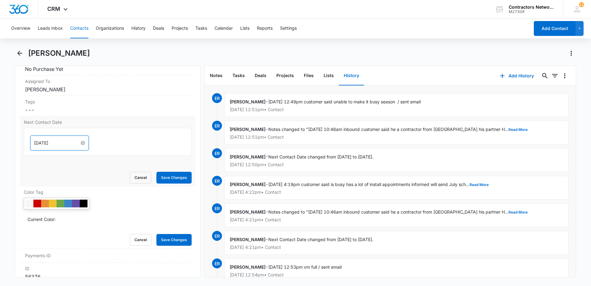
click at [67, 143] on input "Sep 1, 2025" at bounding box center [56, 142] width 45 height 7
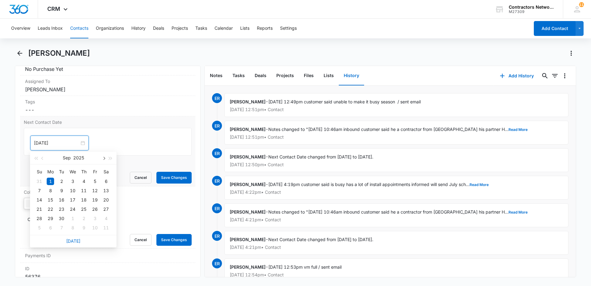
click at [103, 159] on span "button" at bounding box center [103, 158] width 3 height 3
click at [103, 159] on button "button" at bounding box center [103, 157] width 7 height 12
type input "Dec 29, 2025"
click at [49, 217] on div "29" at bounding box center [50, 217] width 7 height 7
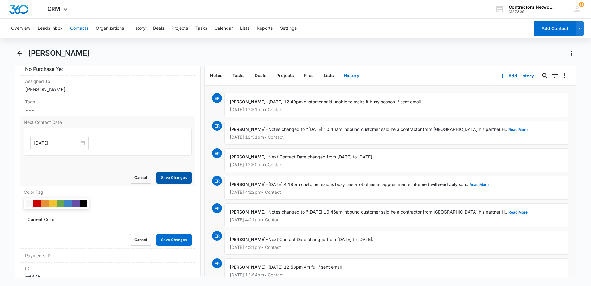
click at [168, 178] on button "Save Changes" at bounding box center [173, 178] width 35 height 12
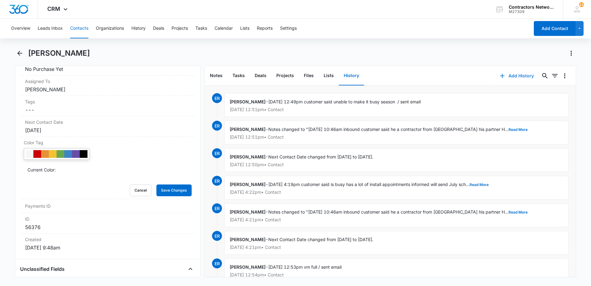
click at [498, 77] on icon "button" at bounding box center [501, 75] width 7 height 7
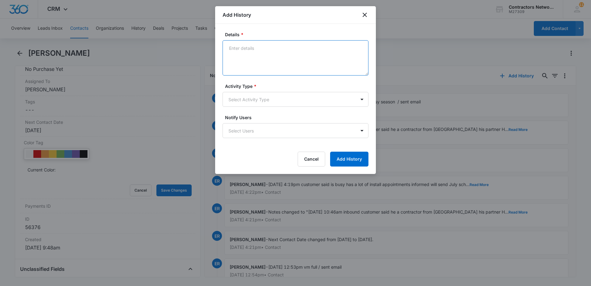
click at [264, 59] on textarea "Details *" at bounding box center [296, 57] width 146 height 35
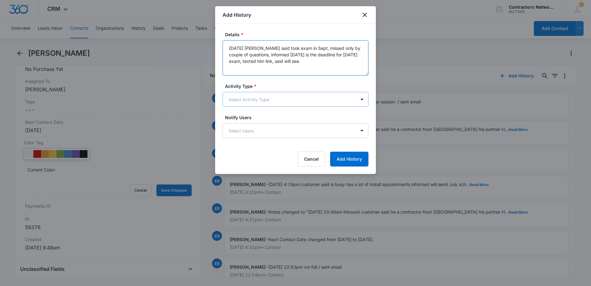
type textarea "10/8/2025 Justin said took exam in Sept, missed only by couple of questions, in…"
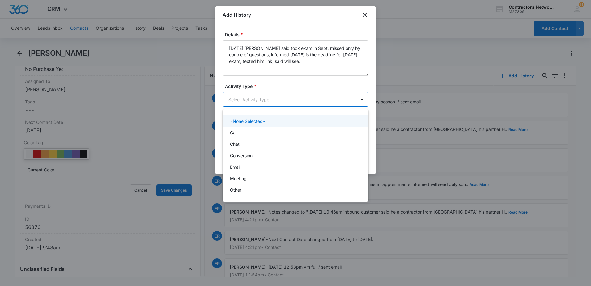
click at [242, 99] on body "CRM Apps Reputation Websites Forms CRM Email Social Shop Payments POS Content A…" at bounding box center [295, 143] width 591 height 286
click at [241, 128] on div "Call" at bounding box center [296, 132] width 146 height 11
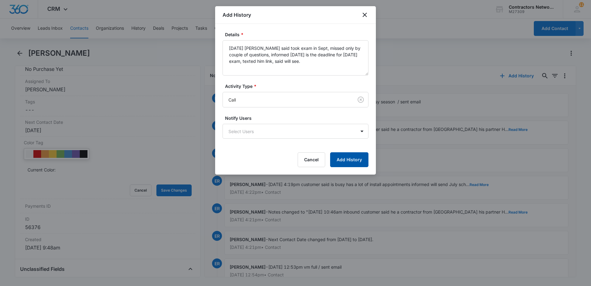
click at [358, 159] on button "Add History" at bounding box center [349, 159] width 38 height 15
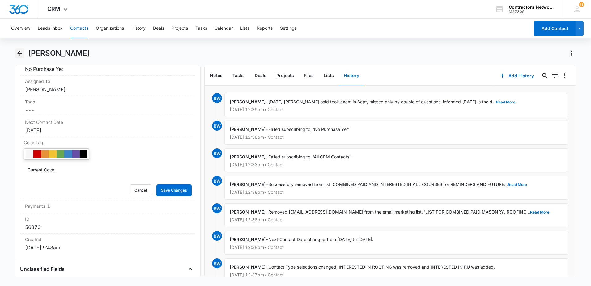
click at [19, 52] on icon "Back" at bounding box center [19, 53] width 5 height 5
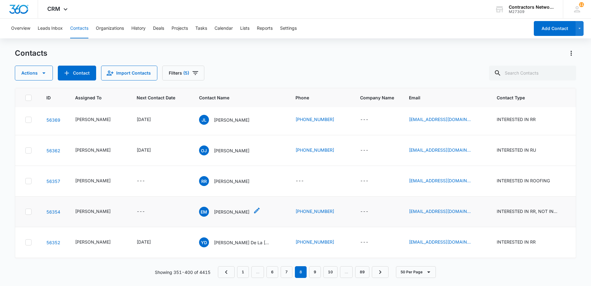
scroll to position [309, 0]
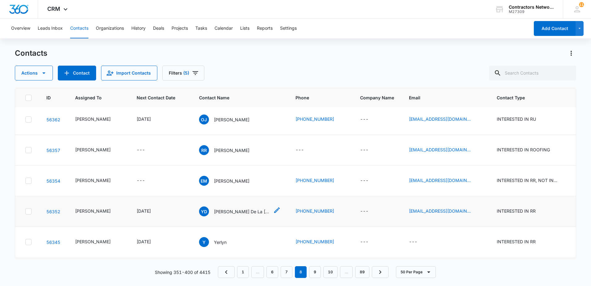
click at [230, 214] on p "Yessenia De La Cruz Byron Heredia / Angel Luna" at bounding box center [242, 211] width 56 height 6
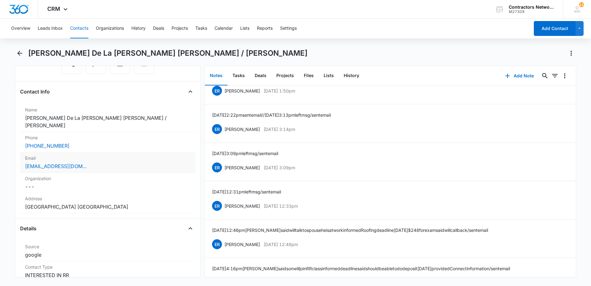
scroll to position [31, 0]
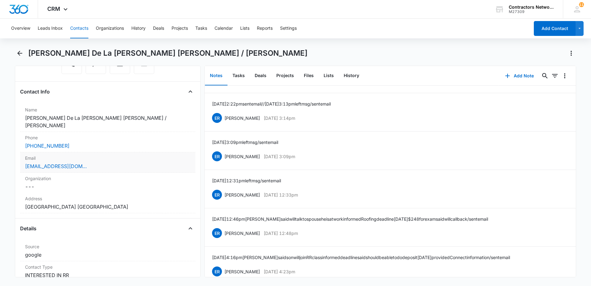
click at [135, 162] on div "yessydelacruz23@gmail.com" at bounding box center [107, 165] width 165 height 7
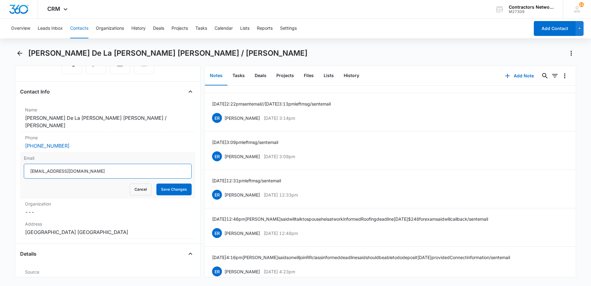
click at [114, 168] on input "yessydelacruz23@gmail.com" at bounding box center [108, 170] width 168 height 15
click at [115, 165] on input "yessydelacruz23@gmail.com" at bounding box center [108, 170] width 168 height 15
click at [115, 166] on input "yessydelacruz23@gmail.com" at bounding box center [108, 170] width 168 height 15
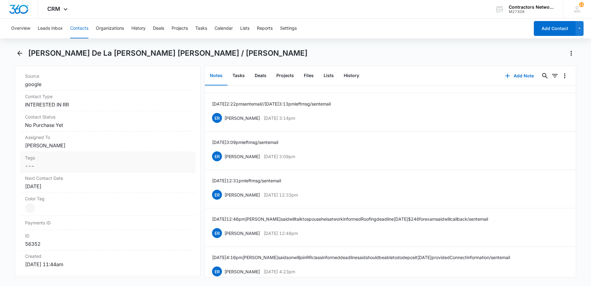
scroll to position [309, 0]
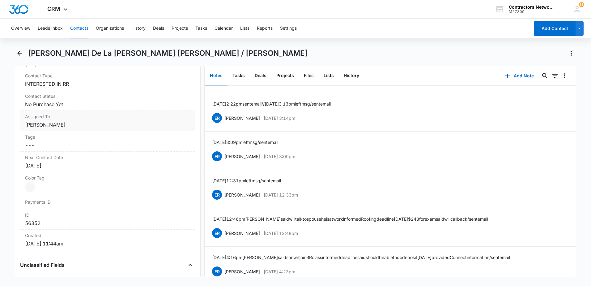
click at [73, 121] on dd "Cancel Save Changes Elvis Ruelas" at bounding box center [107, 124] width 165 height 7
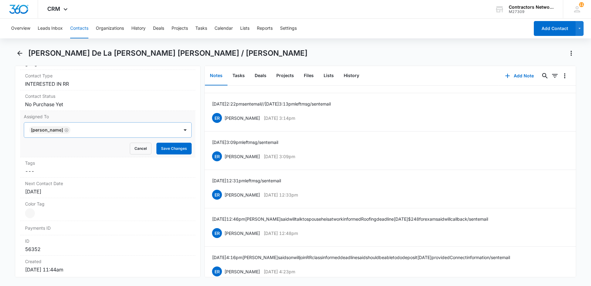
click at [64, 128] on icon "Remove Elvis Ruelas" at bounding box center [66, 130] width 4 height 5
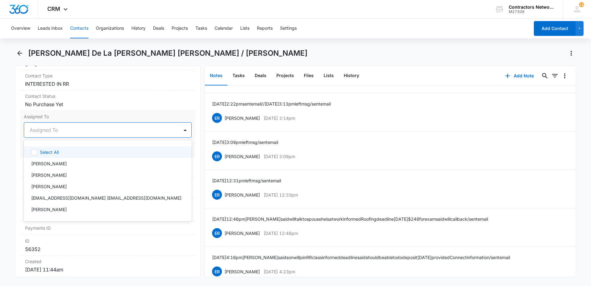
click at [56, 125] on div at bounding box center [100, 129] width 141 height 9
click at [68, 160] on div "Bozena Wojnar" at bounding box center [107, 163] width 152 height 6
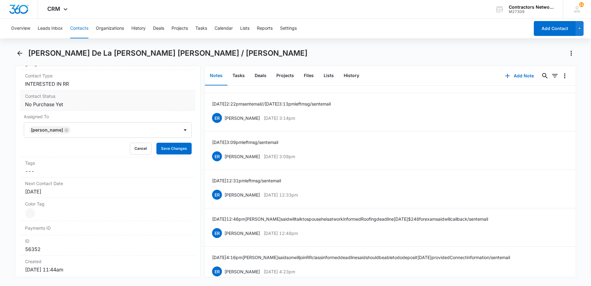
click at [121, 93] on label "Contact Status" at bounding box center [107, 96] width 165 height 6
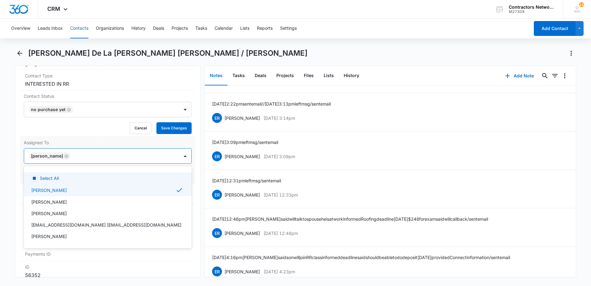
click at [174, 155] on div "Bozena Wojnar" at bounding box center [101, 155] width 155 height 15
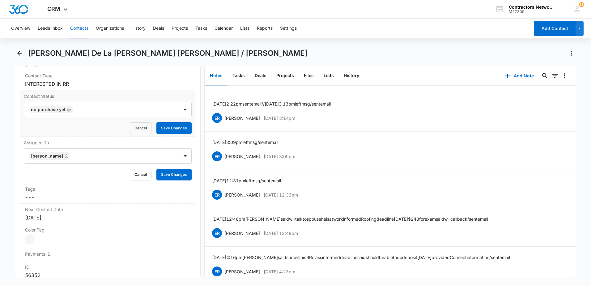
click at [106, 122] on div "Cancel Save Changes" at bounding box center [108, 128] width 168 height 12
drag, startPoint x: 178, startPoint y: 167, endPoint x: 171, endPoint y: 168, distance: 7.4
click at [178, 168] on button "Save Changes" at bounding box center [173, 174] width 35 height 12
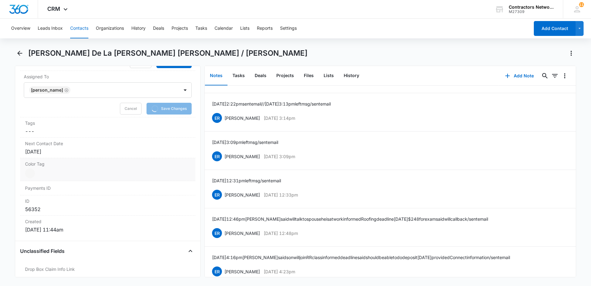
scroll to position [402, 0]
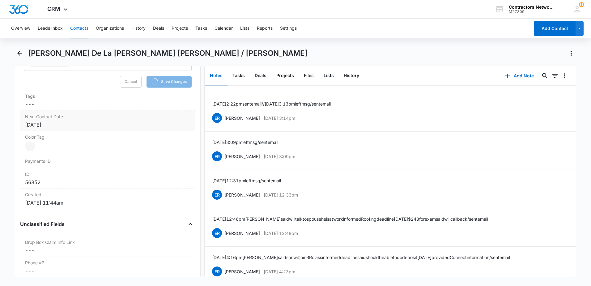
click at [75, 121] on div "Sep 1, 2025" at bounding box center [107, 124] width 165 height 7
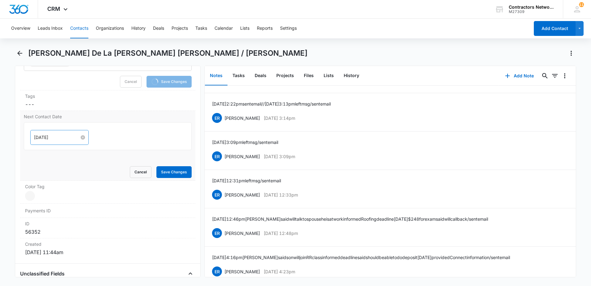
click at [61, 134] on input "Sep 1, 2025" at bounding box center [56, 137] width 45 height 7
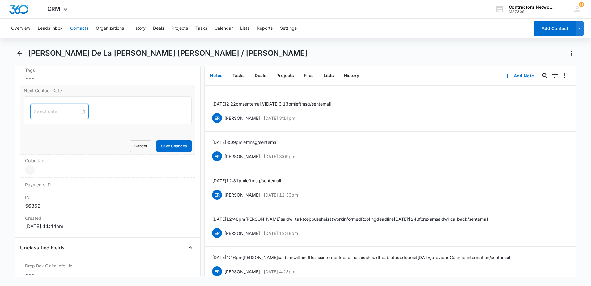
click at [62, 108] on input at bounding box center [56, 111] width 45 height 7
type input "Sep 4, 2025"
click at [103, 121] on button "button" at bounding box center [103, 118] width 7 height 12
click at [102, 120] on button "button" at bounding box center [103, 118] width 7 height 12
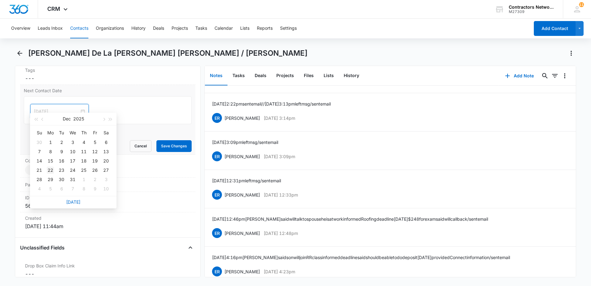
type input "Dec 22, 2025"
click at [49, 168] on div "22" at bounding box center [50, 169] width 7 height 7
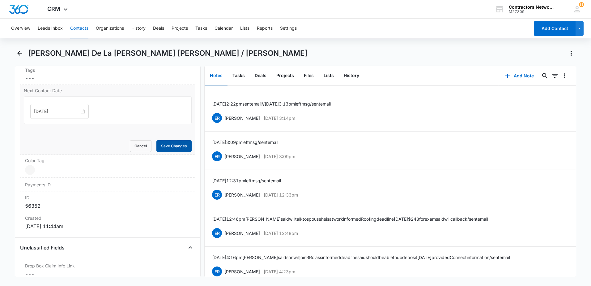
click at [161, 140] on button "Save Changes" at bounding box center [173, 146] width 35 height 12
click at [352, 76] on button "History" at bounding box center [351, 75] width 25 height 19
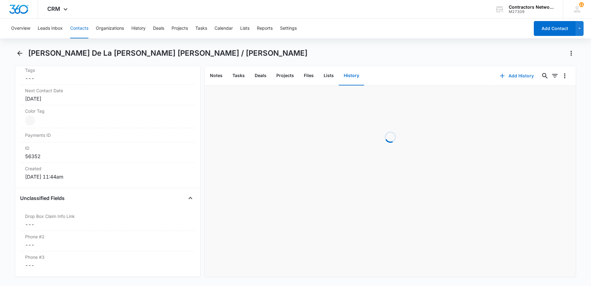
click at [500, 74] on icon "button" at bounding box center [502, 76] width 4 height 4
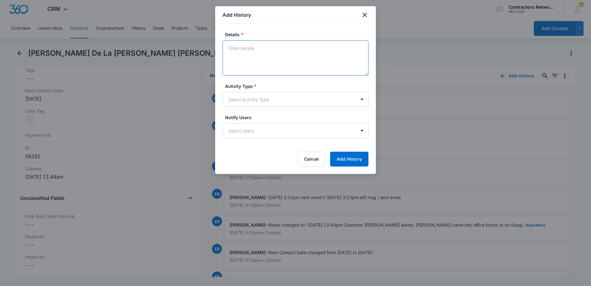
click at [258, 64] on textarea "Details *" at bounding box center [296, 57] width 146 height 35
type textarea "10/8/25 EMAIL SENT, CALLED NO ANSWER, VM BOX FULL"
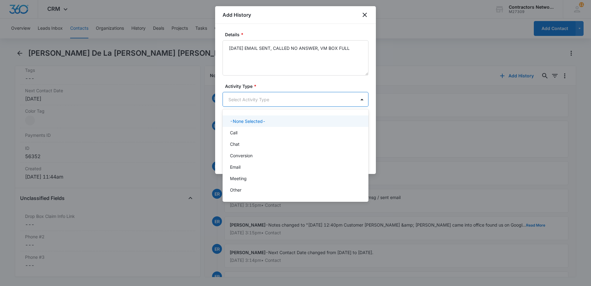
click at [258, 101] on body "CRM Apps Reputation Websites Forms CRM Email Social Shop Payments POS Content A…" at bounding box center [295, 143] width 591 height 286
click at [250, 130] on div "Call" at bounding box center [295, 132] width 130 height 6
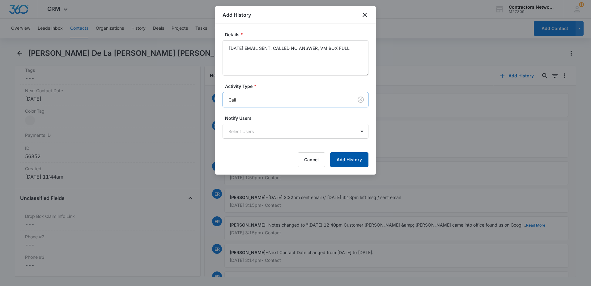
click at [349, 158] on button "Add History" at bounding box center [349, 159] width 38 height 15
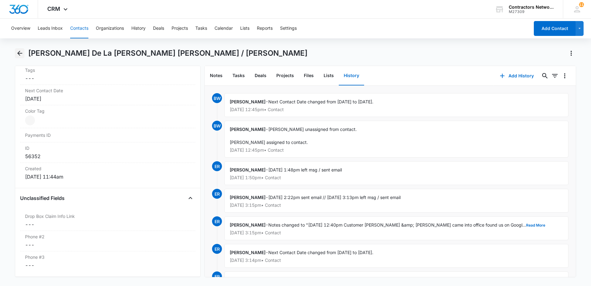
click at [20, 54] on icon "Back" at bounding box center [19, 52] width 7 height 7
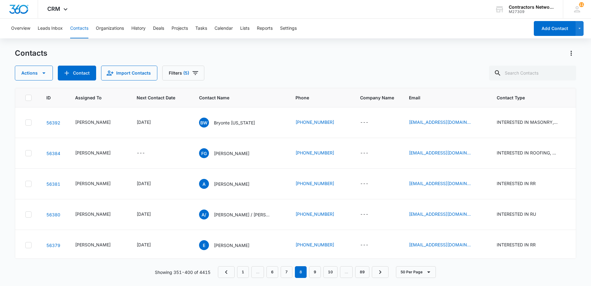
scroll to position [309, 0]
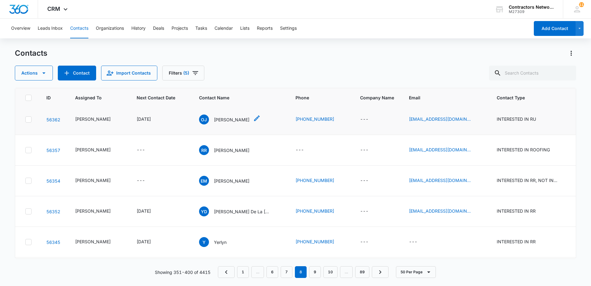
click at [217, 123] on p "Oscar Jaramillo" at bounding box center [232, 119] width 36 height 6
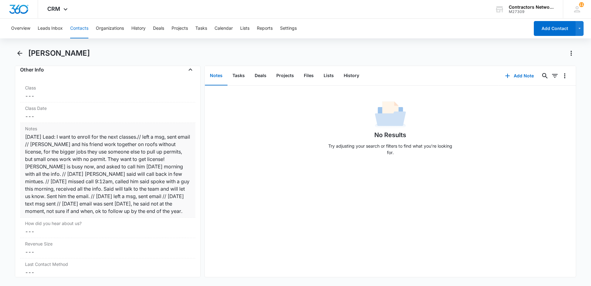
scroll to position [742, 0]
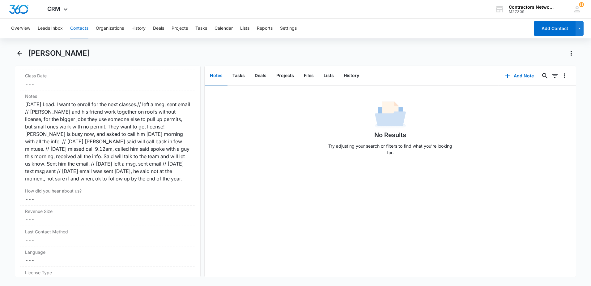
click at [22, 58] on div "Oscar Jaramillo" at bounding box center [295, 56] width 561 height 17
click at [21, 53] on icon "Back" at bounding box center [19, 53] width 5 height 5
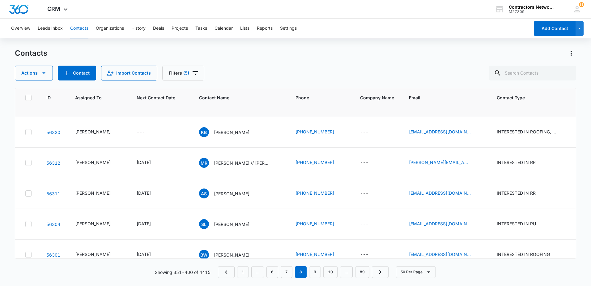
scroll to position [680, 0]
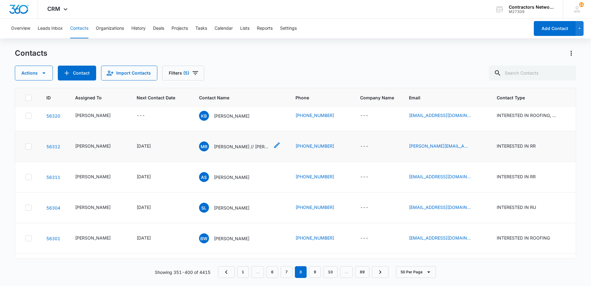
click at [227, 150] on p "Marco Revoredo // Rafael Castillo" at bounding box center [242, 146] width 56 height 6
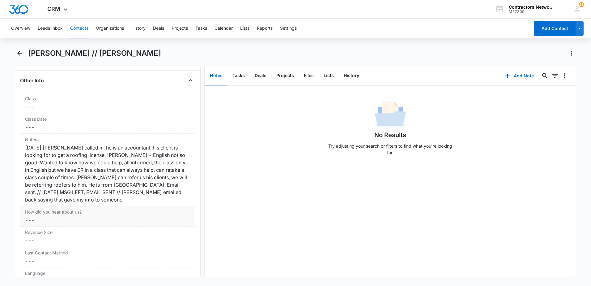
scroll to position [711, 0]
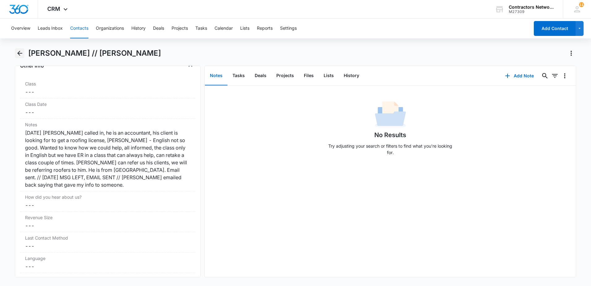
click at [21, 54] on icon "Back" at bounding box center [19, 52] width 7 height 7
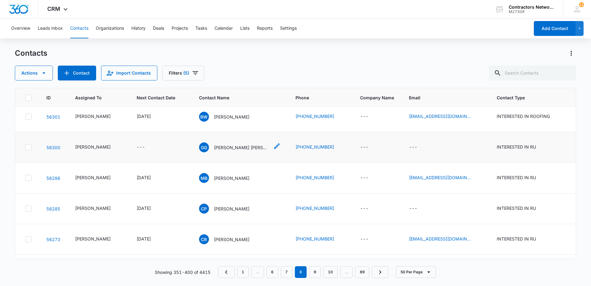
scroll to position [804, 0]
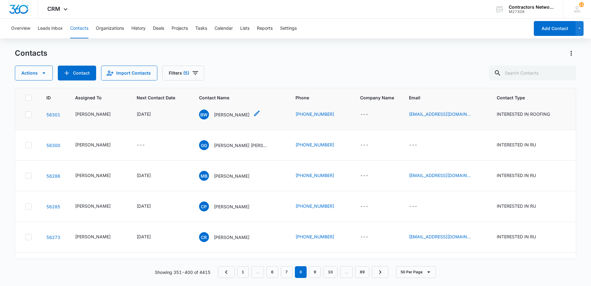
click at [216, 118] on p "Brady West" at bounding box center [232, 114] width 36 height 6
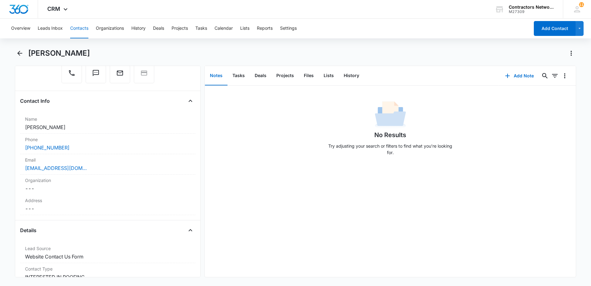
scroll to position [62, 0]
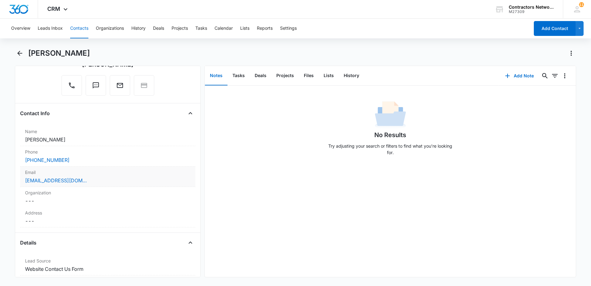
click at [94, 180] on div "bmw1900@live.com" at bounding box center [107, 179] width 165 height 7
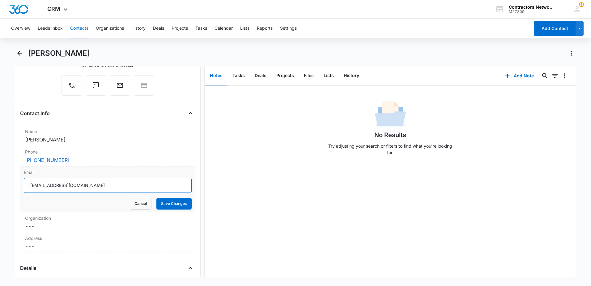
click at [108, 185] on input "bmw1900@live.com" at bounding box center [108, 185] width 168 height 15
click at [109, 186] on input "bmw1900@live.com" at bounding box center [108, 185] width 168 height 15
click at [78, 28] on button "Contacts" at bounding box center [79, 29] width 18 height 20
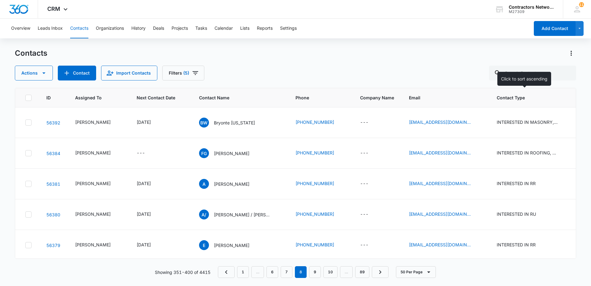
scroll to position [804, 0]
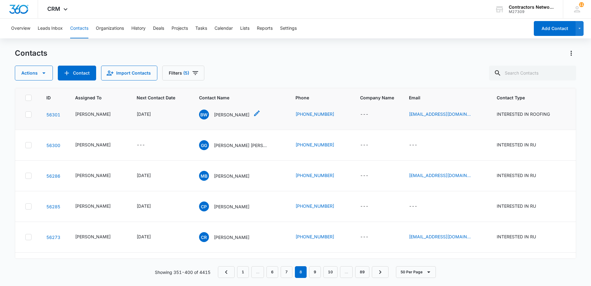
click at [220, 118] on p "Brady West" at bounding box center [232, 114] width 36 height 6
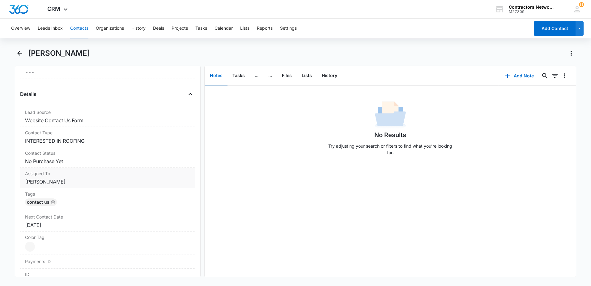
scroll to position [216, 0]
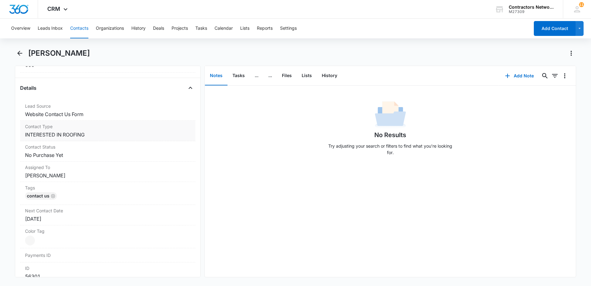
click at [111, 136] on dd "Cancel Save Changes INTERESTED IN ROOFING" at bounding box center [107, 134] width 165 height 7
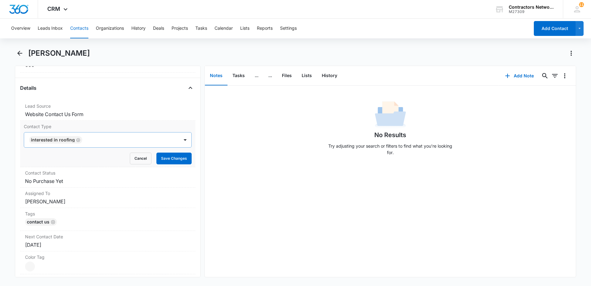
click at [99, 139] on div at bounding box center [127, 139] width 87 height 9
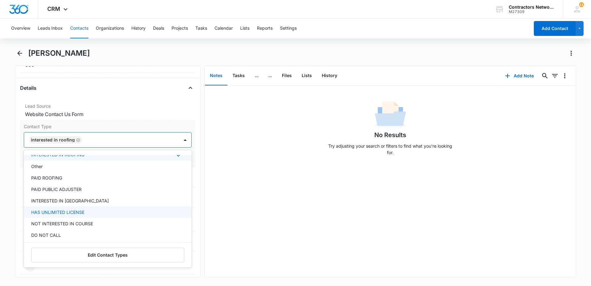
scroll to position [62, 0]
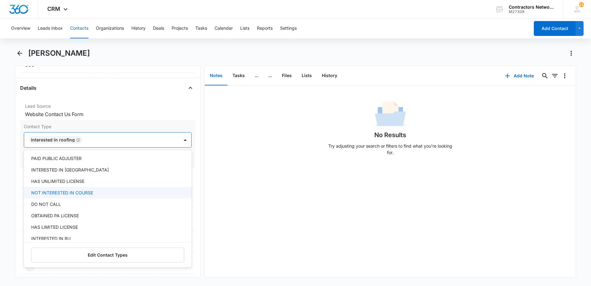
click at [122, 193] on div "NOT INTERESTED IN COURSE" at bounding box center [107, 192] width 152 height 6
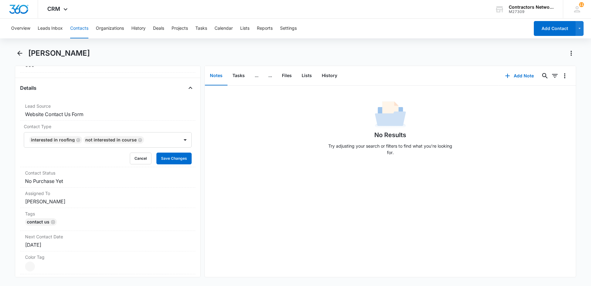
click at [255, 202] on div "No Results Try adjusting your search or filters to find what you’re looking for." at bounding box center [390, 181] width 371 height 191
click at [176, 162] on button "Save Changes" at bounding box center [173, 158] width 35 height 12
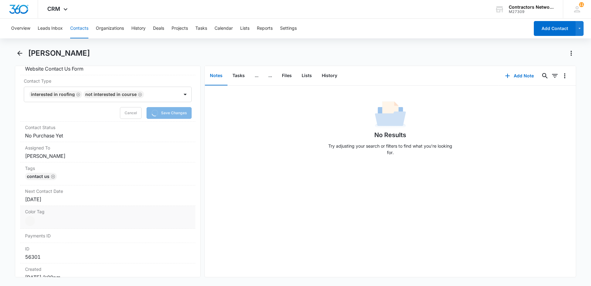
scroll to position [278, 0]
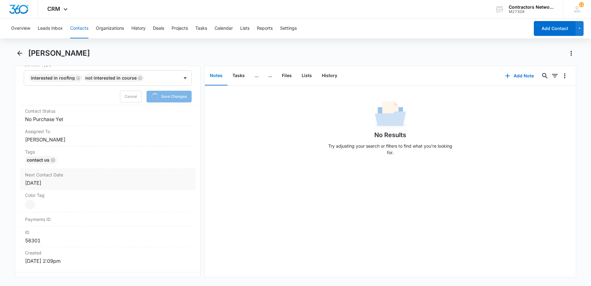
click at [75, 183] on div "Aug 11, 2025" at bounding box center [107, 182] width 165 height 7
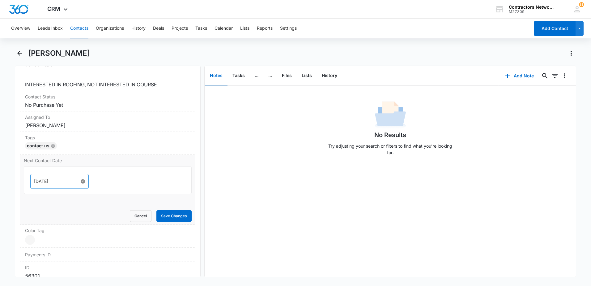
click at [80, 197] on form "Aug 11, 2025 Cancel Save Changes" at bounding box center [108, 194] width 168 height 56
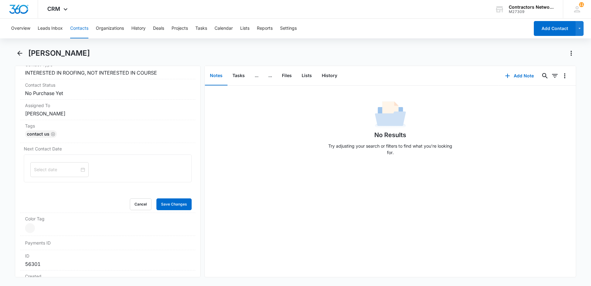
click at [289, 195] on div "No Results Try adjusting your search or filters to find what you’re looking for." at bounding box center [390, 181] width 371 height 191
click at [162, 206] on button "Save Changes" at bounding box center [173, 204] width 35 height 12
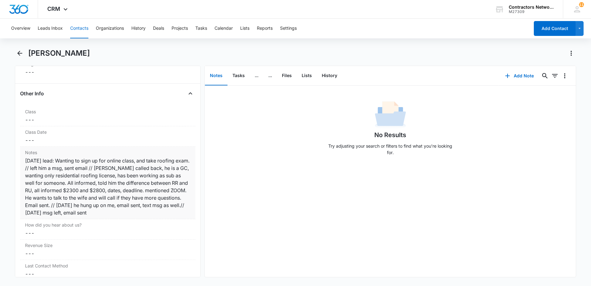
scroll to position [699, 0]
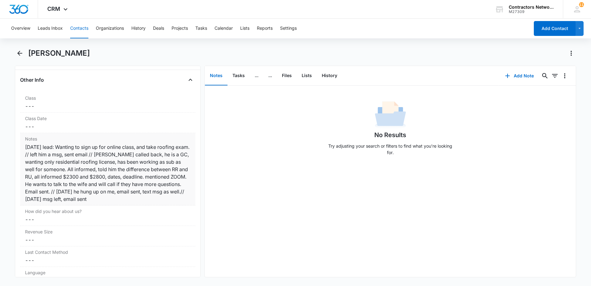
click at [166, 203] on div "Notes Cancel Save Changes 3/17/2025 lead: Wanting to sign up for online class, …" at bounding box center [107, 169] width 175 height 72
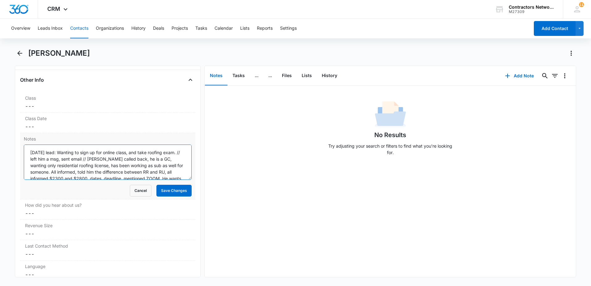
scroll to position [26, 0]
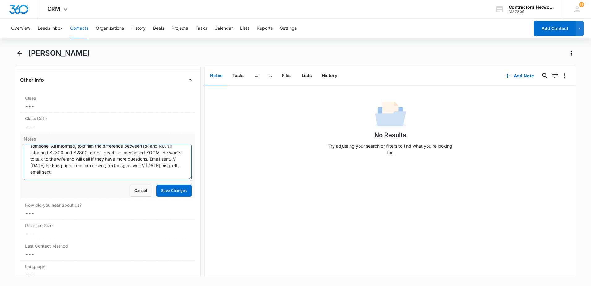
click at [169, 169] on textarea "3/17/2025 lead: Wanting to sign up for online class, and take roofing exam. // …" at bounding box center [108, 161] width 168 height 35
type textarea "3/17/2025 lead: Wanting to sign up for online class, and take roofing exam. // …"
click at [175, 189] on button "Save Changes" at bounding box center [173, 190] width 35 height 12
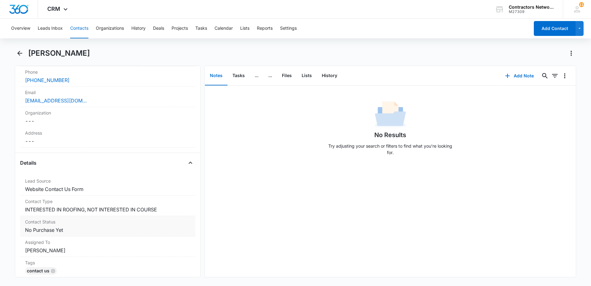
scroll to position [112, 0]
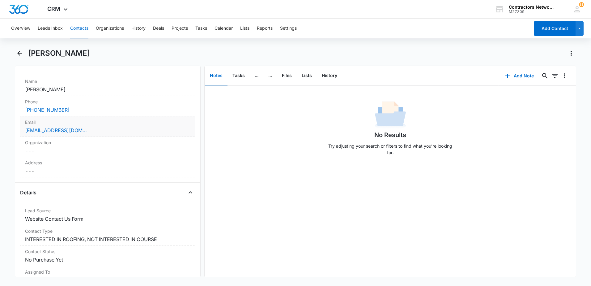
click at [146, 129] on div "bmw1900@live.com" at bounding box center [107, 129] width 165 height 7
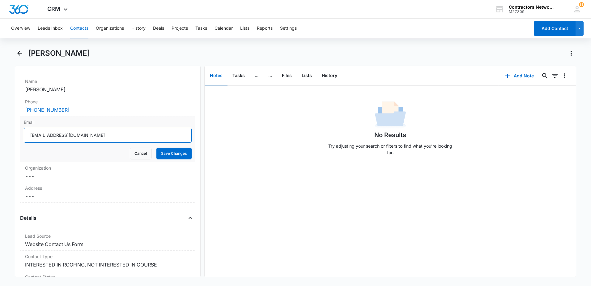
click at [146, 129] on input "bmw1900@live.com" at bounding box center [108, 135] width 168 height 15
click at [143, 134] on input "bmw1900@live.com" at bounding box center [108, 135] width 168 height 15
click at [141, 135] on input "bmw1900@live.com" at bounding box center [108, 135] width 168 height 15
click at [140, 135] on input "bmw1900@live.com" at bounding box center [108, 135] width 168 height 15
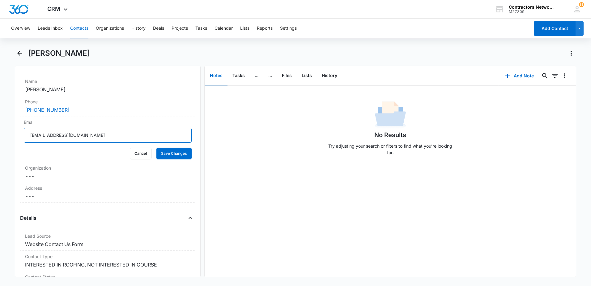
click at [140, 135] on input "bmw1900@live.com" at bounding box center [108, 135] width 168 height 15
click at [21, 53] on icon "Back" at bounding box center [19, 52] width 7 height 7
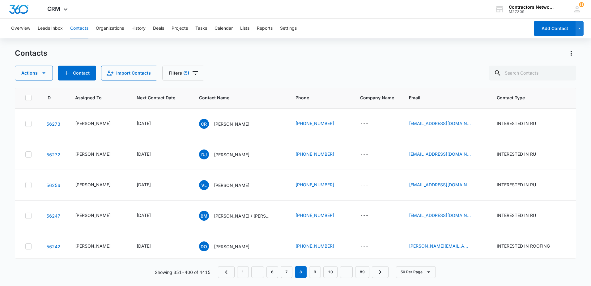
scroll to position [927, 0]
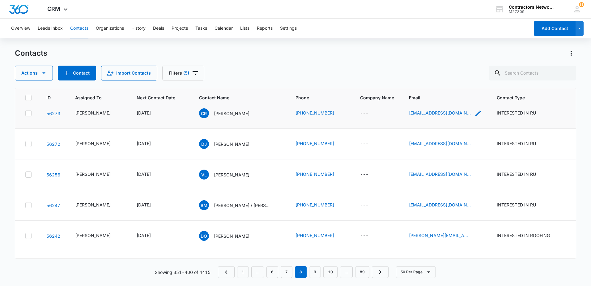
click at [474, 117] on icon "Email - chrisrosales321@gmail.com - Select to Edit Field" at bounding box center [477, 112] width 7 height 7
click at [460, 136] on input "chrisrosales321@gmail.com" at bounding box center [438, 138] width 78 height 15
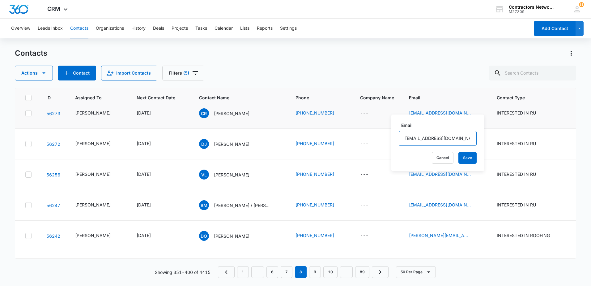
click at [460, 136] on input "chrisrosales321@gmail.com" at bounding box center [438, 138] width 78 height 15
click at [474, 147] on icon "Email - donjohnsonsr8@gmail.com - Select to Edit Field" at bounding box center [477, 143] width 7 height 7
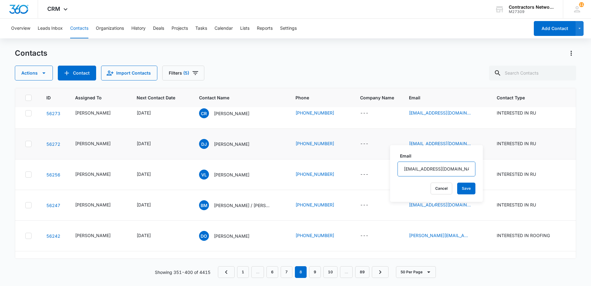
click at [454, 168] on input "donjohnsonsr8@gmail.com" at bounding box center [436, 168] width 78 height 15
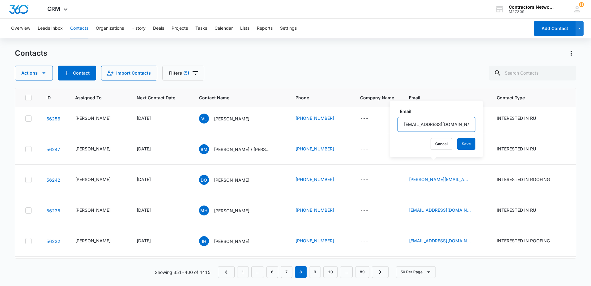
scroll to position [989, 0]
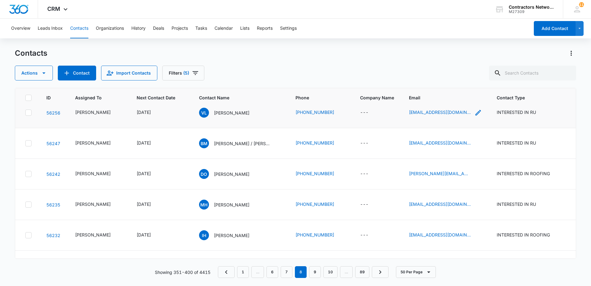
click at [474, 116] on icon "Email - lopezruanovicente@gmail.com - Select to Edit Field" at bounding box center [477, 112] width 7 height 7
click at [462, 137] on input "lopezruanovicente@gmail.com" at bounding box center [440, 137] width 78 height 15
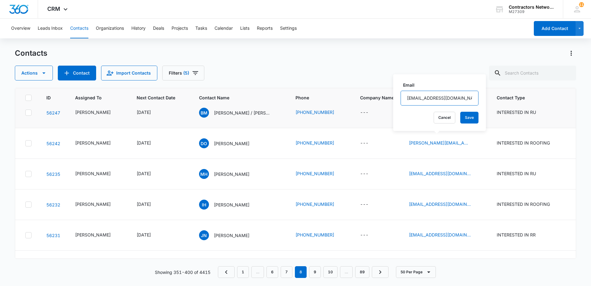
scroll to position [1051, 0]
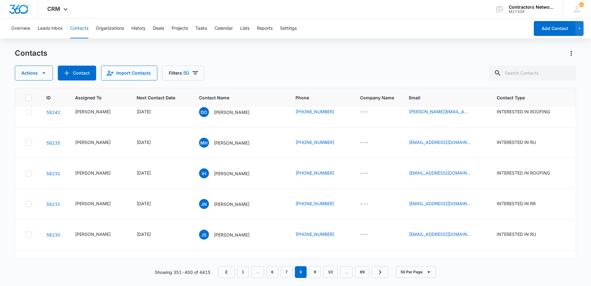
click at [474, 85] on icon "Email - blindadosroofing3727@gmail.com - Select to Edit Field" at bounding box center [477, 81] width 7 height 7
click at [461, 109] on input "blindadosroofing3727@gmail.com" at bounding box center [440, 106] width 78 height 15
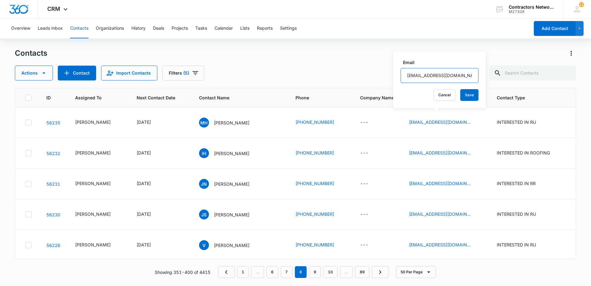
scroll to position [1082, 0]
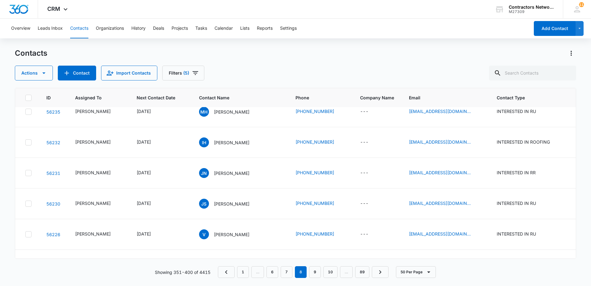
click at [475, 84] on icon "Email - david@bigflatsco.com - Select to Edit Field" at bounding box center [478, 81] width 6 height 6
click at [440, 106] on input "david@bigflatsco.com" at bounding box center [431, 106] width 78 height 15
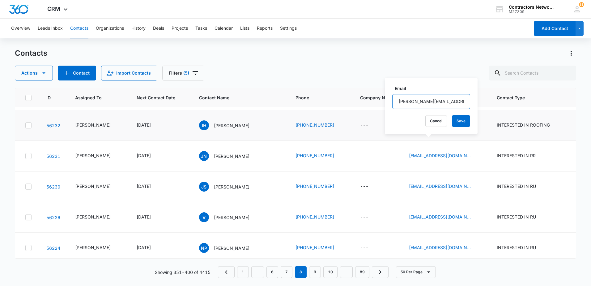
scroll to position [1113, 0]
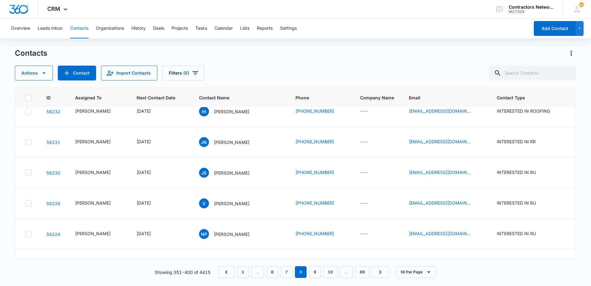
click at [474, 84] on icon "Email - info@LawnAndOrderIL.com - Select to Edit Field" at bounding box center [477, 80] width 7 height 7
click at [456, 108] on input "info@LawnAndOrderIL.com" at bounding box center [437, 105] width 78 height 15
click at [456, 107] on input "info@LawnAndOrderIL.com" at bounding box center [437, 105] width 78 height 15
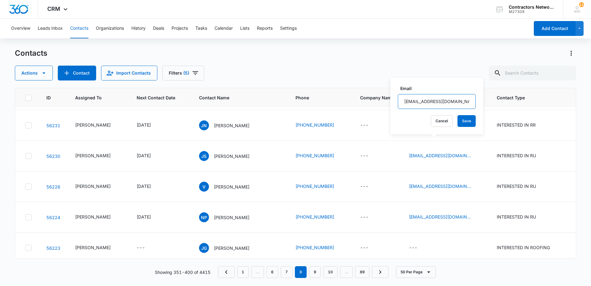
scroll to position [1143, 0]
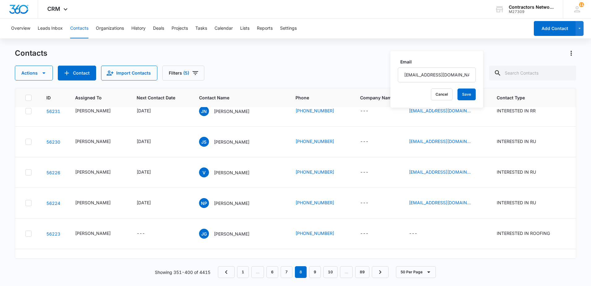
click at [475, 83] on icon "Email - hollowayisiah@gmail.com - Select to Edit Field" at bounding box center [478, 81] width 6 height 6
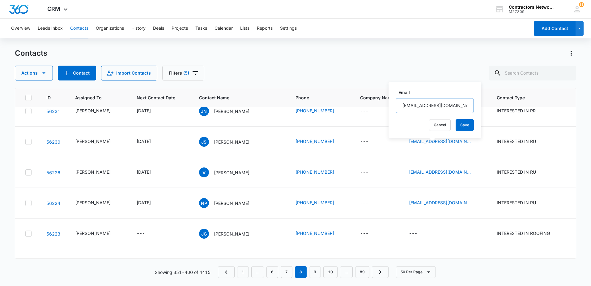
click at [438, 107] on input "hollowayisiah@gmail.com" at bounding box center [435, 105] width 78 height 15
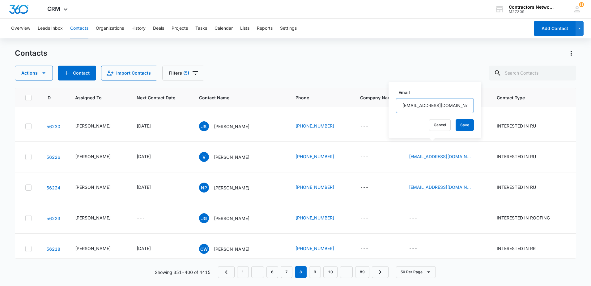
scroll to position [1174, 0]
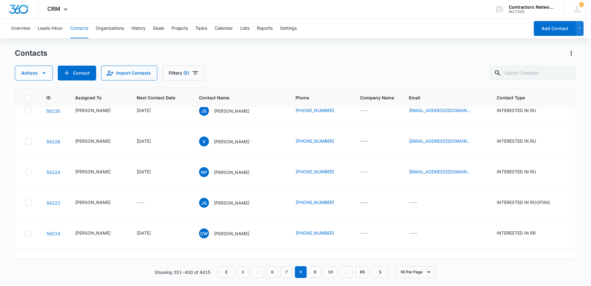
click at [475, 83] on icon "Email - joshnolan562@gmail.com - Select to Edit Field" at bounding box center [478, 80] width 6 height 6
click at [454, 104] on input "joshnolan562@gmail.com" at bounding box center [435, 106] width 78 height 15
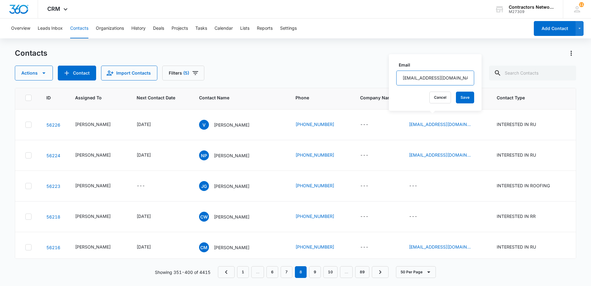
scroll to position [1205, 0]
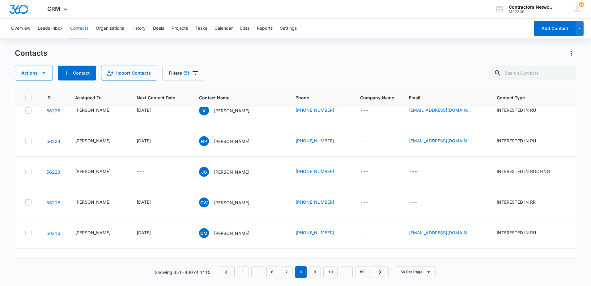
click at [474, 83] on icon "Email - jesuswiikked1989@gmail.com - Select to Edit Field" at bounding box center [477, 79] width 7 height 7
click at [459, 107] on input "jesuswiikked1989@gmail.com" at bounding box center [440, 106] width 78 height 15
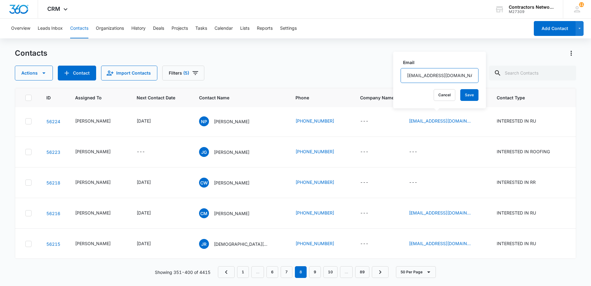
scroll to position [1236, 0]
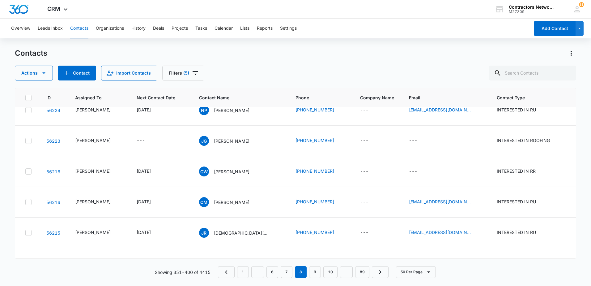
click at [474, 83] on icon "Email - valosa.001001@gmail.com - Select to Edit Field" at bounding box center [477, 79] width 7 height 7
click at [465, 106] on input "valosa.001001@gmail.com" at bounding box center [437, 106] width 78 height 15
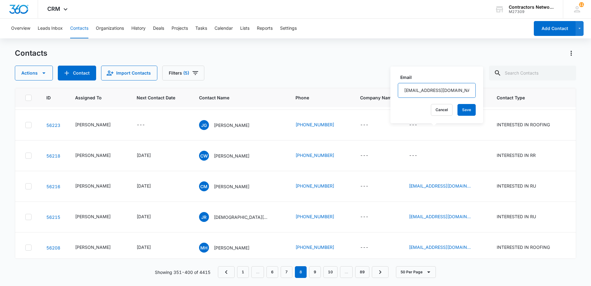
scroll to position [1267, 0]
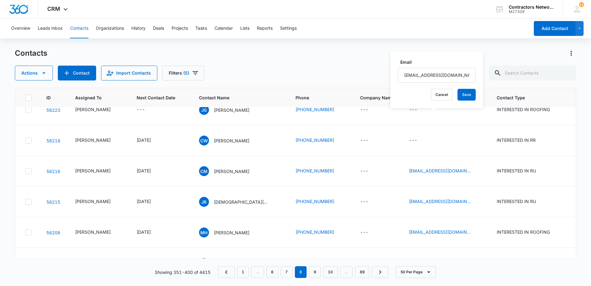
click at [465, 83] on div "Nicholascuevas85@gmail.com" at bounding box center [445, 78] width 73 height 7
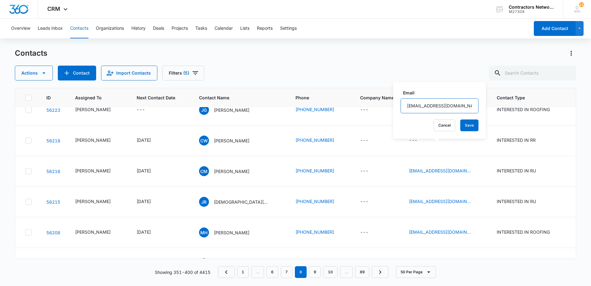
click at [465, 106] on input "Nicholascuevas85@gmail.com" at bounding box center [440, 105] width 78 height 15
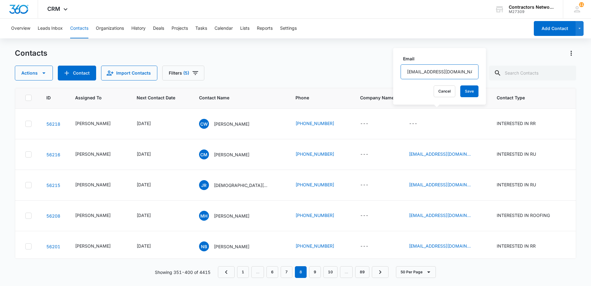
scroll to position [1329, 0]
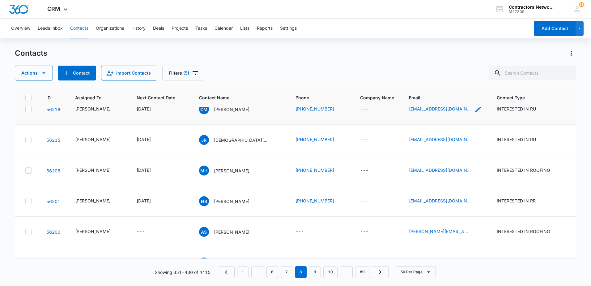
click at [474, 113] on icon "Email - magallanescarlos191@gmail.com - Select to Edit Field" at bounding box center [477, 108] width 7 height 7
click at [452, 137] on input "magallanescarlos191@gmail.com" at bounding box center [440, 135] width 78 height 15
click at [475, 142] on icon "Email - jrodea47@gmail.com - Select to Edit Field" at bounding box center [478, 140] width 6 height 6
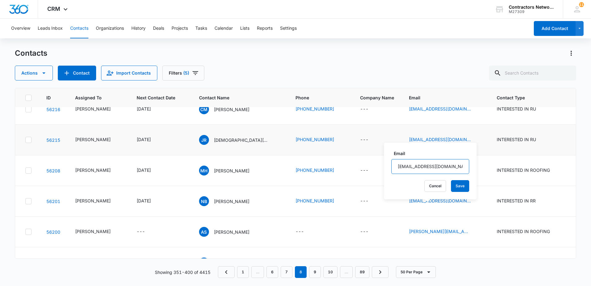
click at [447, 168] on input "jrodea47@gmail.com" at bounding box center [430, 166] width 78 height 15
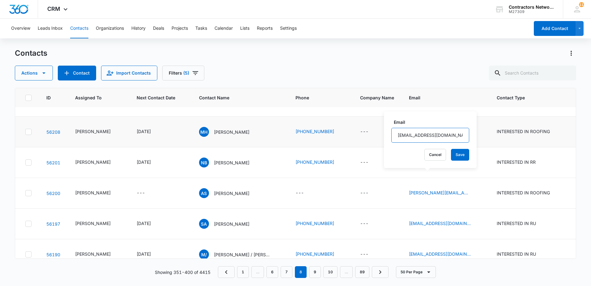
scroll to position [1391, 0]
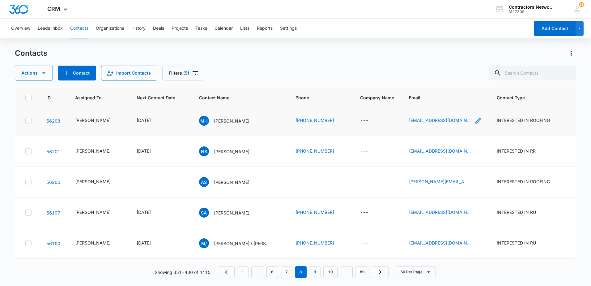
click at [474, 124] on icon "Email - markholian5@gmail.com - Select to Edit Field" at bounding box center [477, 120] width 7 height 7
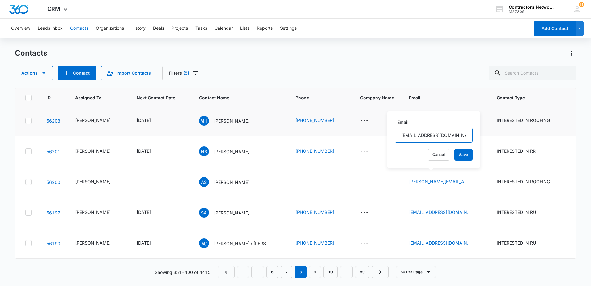
click at [457, 133] on input "markholian5@gmail.com" at bounding box center [434, 135] width 78 height 15
click at [475, 154] on icon "Email - nickbog06@gmail.com - Select to Edit Field" at bounding box center [478, 151] width 6 height 6
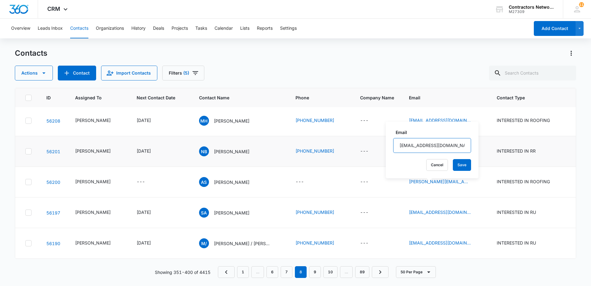
click at [449, 147] on input "nickbog06@gmail.com" at bounding box center [432, 145] width 78 height 15
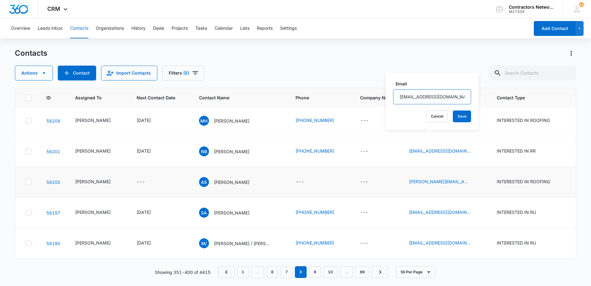
scroll to position [1470, 0]
click at [475, 179] on icon "Email - adam.soyak@gmail.com - Select to Edit Field" at bounding box center [478, 182] width 6 height 6
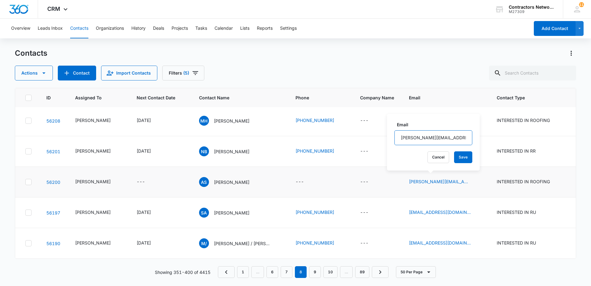
click at [436, 138] on input "adam.soyak@gmail.com" at bounding box center [433, 137] width 78 height 15
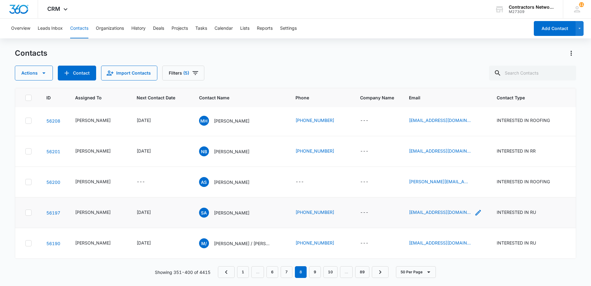
click at [474, 209] on icon "Email - salavi7059@gmail.com - Select to Edit Field" at bounding box center [477, 212] width 7 height 7
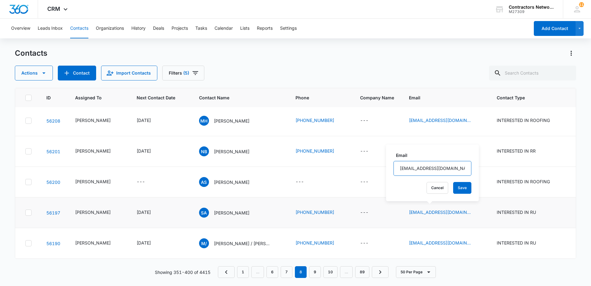
click at [452, 168] on input "salavi7059@gmail.com" at bounding box center [432, 168] width 78 height 15
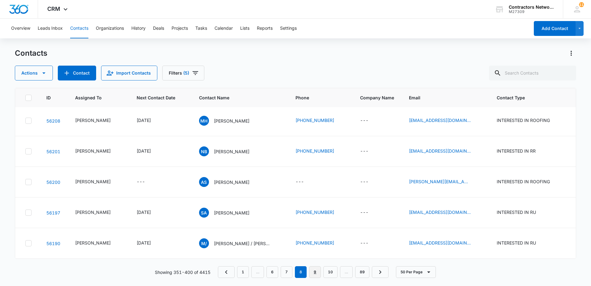
click at [314, 272] on link "9" at bounding box center [315, 272] width 12 height 12
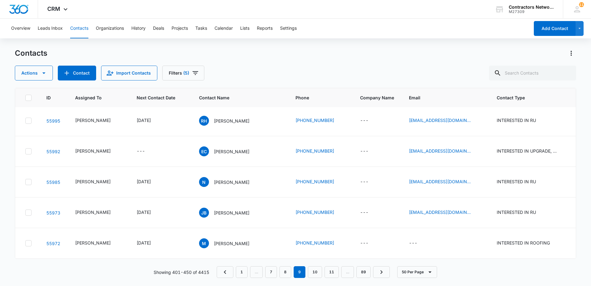
scroll to position [0, 0]
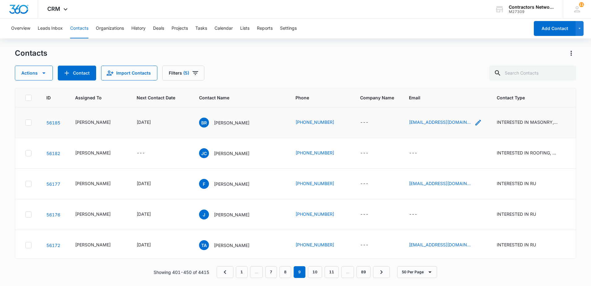
click at [474, 125] on icon "Email - rudolphkimblebrandon@gmail.com - Select to Edit Field" at bounding box center [477, 122] width 7 height 7
click at [449, 88] on input "rudolphkimblebrandon@gmail.com" at bounding box center [440, 82] width 78 height 15
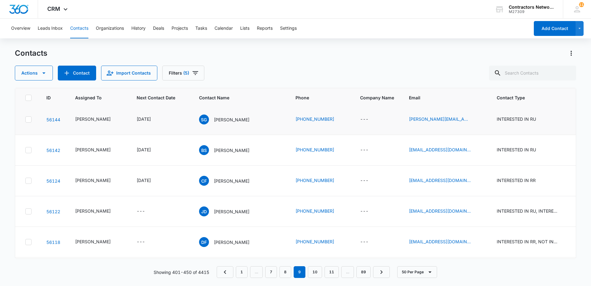
scroll to position [371, 0]
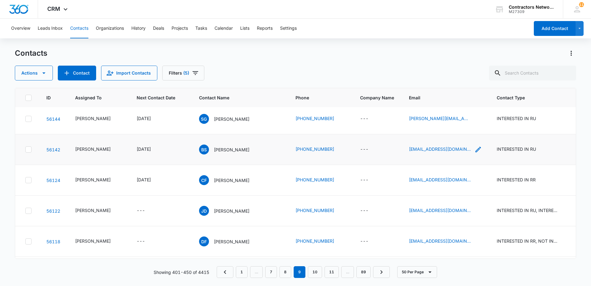
click at [475, 152] on icon "Email - surowkabart@gmail.com - Select to Edit Field" at bounding box center [478, 149] width 6 height 6
click at [457, 126] on input "surowkabart@gmail.com" at bounding box center [434, 125] width 78 height 15
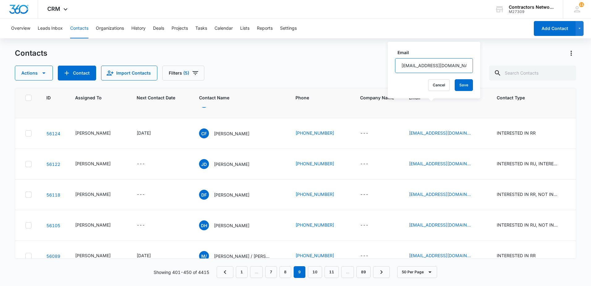
scroll to position [433, 0]
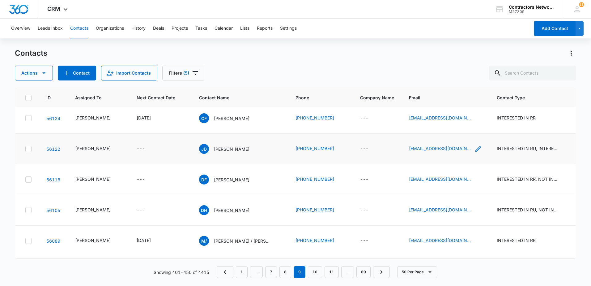
click at [474, 152] on icon "Email - dossconstruction@yahoo.com - Select to Edit Field" at bounding box center [477, 148] width 7 height 7
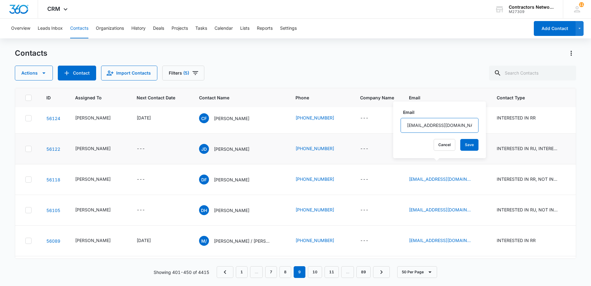
click at [457, 126] on input "dossconstruction@yahoo.com" at bounding box center [440, 125] width 78 height 15
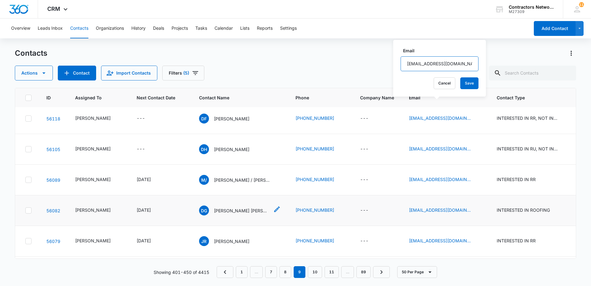
scroll to position [525, 0]
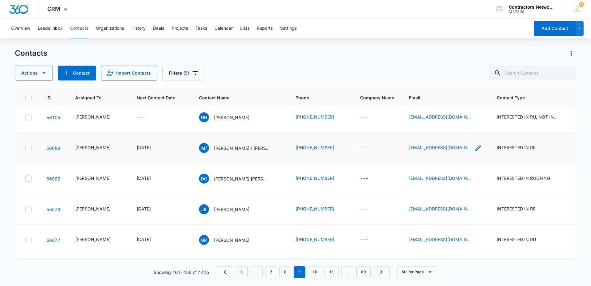
click at [474, 151] on icon "Email - mpimentel09@yahoo.com - Select to Edit Field" at bounding box center [477, 147] width 7 height 7
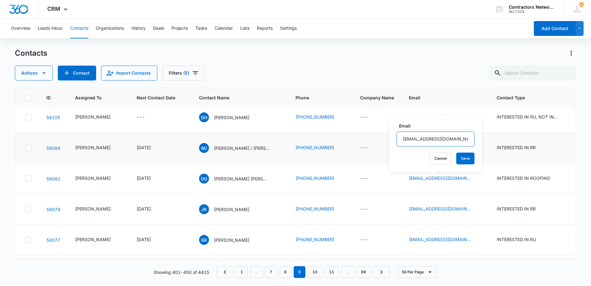
click at [461, 142] on input "mpimentel09@yahoo.com" at bounding box center [435, 138] width 78 height 15
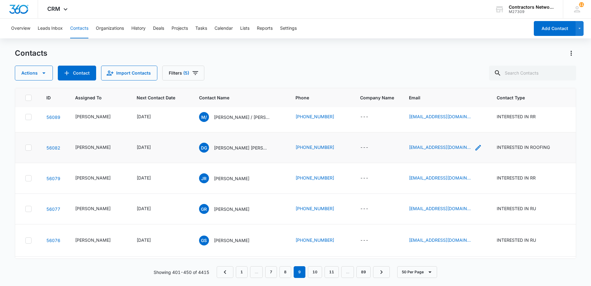
click at [474, 151] on icon "Email - ramirezgeronimo406@gmail.com - Select to Edit Field" at bounding box center [477, 147] width 7 height 7
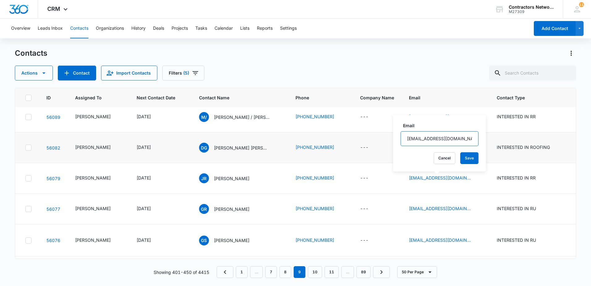
click at [460, 140] on input "ramirezgeronimo406@gmail.com" at bounding box center [440, 138] width 78 height 15
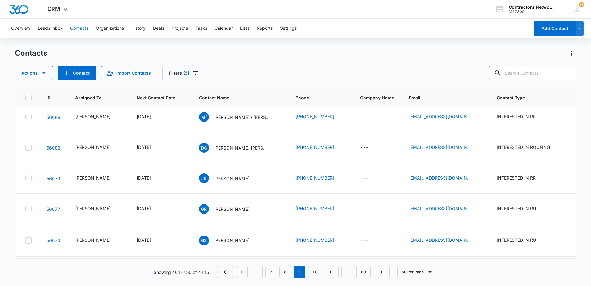
click at [558, 75] on input "text" at bounding box center [532, 73] width 87 height 15
drag, startPoint x: 522, startPoint y: 73, endPoint x: 437, endPoint y: 71, distance: 85.0
click at [436, 71] on div "Actions Contact Import Contacts Filters (5) 773-" at bounding box center [295, 73] width 561 height 15
type input "815-222-7288"
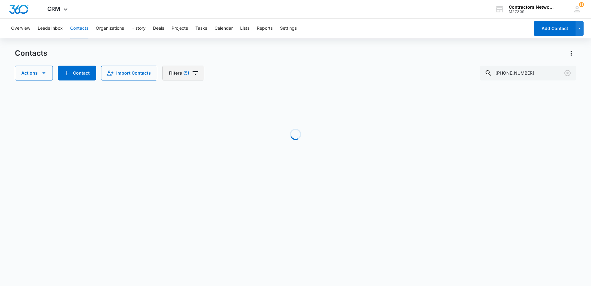
click at [193, 76] on icon "Filters" at bounding box center [195, 72] width 7 height 7
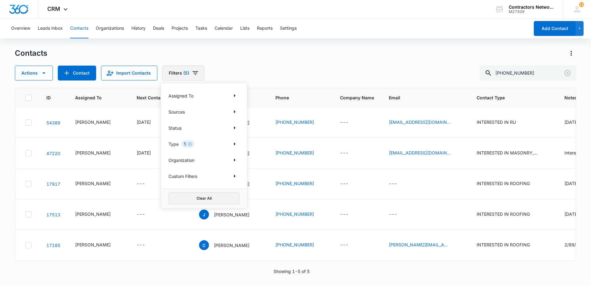
scroll to position [0, 0]
click at [186, 200] on button "Clear All" at bounding box center [203, 198] width 71 height 12
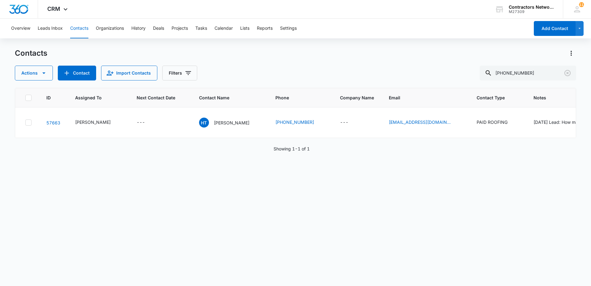
click at [312, 62] on div "Contacts Actions Contact Import Contacts Filters 815-222-7288" at bounding box center [295, 64] width 561 height 32
click at [219, 126] on p "Hoscar Torres" at bounding box center [232, 122] width 36 height 6
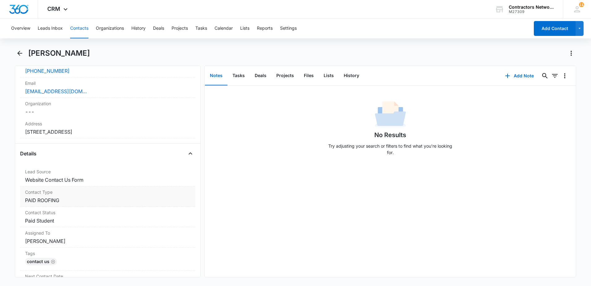
scroll to position [247, 0]
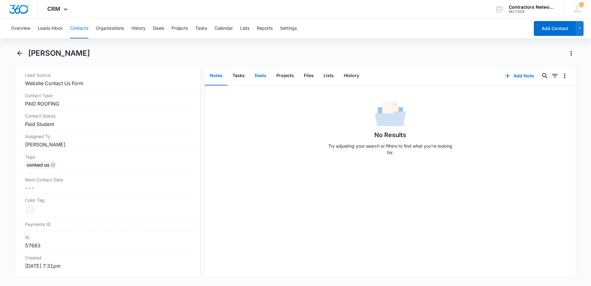
click at [262, 78] on button "Deals" at bounding box center [261, 75] width 22 height 19
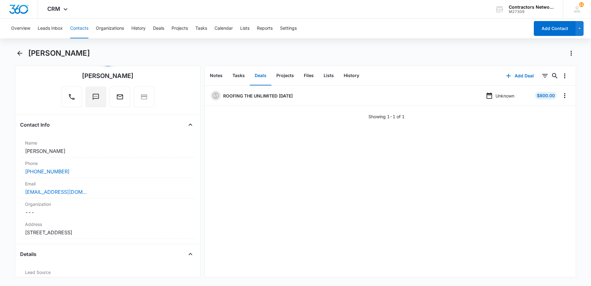
scroll to position [31, 0]
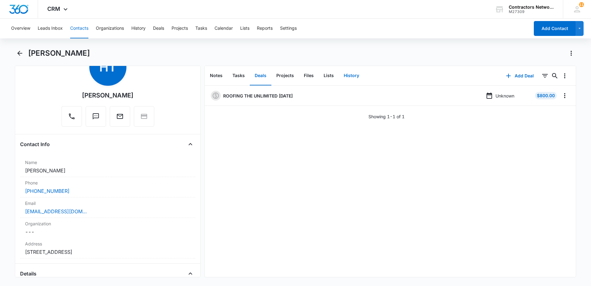
click at [342, 78] on button "History" at bounding box center [351, 75] width 25 height 19
click at [498, 76] on icon "button" at bounding box center [501, 75] width 7 height 7
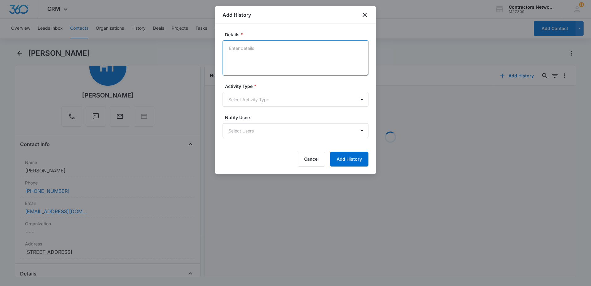
click at [268, 66] on textarea "Details *" at bounding box center [296, 57] width 146 height 35
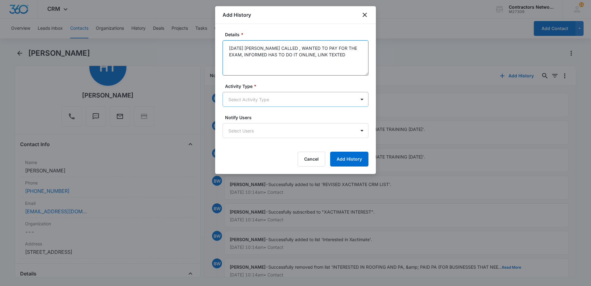
type textarea "10/8/2025 HOSCAR CALLED , WANTED TO PAY FOR THE EXAM, INFORMED HAS TO DO IT ONL…"
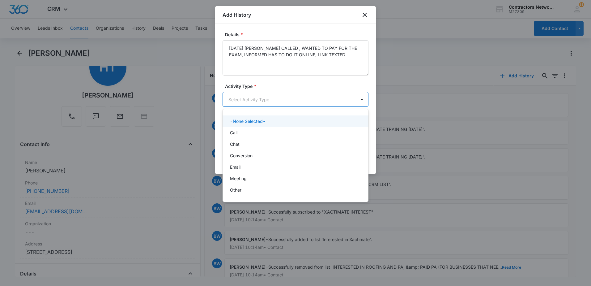
click at [251, 101] on body "CRM Apps Reputation Websites Forms CRM Email Social Shop Payments POS Content A…" at bounding box center [295, 143] width 591 height 286
click at [250, 133] on div "Call" at bounding box center [295, 132] width 130 height 6
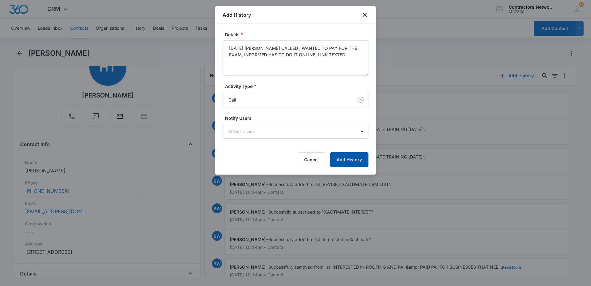
click at [345, 159] on button "Add History" at bounding box center [349, 159] width 38 height 15
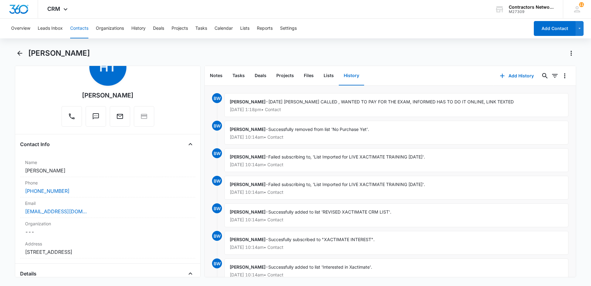
click at [76, 27] on button "Contacts" at bounding box center [79, 29] width 18 height 20
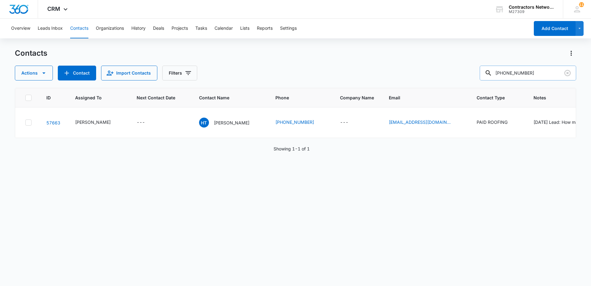
click at [541, 74] on input "815-222-7288" at bounding box center [528, 73] width 96 height 15
type input "8"
type input "815-977-2269"
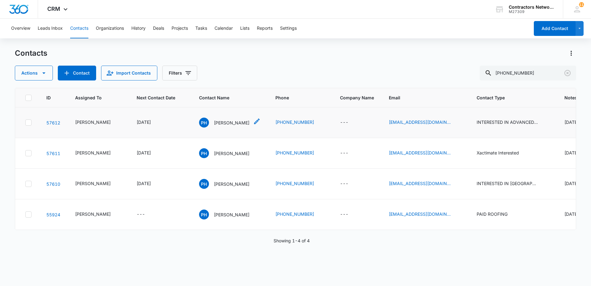
click at [224, 126] on p "Pablo Hernandez" at bounding box center [232, 122] width 36 height 6
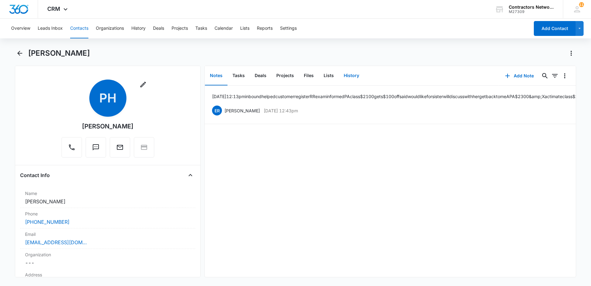
click at [350, 76] on button "History" at bounding box center [351, 75] width 25 height 19
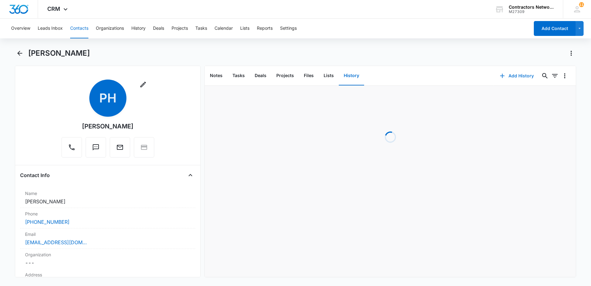
click at [498, 75] on icon "button" at bounding box center [501, 75] width 7 height 7
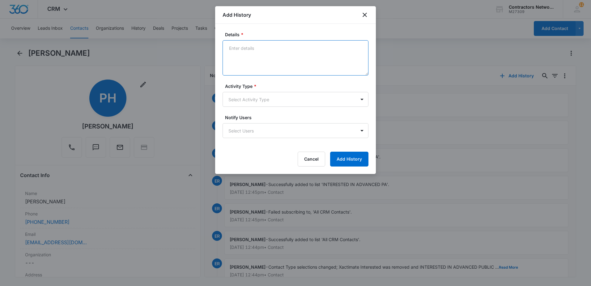
click at [275, 61] on textarea "Details *" at bounding box center [296, 57] width 146 height 35
click at [310, 64] on textarea "10/8/25 PABLO TEXTED ME, WANTS TO RETAKE THE CLASS IN PERSON" at bounding box center [296, 57] width 146 height 35
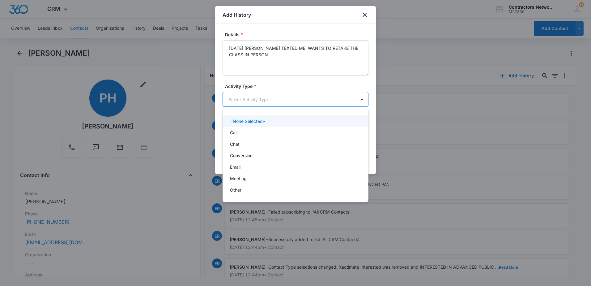
click at [270, 98] on body "CRM Apps Reputation Websites Forms CRM Email Social Shop Payments POS Content A…" at bounding box center [295, 143] width 591 height 286
click at [243, 129] on div "Call" at bounding box center [295, 132] width 130 height 6
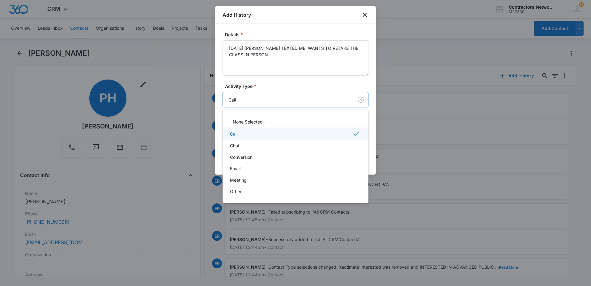
click at [253, 101] on body "CRM Apps Reputation Websites Forms CRM Email Social Shop Payments POS Content A…" at bounding box center [295, 143] width 591 height 286
click at [254, 147] on div "Chat" at bounding box center [295, 145] width 130 height 6
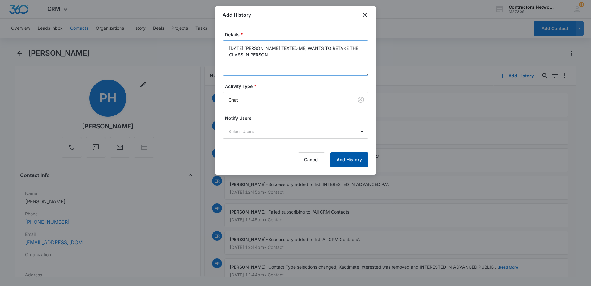
drag, startPoint x: 343, startPoint y: 158, endPoint x: 271, endPoint y: 65, distance: 117.8
click at [274, 68] on form "Details * 10/8/25 PABLO TEXTED ME, WANTS TO RETAKE THE CLASS IN PERSON Activity…" at bounding box center [296, 99] width 146 height 136
click at [268, 62] on textarea "10/8/25 PABLO TEXTED ME, WANTS TO RETAKE THE CLASS IN PERSON" at bounding box center [296, 57] width 146 height 35
type textarea "10/8/25 PABLO TEXTED ME, WANTS TO RETAKE THE CLASS IN PERSON, TEXTED HIM BACK O…"
click at [352, 158] on button "Add History" at bounding box center [349, 159] width 38 height 15
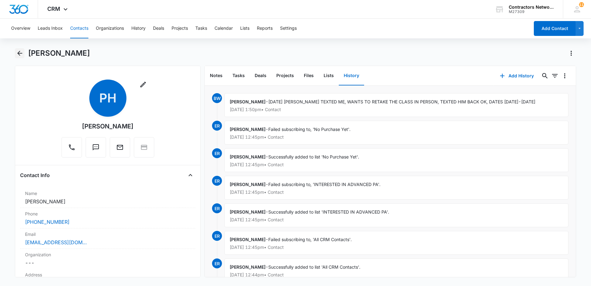
click at [19, 51] on icon "Back" at bounding box center [19, 52] width 7 height 7
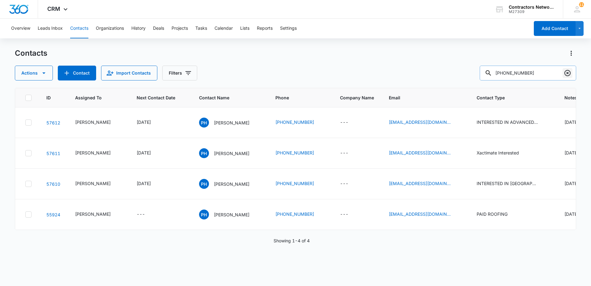
click at [567, 75] on icon "Clear" at bounding box center [567, 72] width 7 height 7
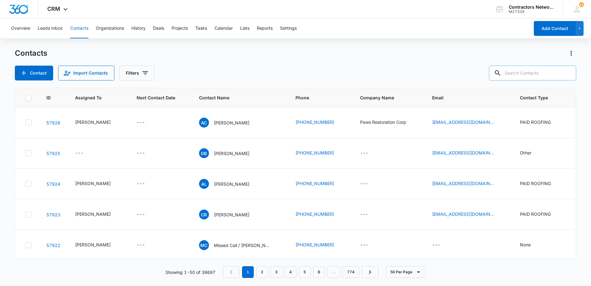
click at [519, 75] on input "text" at bounding box center [532, 73] width 87 height 15
type input "pablo hernandez"
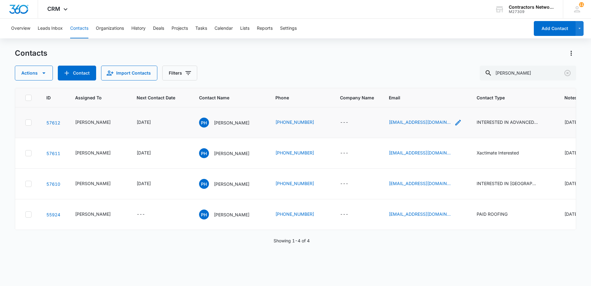
click at [454, 126] on icon "Email - pablohernandez999@yahoo.com - Select to Edit Field" at bounding box center [457, 122] width 7 height 7
click at [438, 98] on input "pablohernandez999@yahoo.com" at bounding box center [419, 99] width 78 height 15
click at [566, 75] on icon "Clear" at bounding box center [567, 73] width 6 height 6
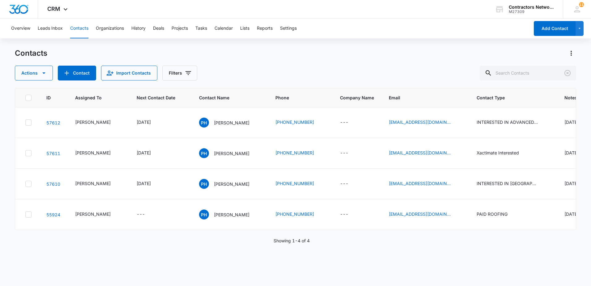
click at [568, 72] on div at bounding box center [567, 73] width 10 height 15
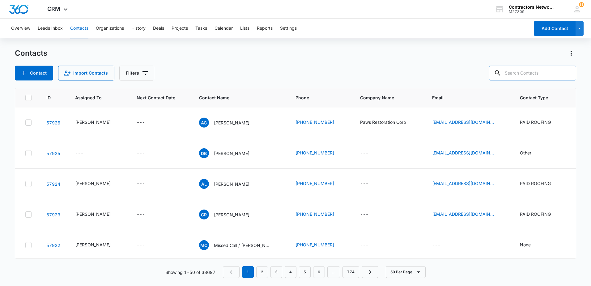
click at [540, 78] on input "text" at bounding box center [532, 73] width 87 height 15
type input "312-284-4051"
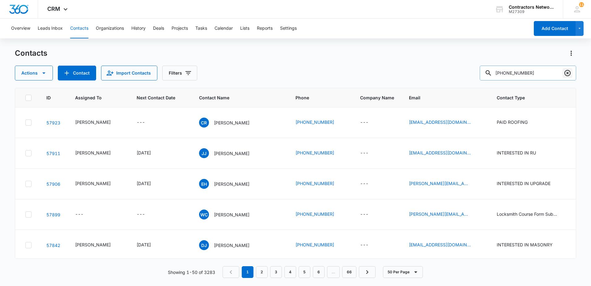
click at [569, 72] on icon "Clear" at bounding box center [567, 72] width 7 height 7
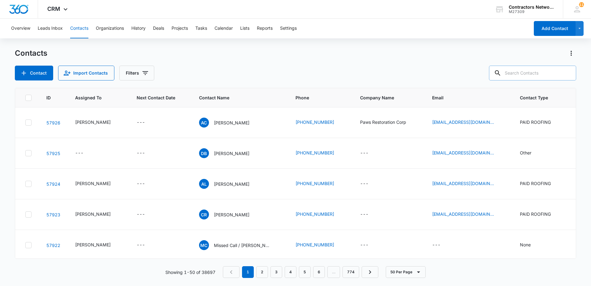
click at [536, 76] on input "text" at bounding box center [532, 73] width 87 height 15
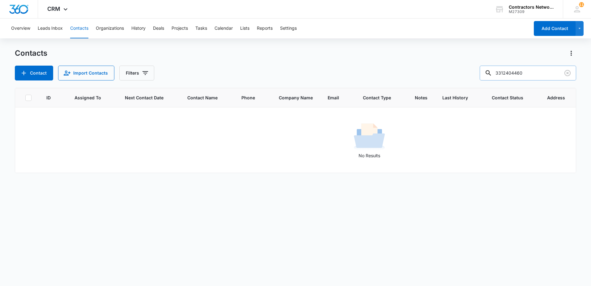
click at [509, 74] on input "3312404460" at bounding box center [528, 73] width 96 height 15
click at [519, 76] on input "331-2404460" at bounding box center [528, 73] width 96 height 15
type input "331-240-4460"
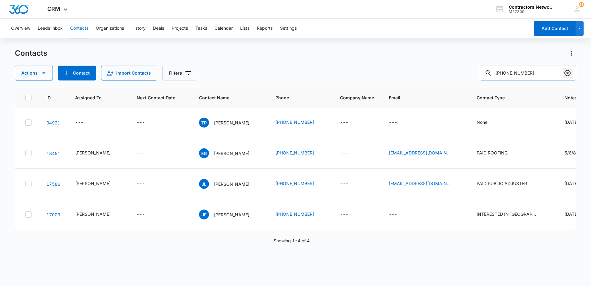
click at [566, 74] on icon "Clear" at bounding box center [567, 72] width 7 height 7
